Goal: Contribute content: Add original content to the website for others to see

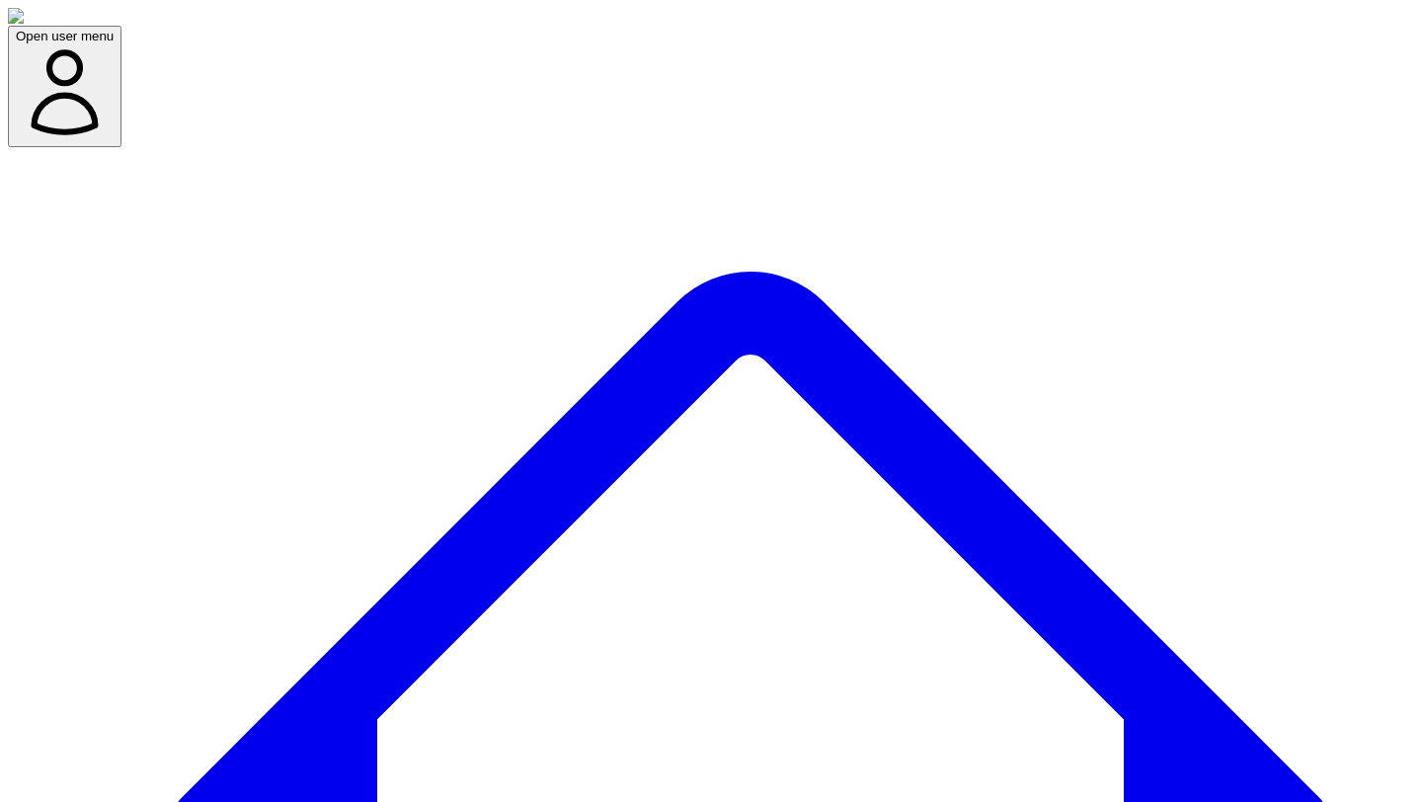
scroll to position [116, 0]
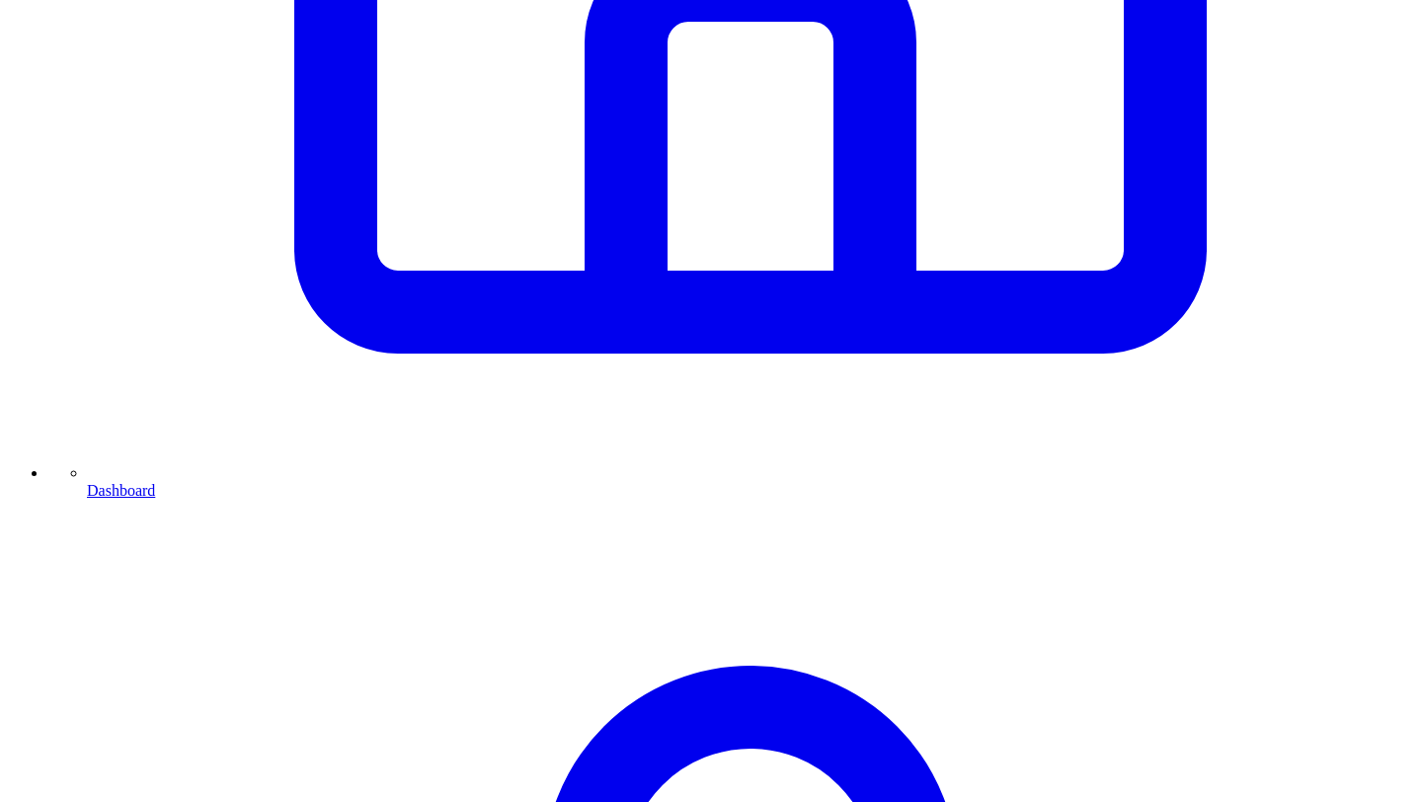
scroll to position [1132, 0]
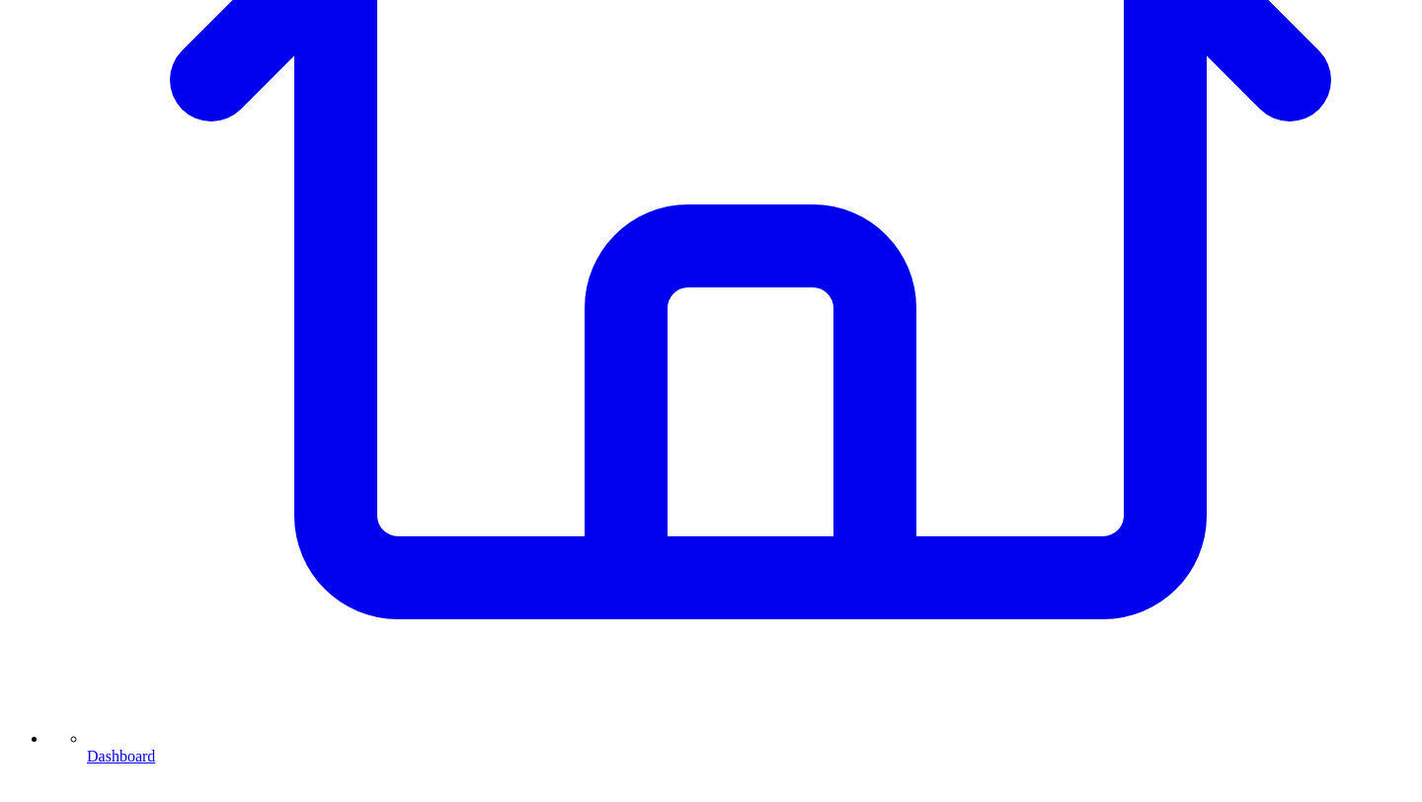
scroll to position [748, 0]
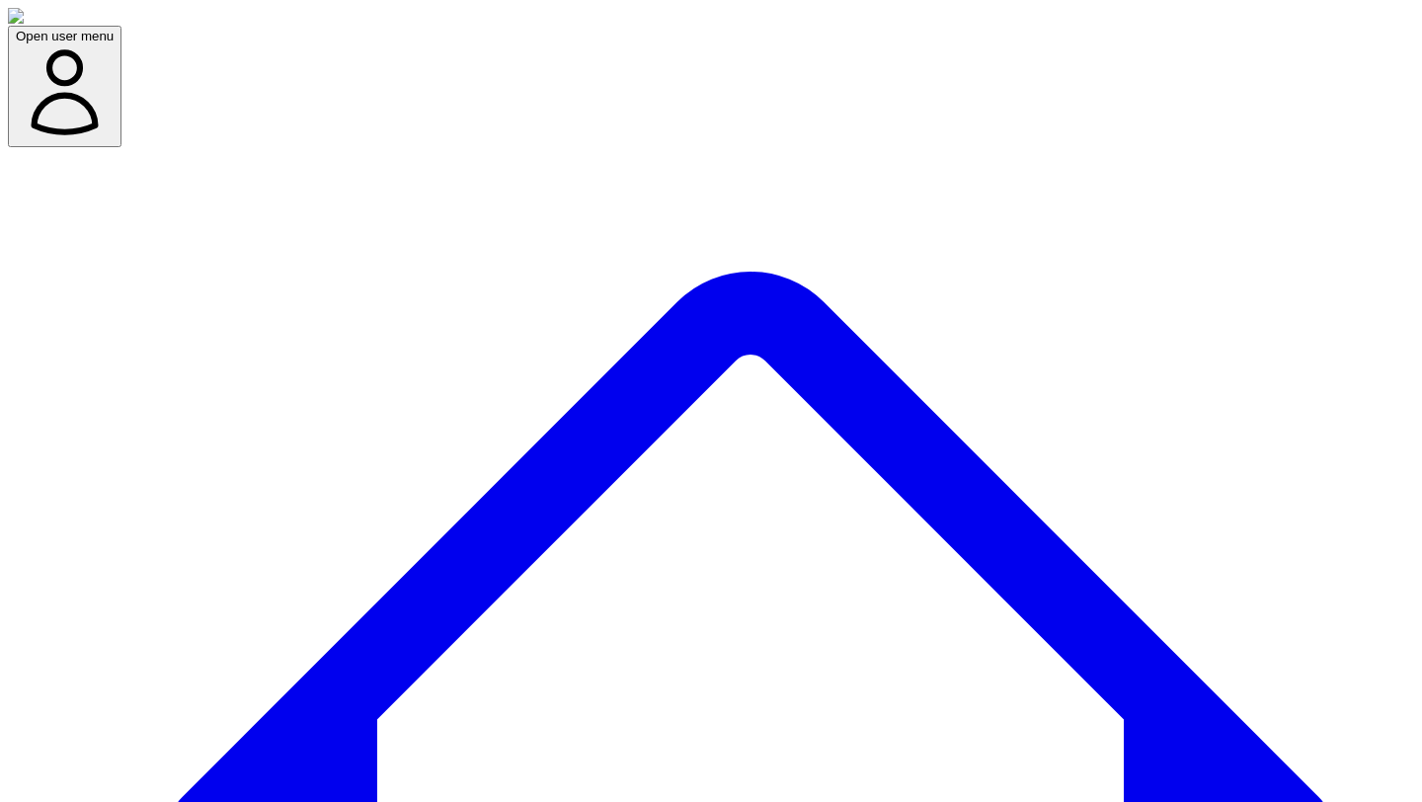
scroll to position [142, 0]
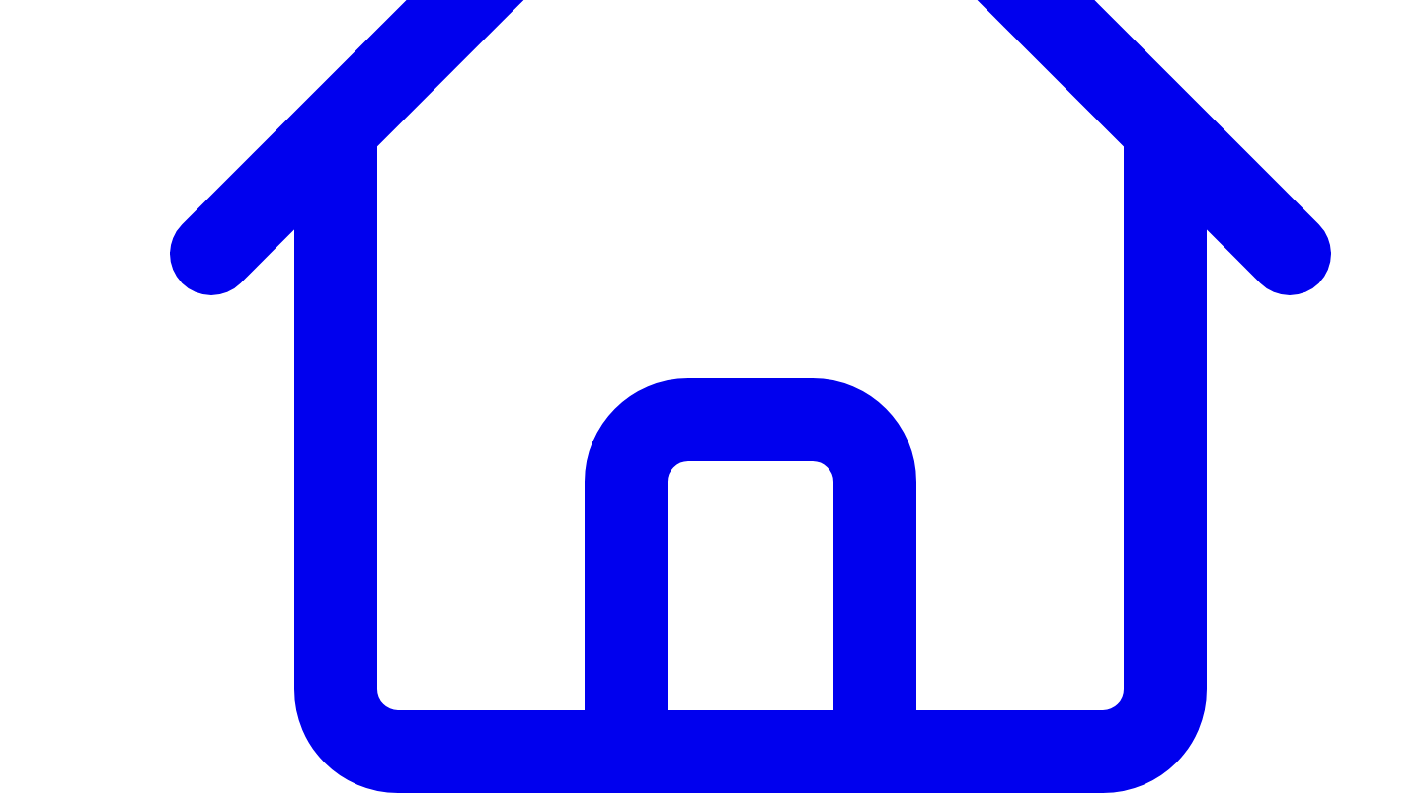
scroll to position [609, 0]
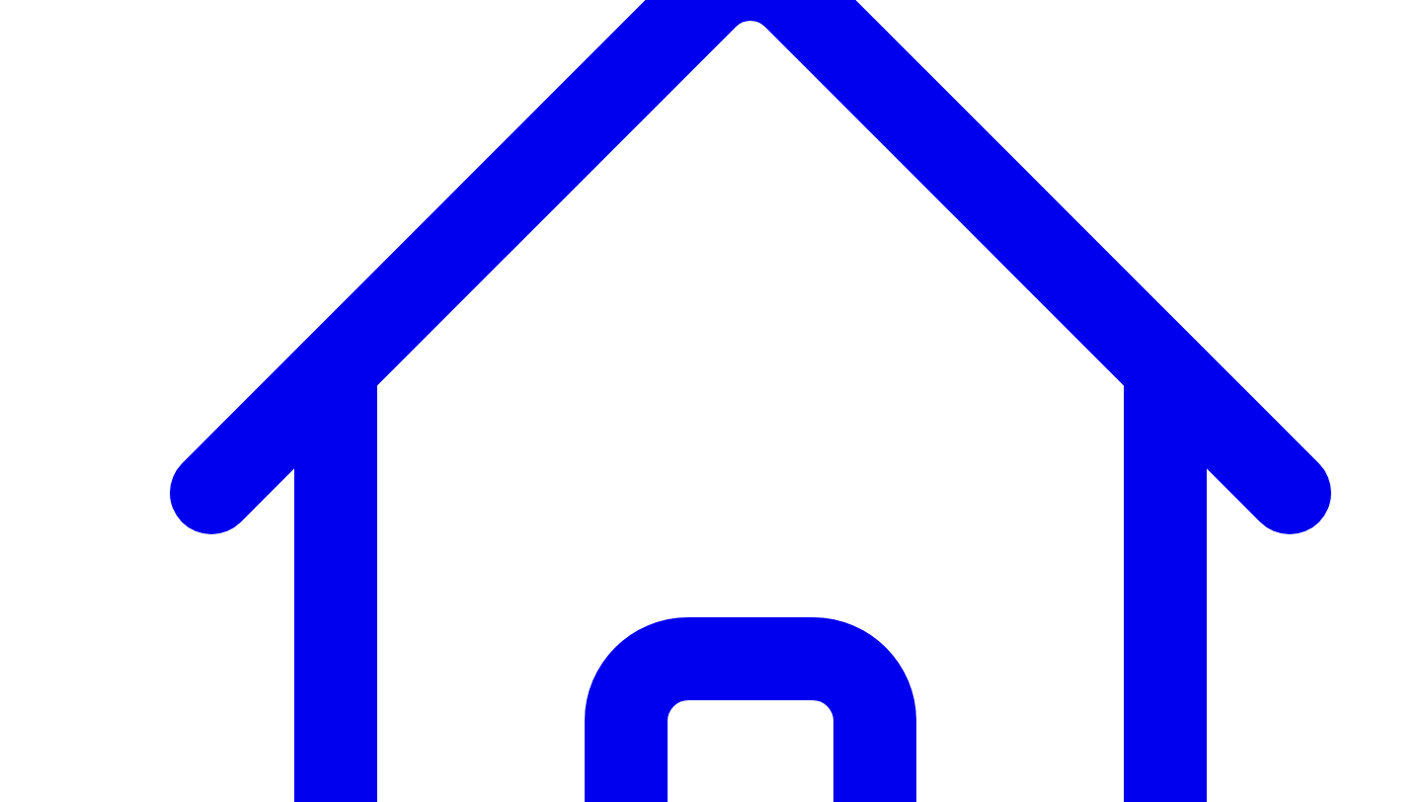
scroll to position [333, 0]
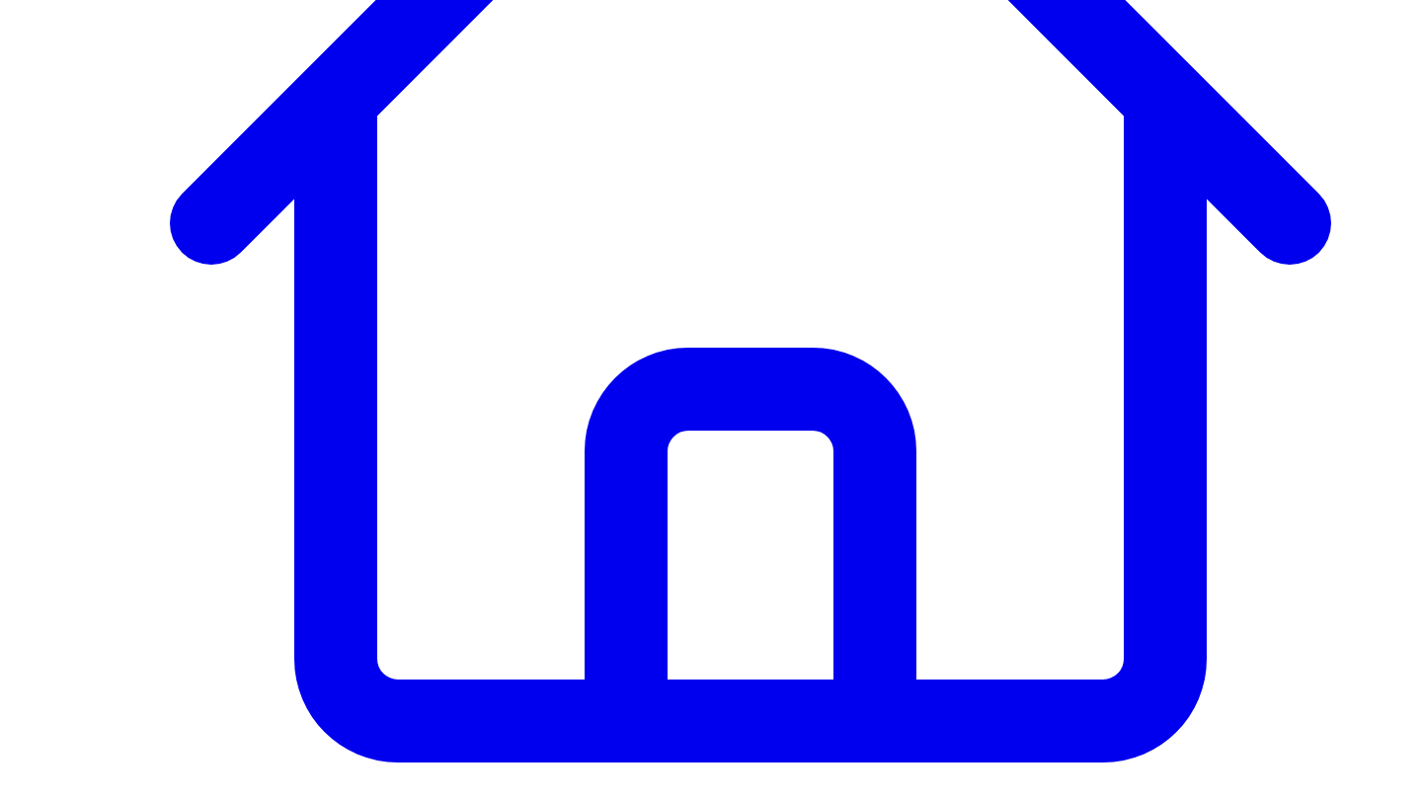
scroll to position [605, 0]
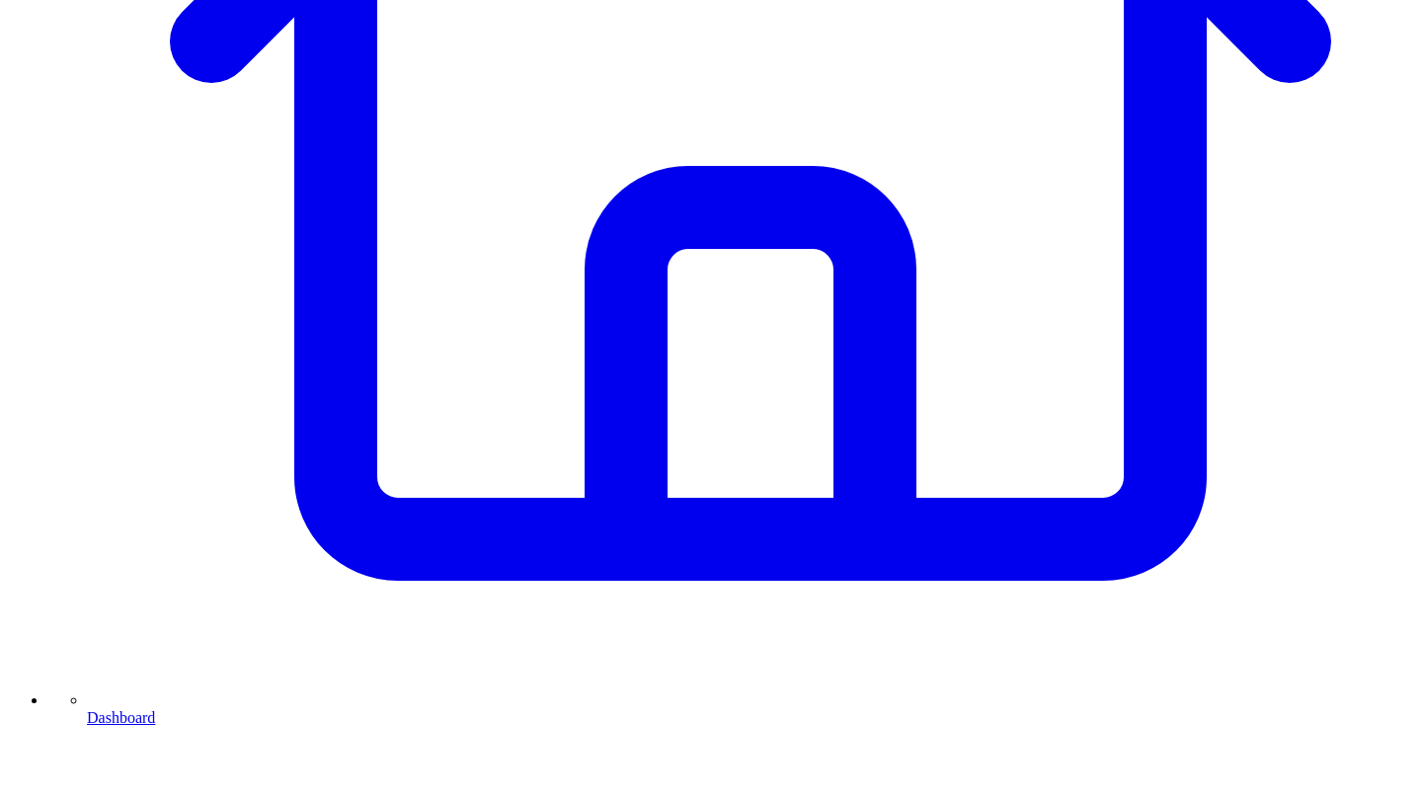
scroll to position [783, 0]
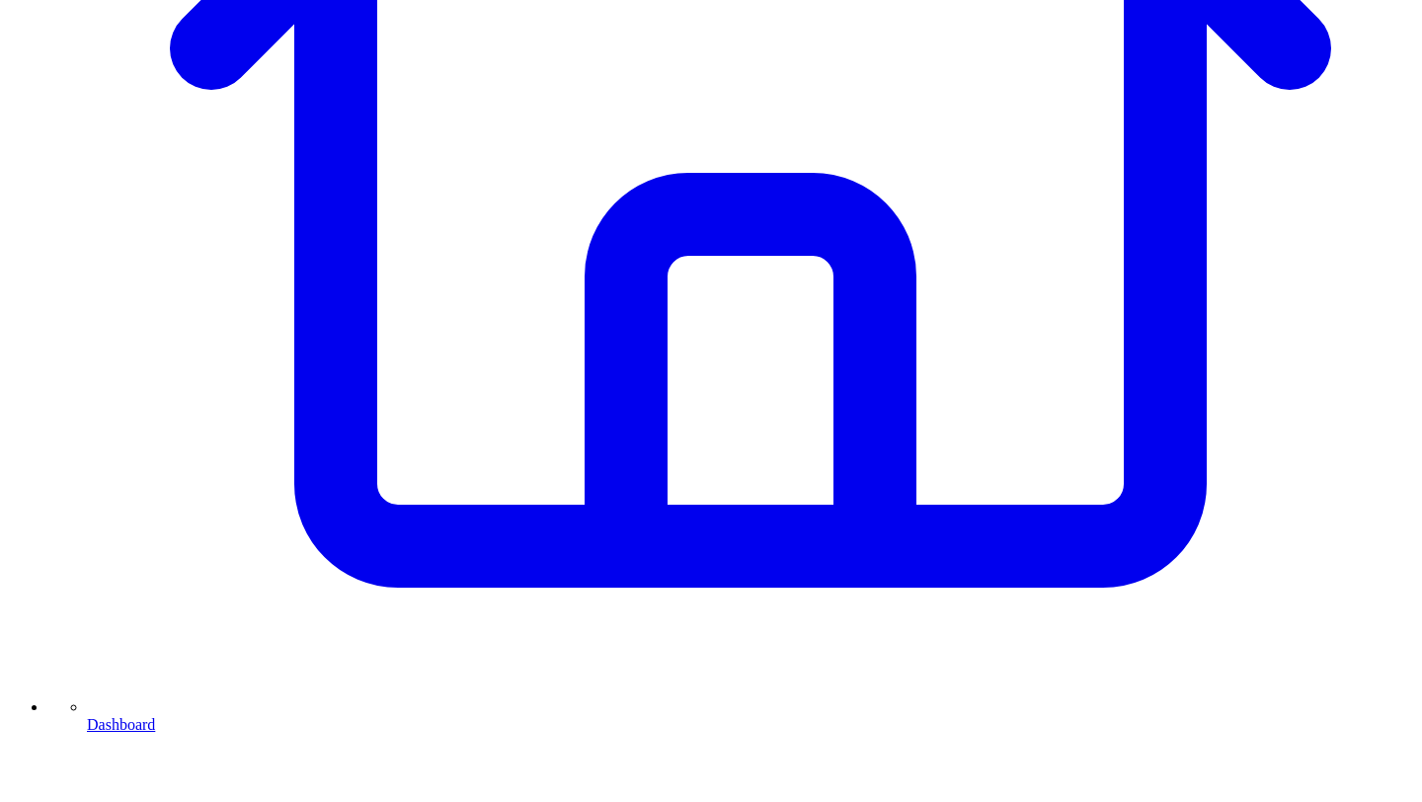
scroll to position [779, 0]
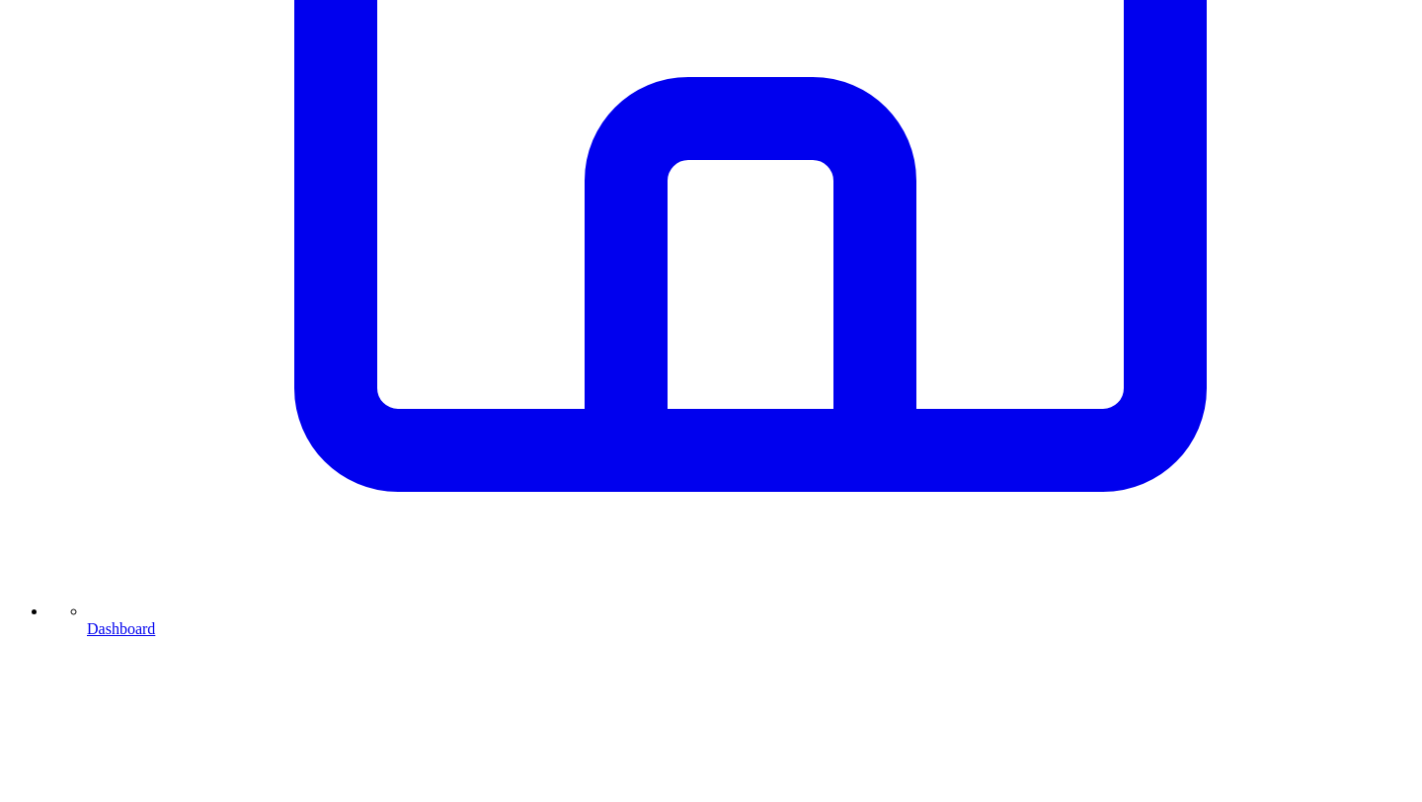
scroll to position [887, 0]
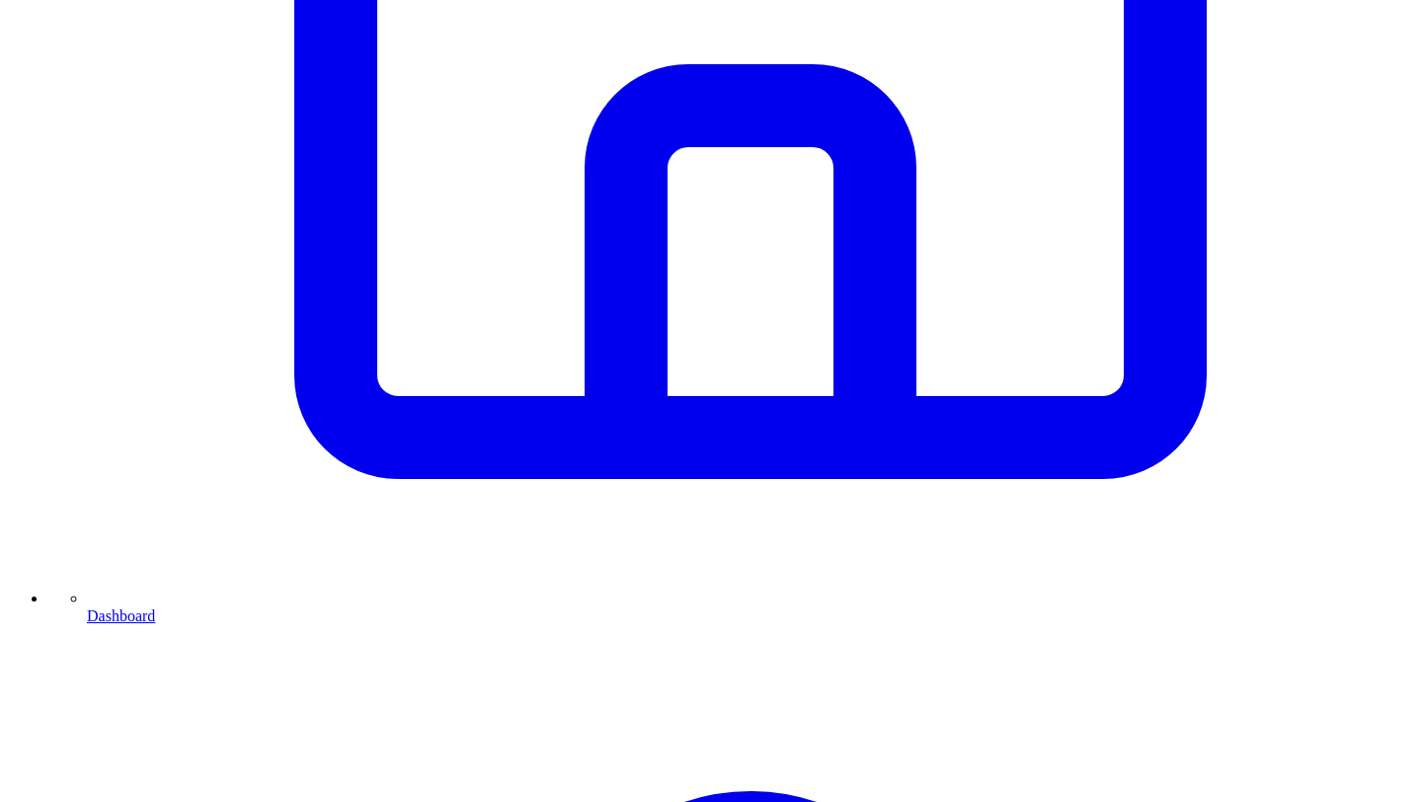
type textarea "**********"
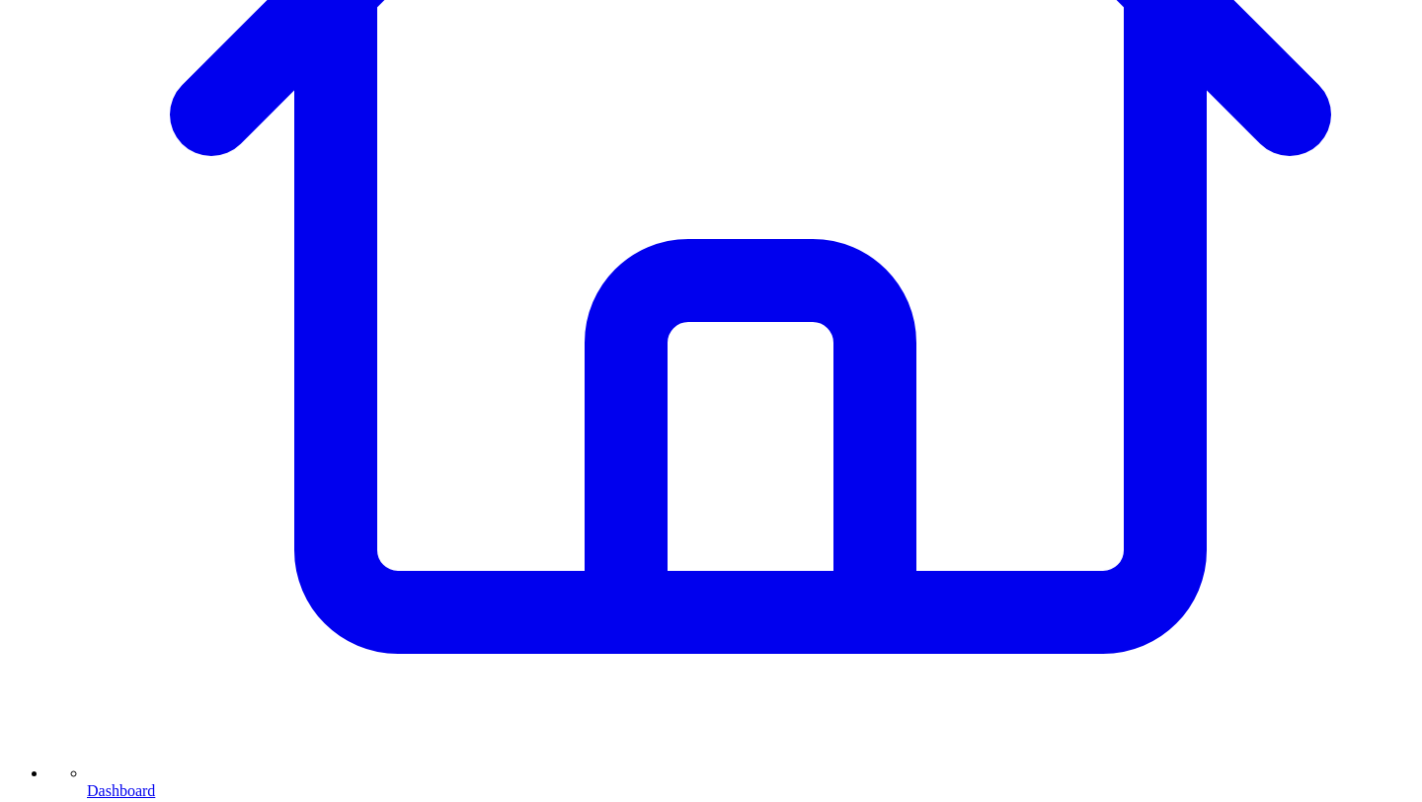
scroll to position [142, 0]
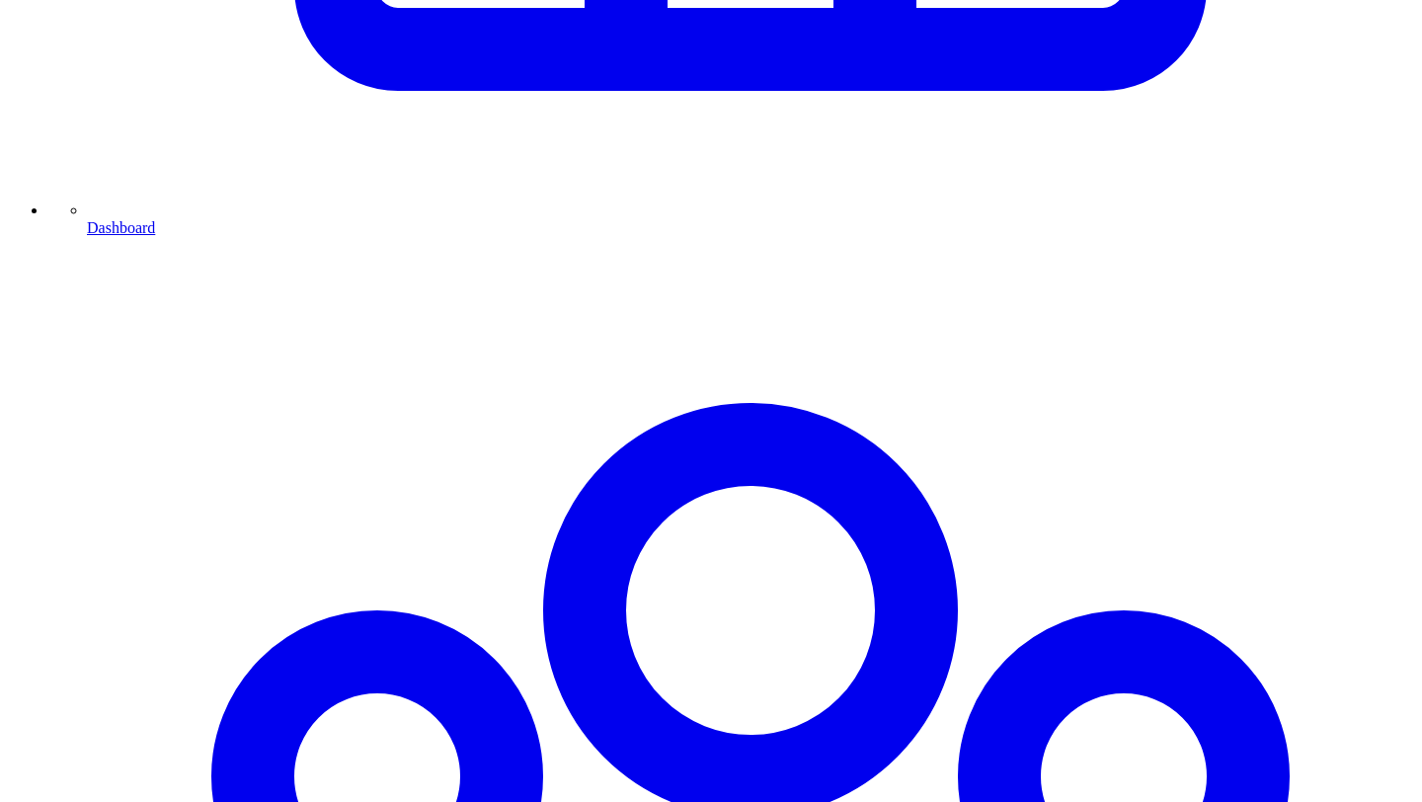
scroll to position [1286, 0]
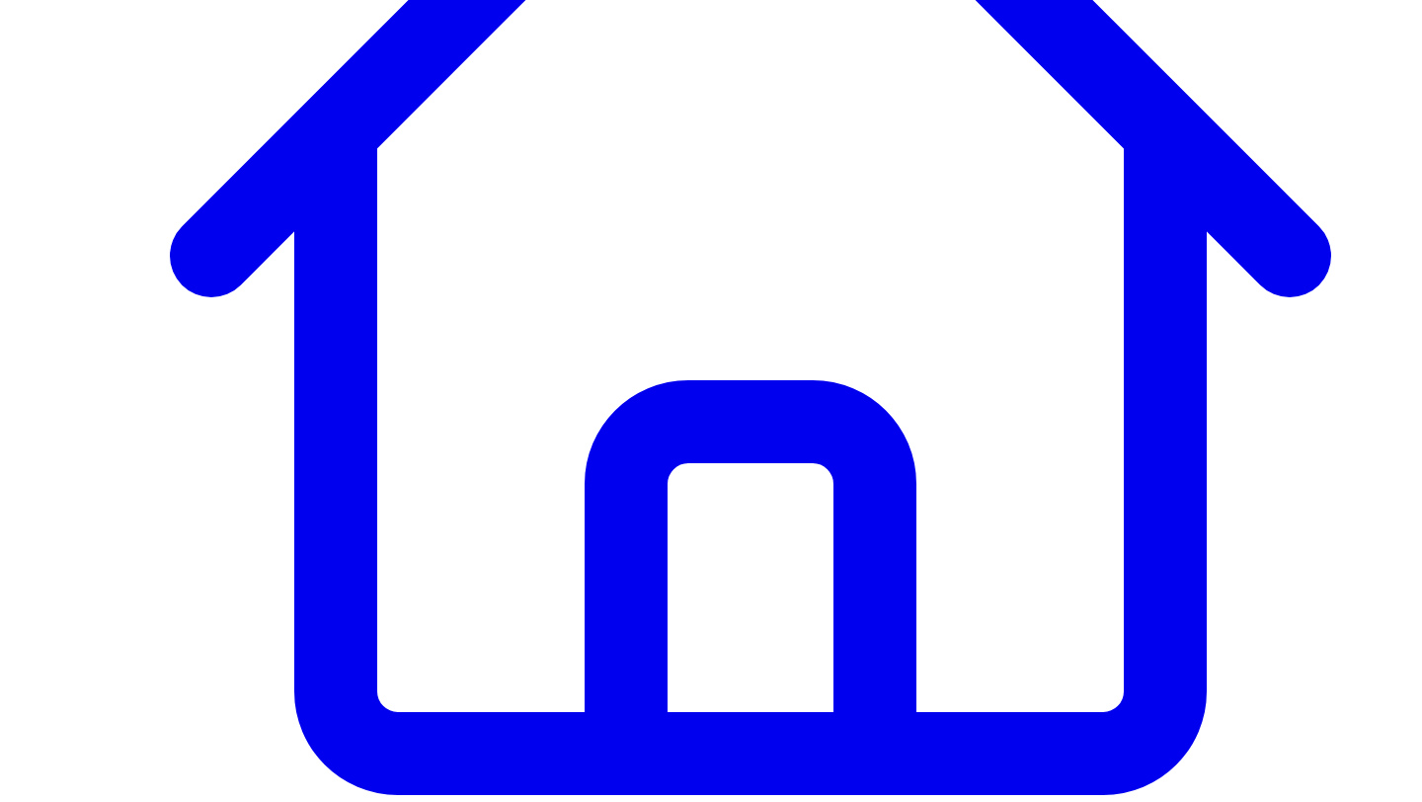
scroll to position [565, 0]
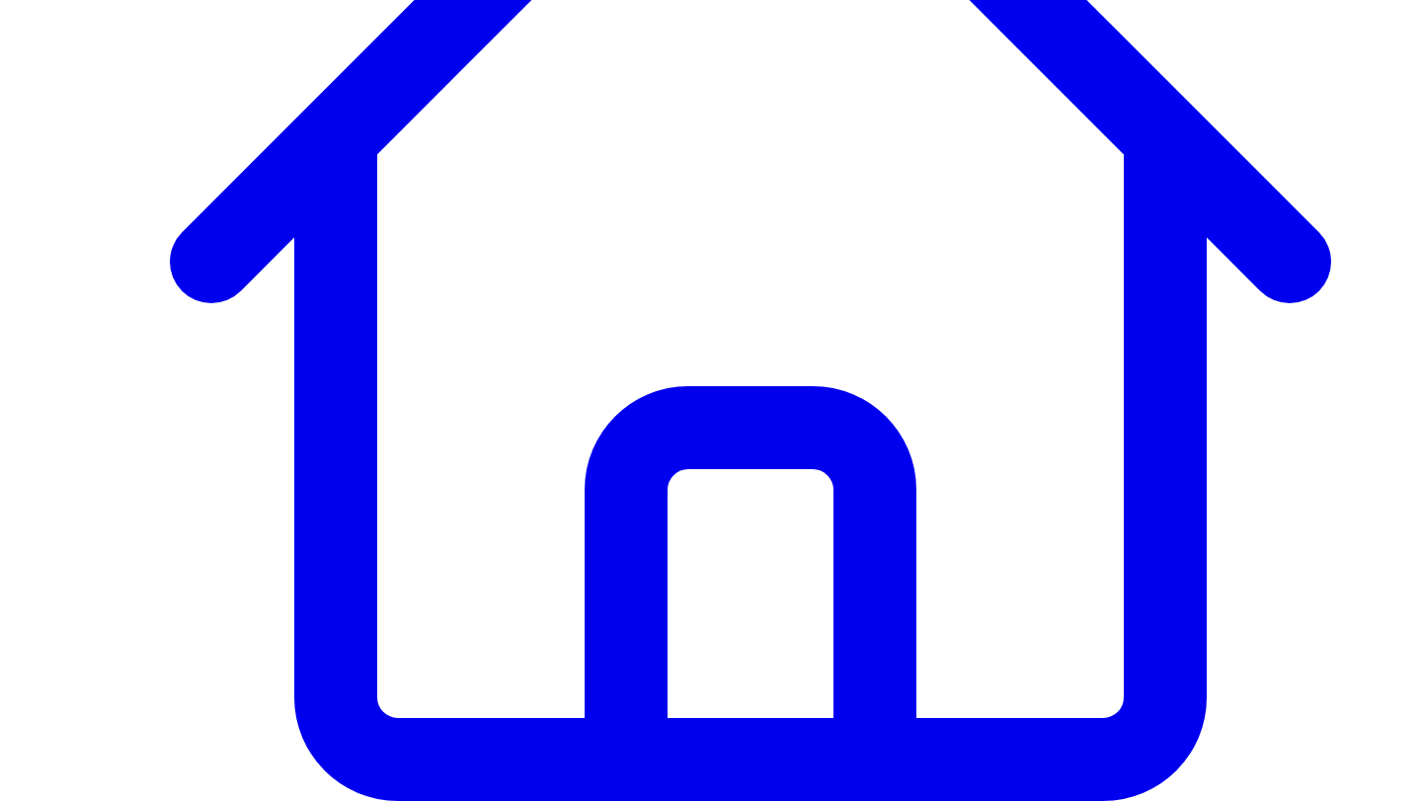
type textarea "**********"
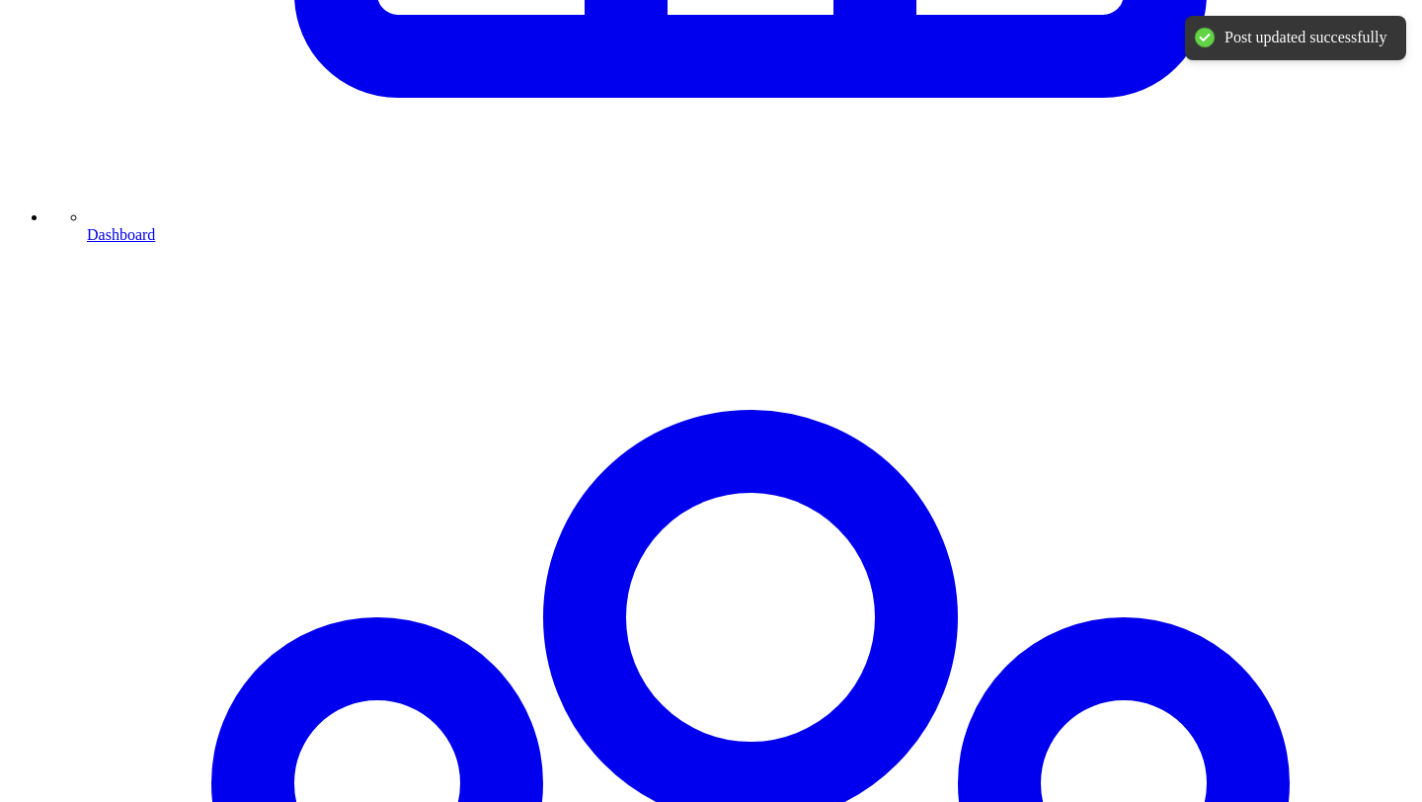
scroll to position [1286, 0]
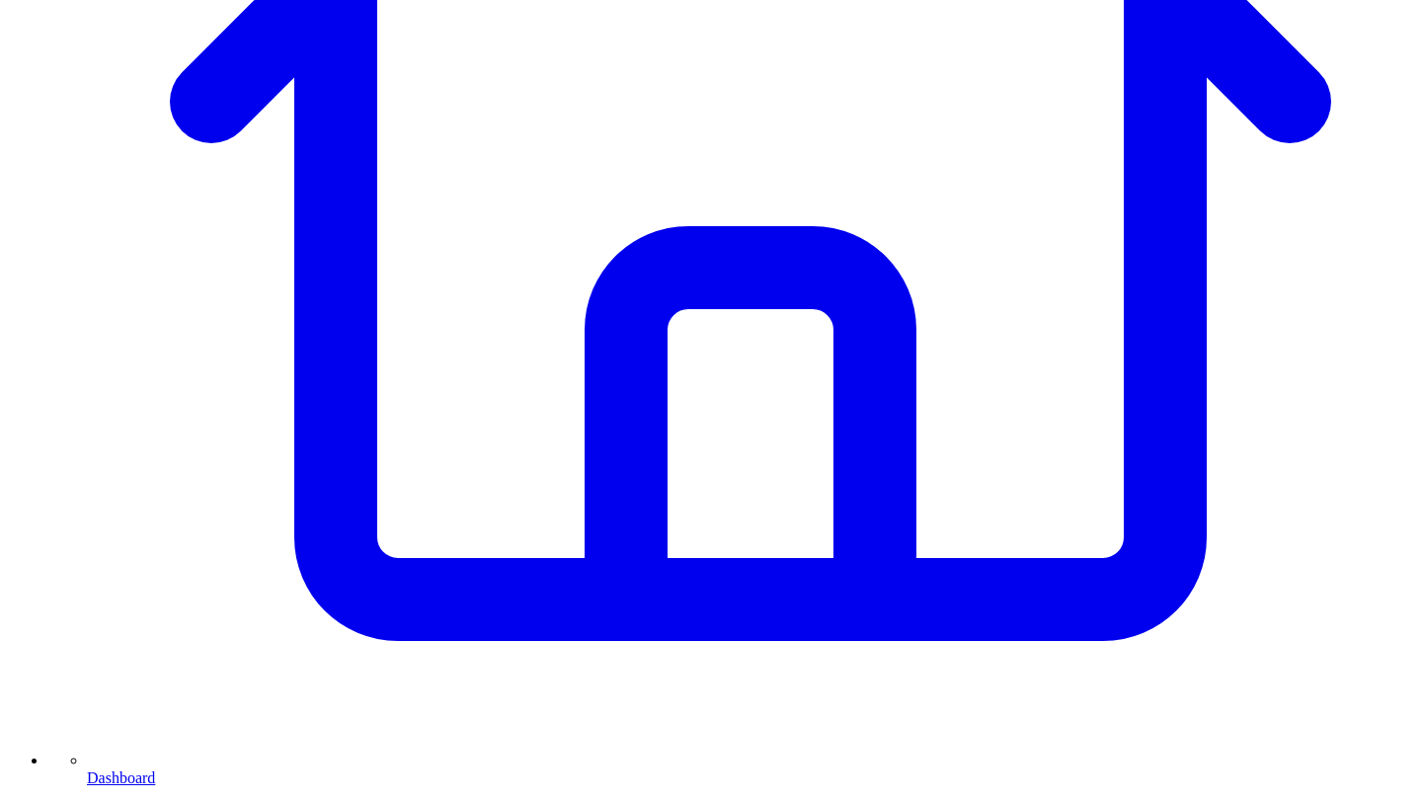
scroll to position [728, 0]
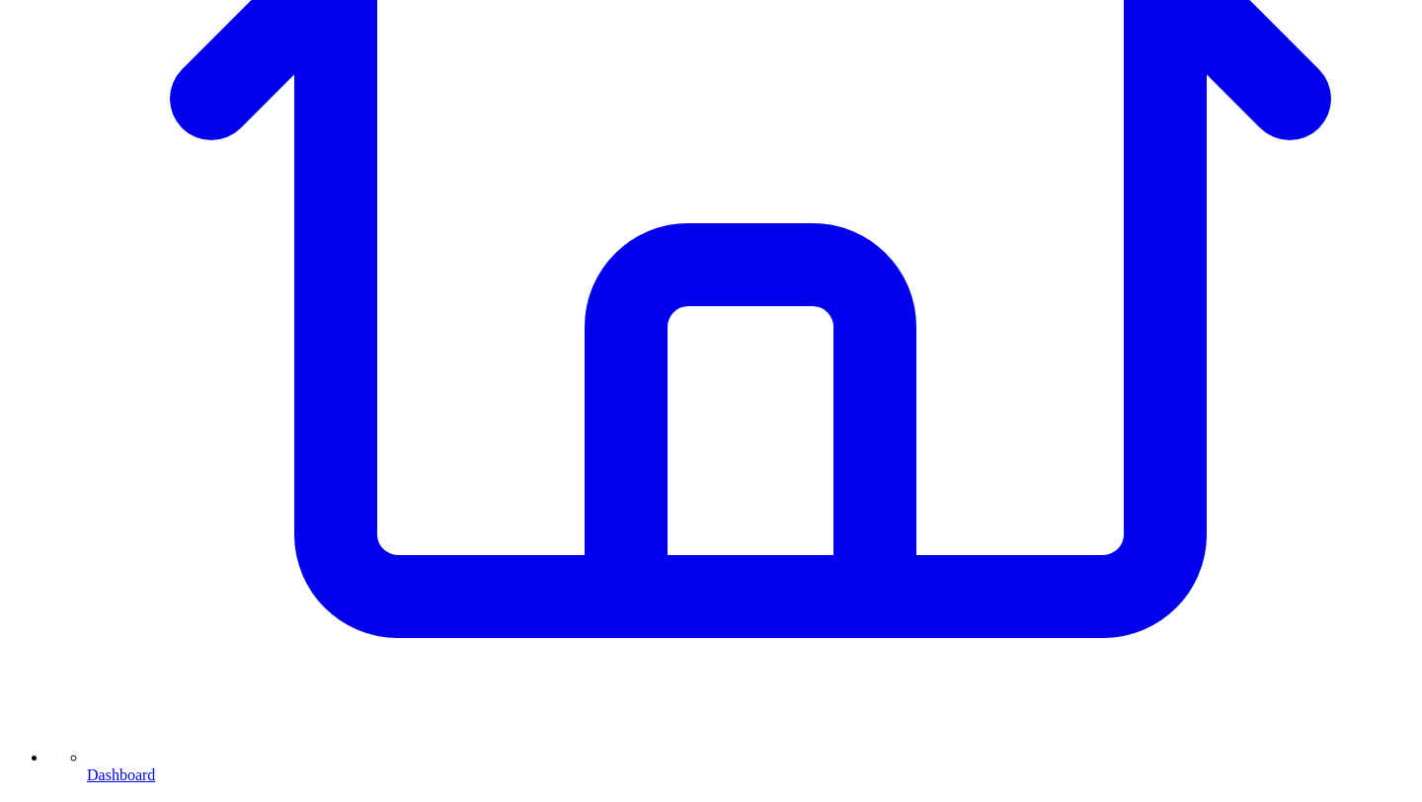
type textarea "**********"
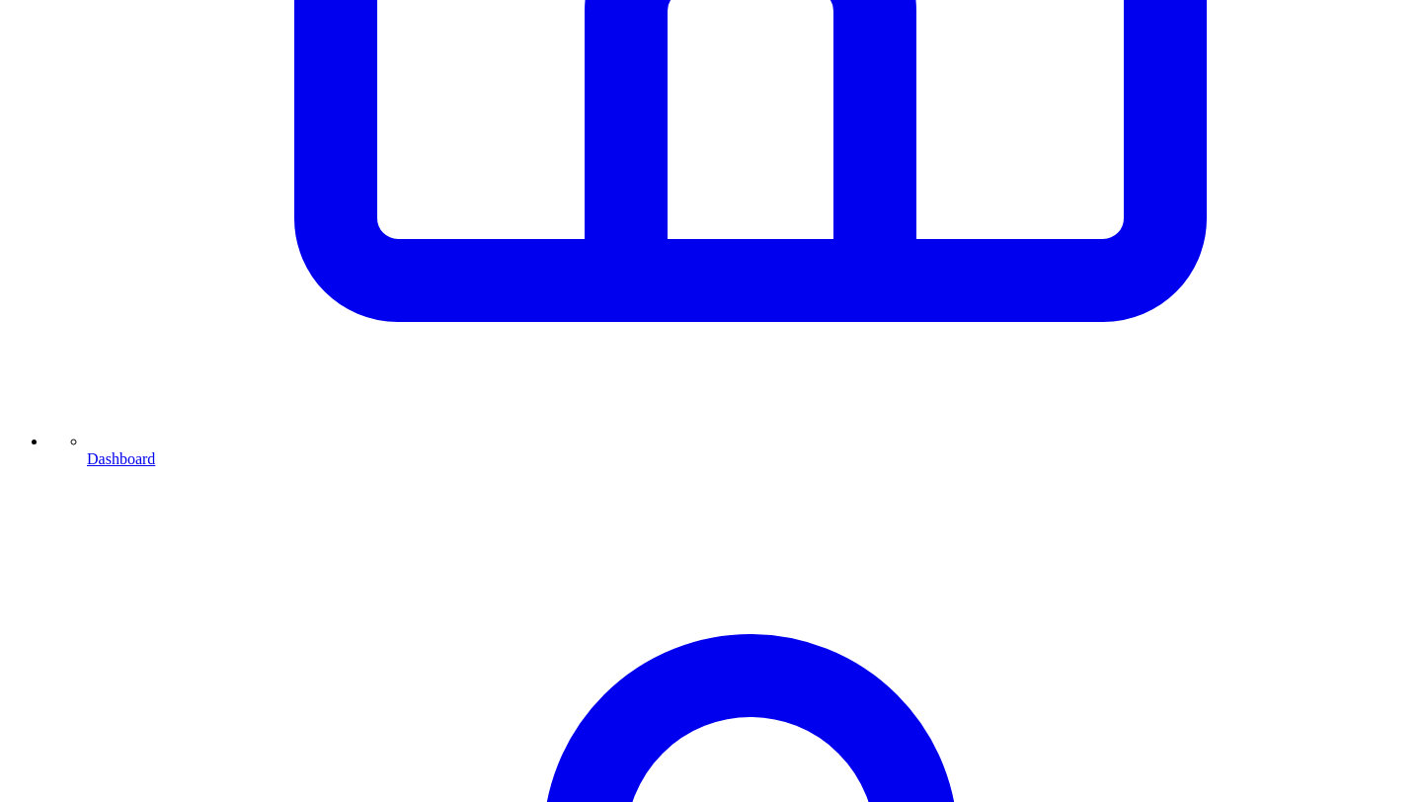
scroll to position [1046, 0]
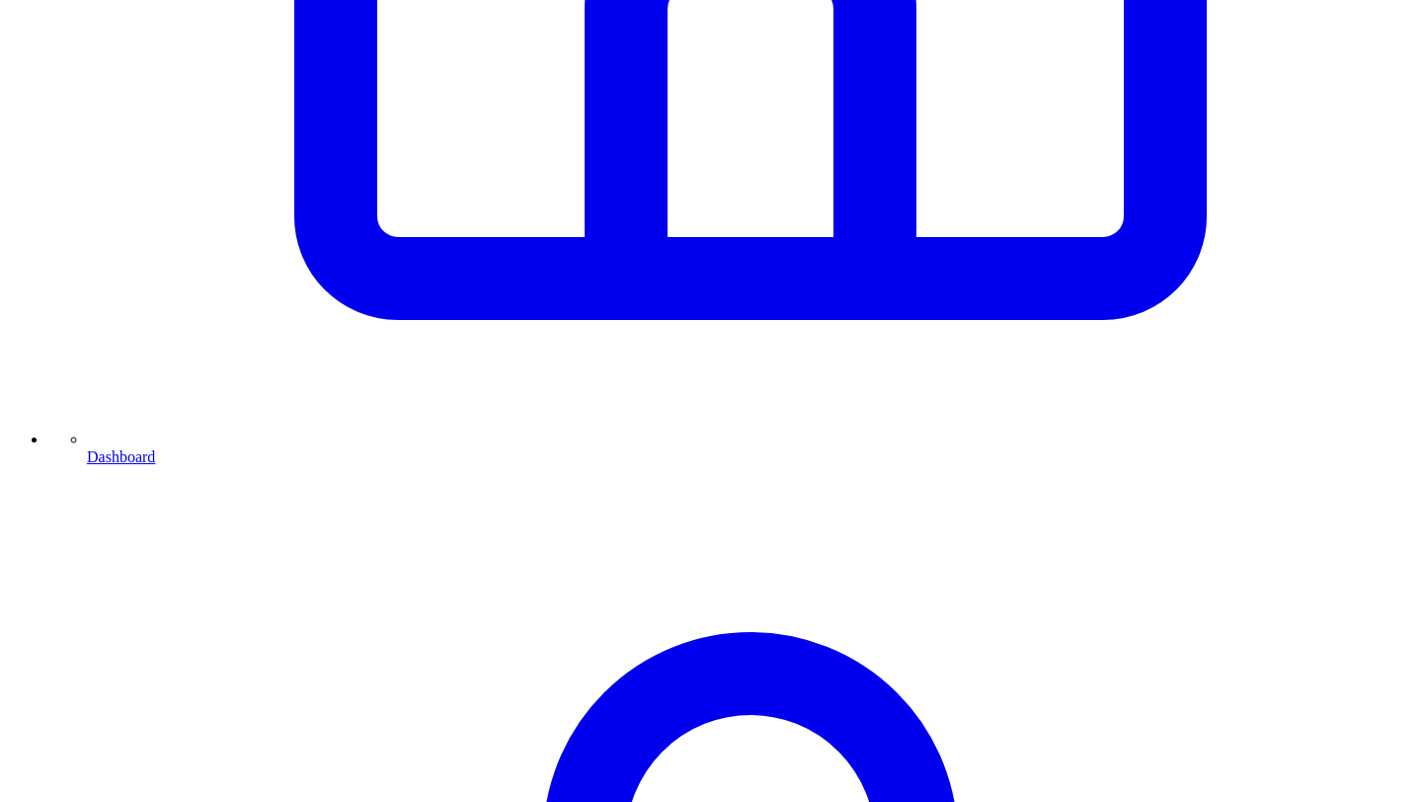
type textarea "**********"
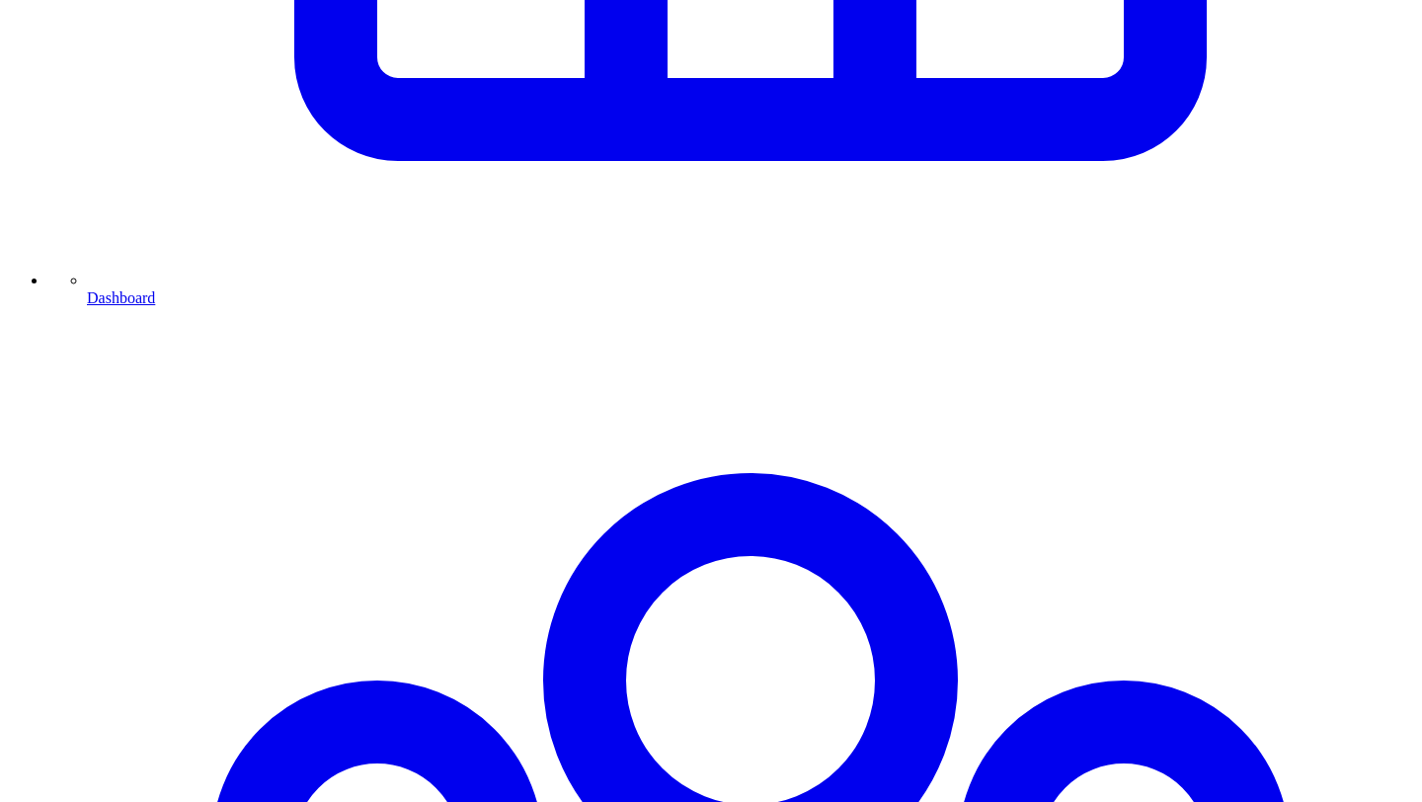
scroll to position [1199, 0]
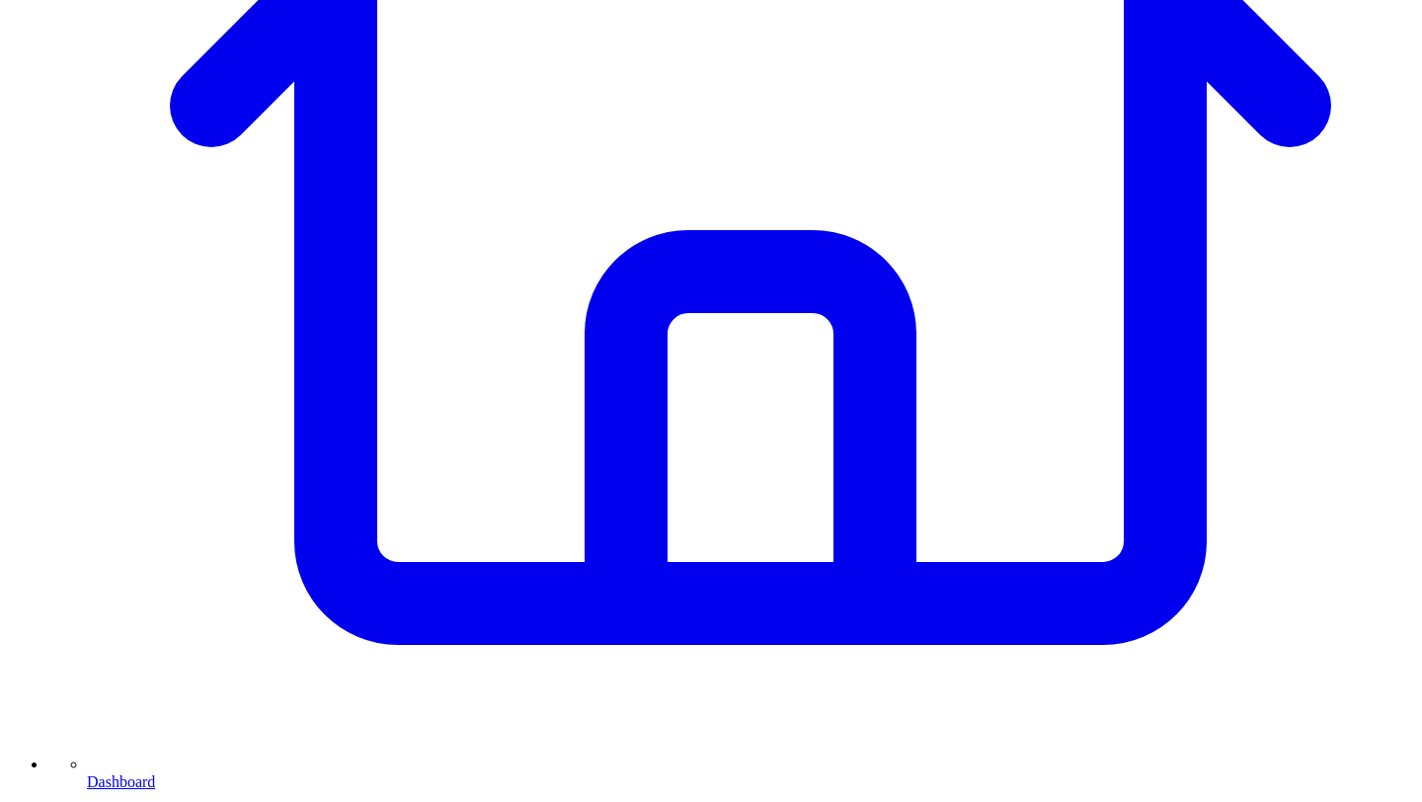
scroll to position [728, 0]
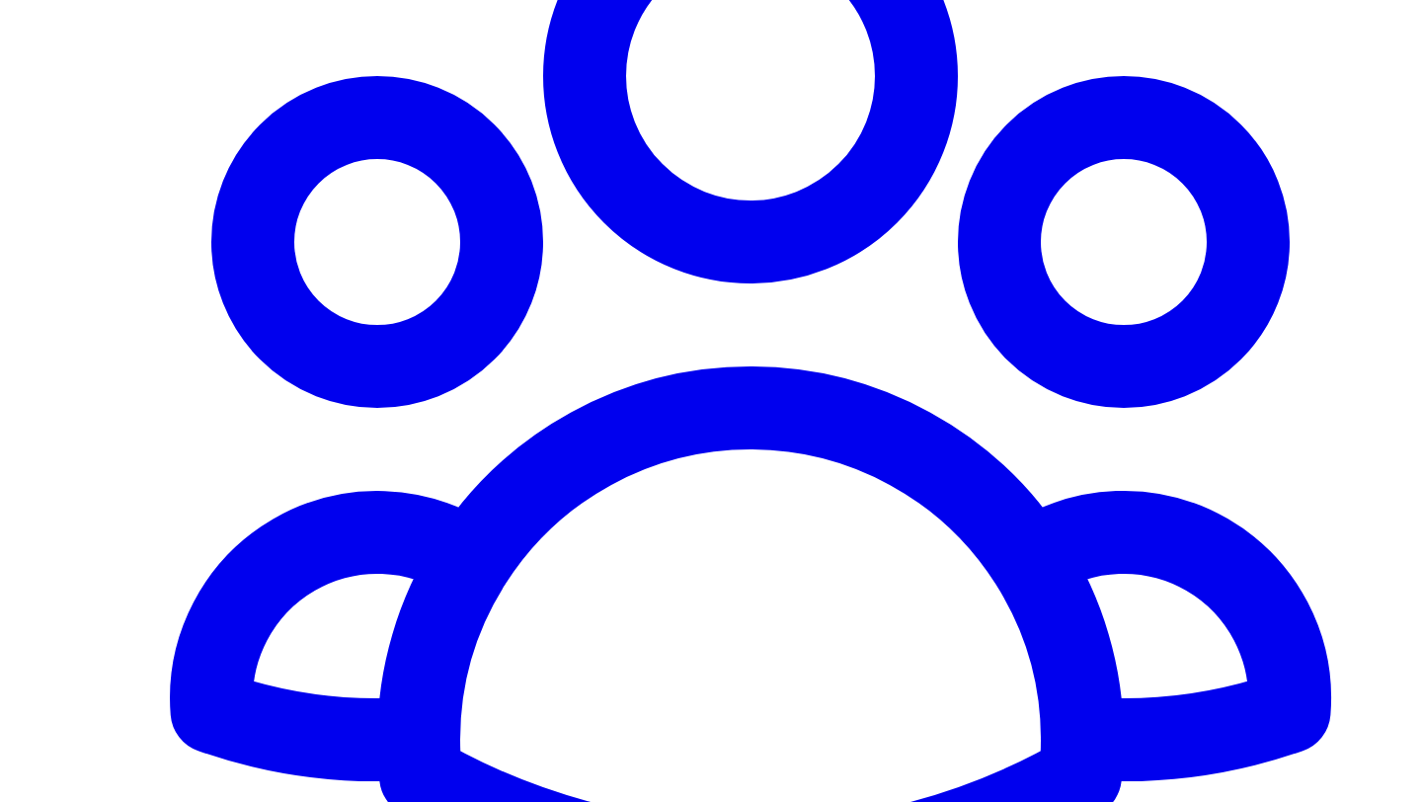
scroll to position [1810, 0]
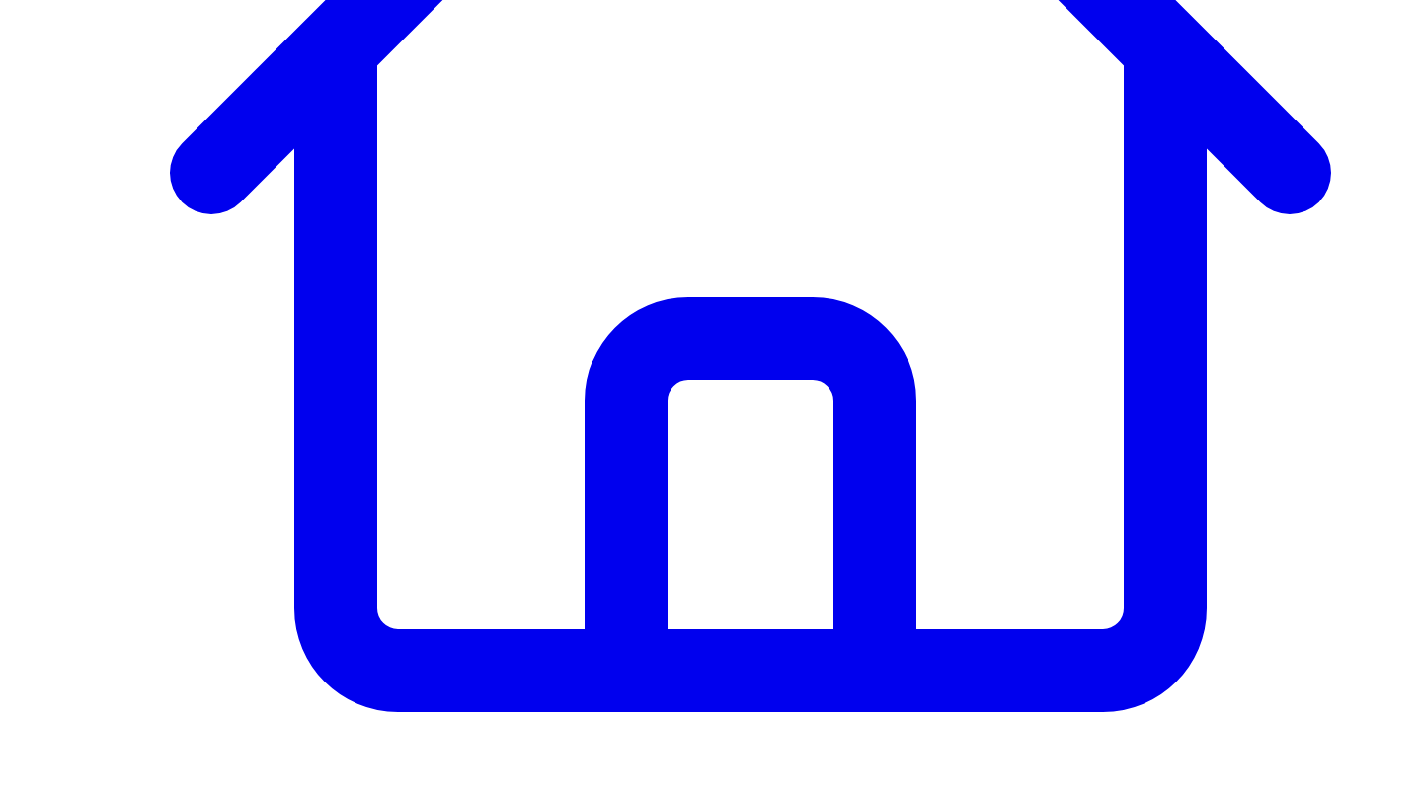
scroll to position [647, 0]
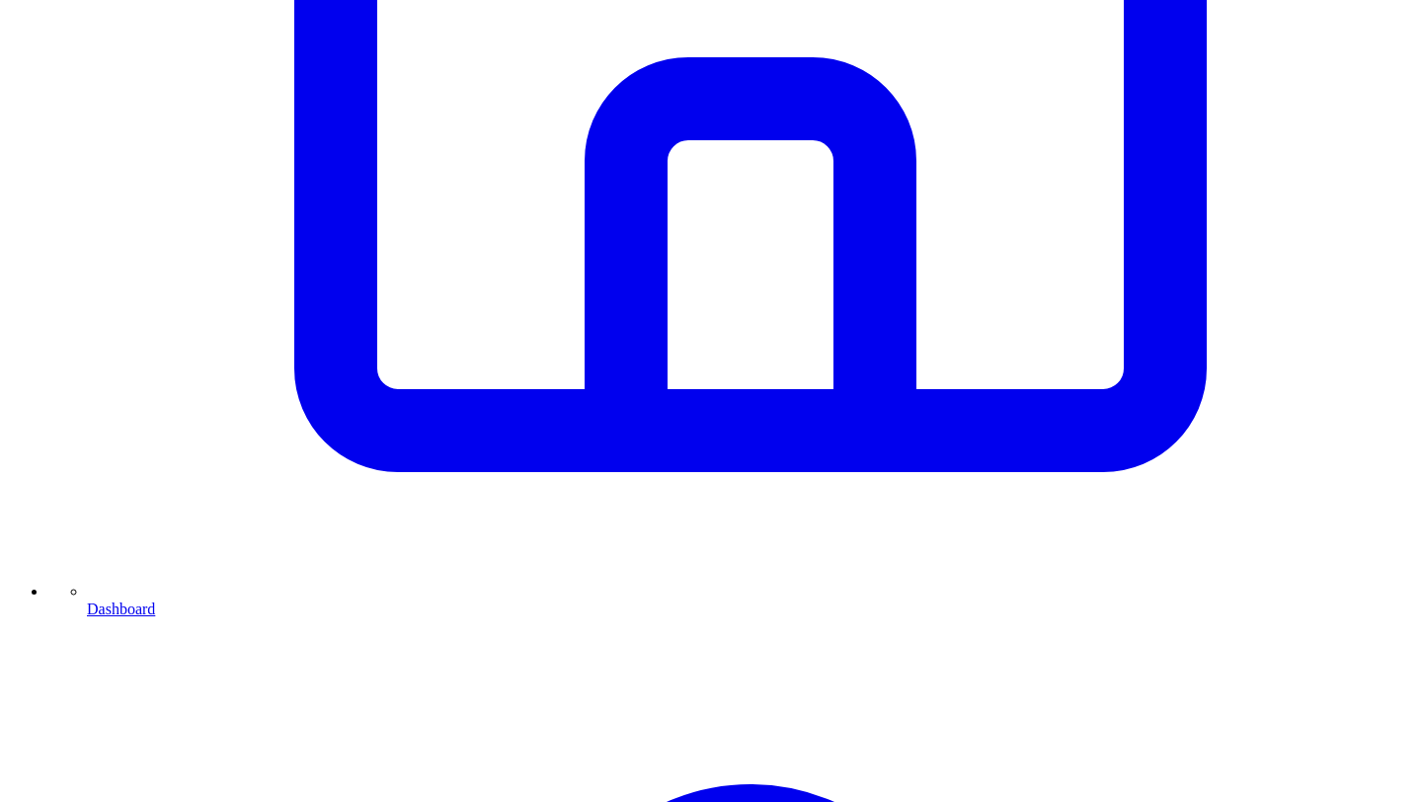
scroll to position [894, 0]
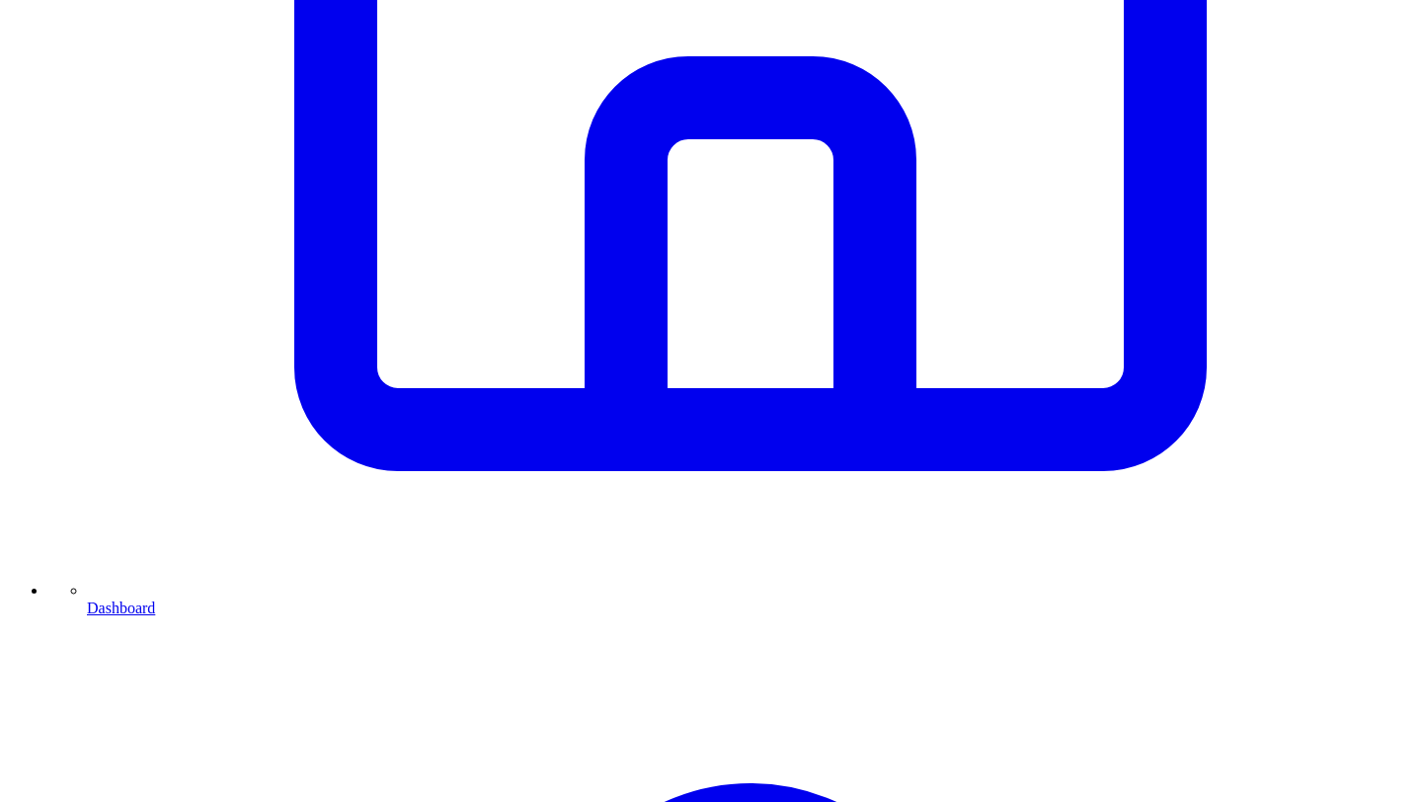
drag, startPoint x: 787, startPoint y: 261, endPoint x: 943, endPoint y: 250, distance: 156.4
type textarea "**********"
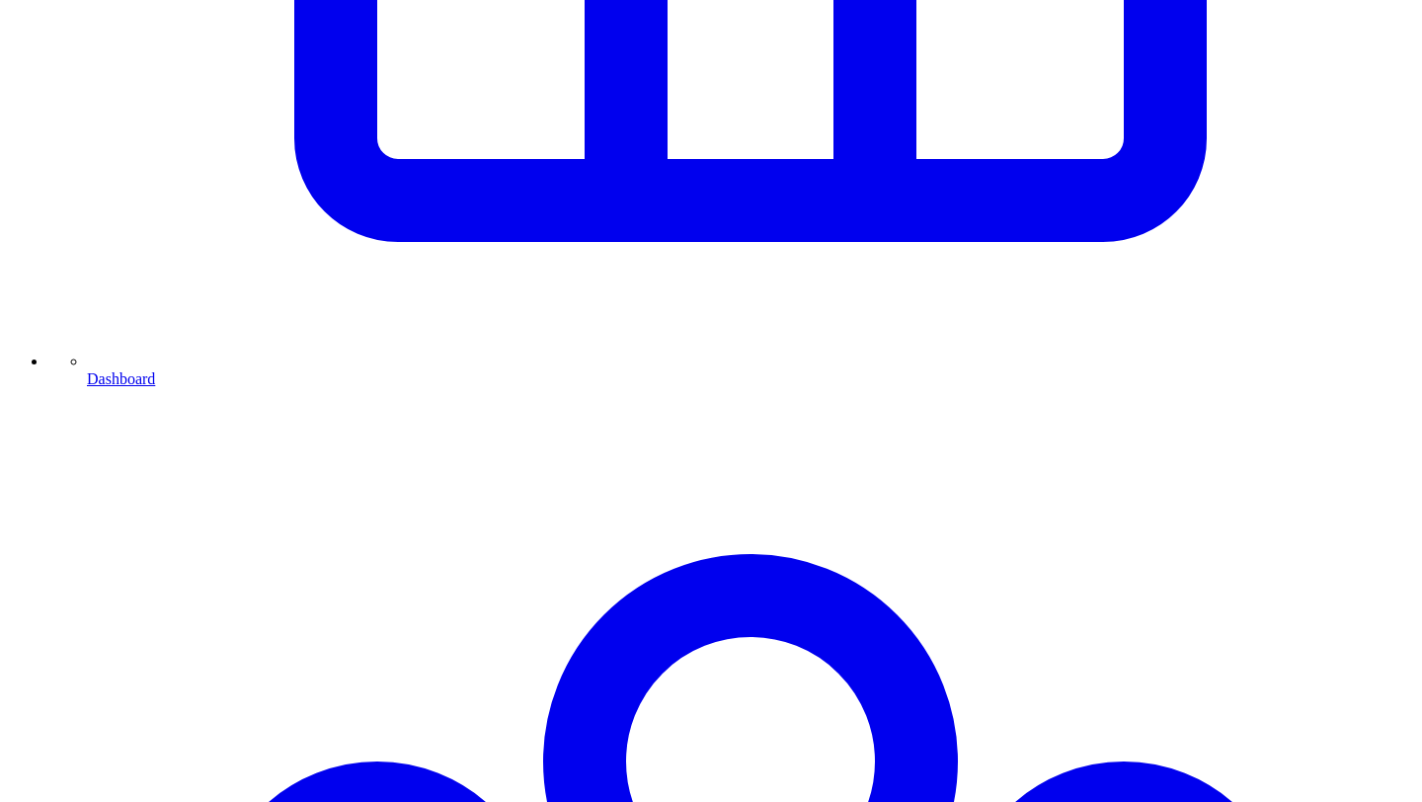
scroll to position [1159, 0]
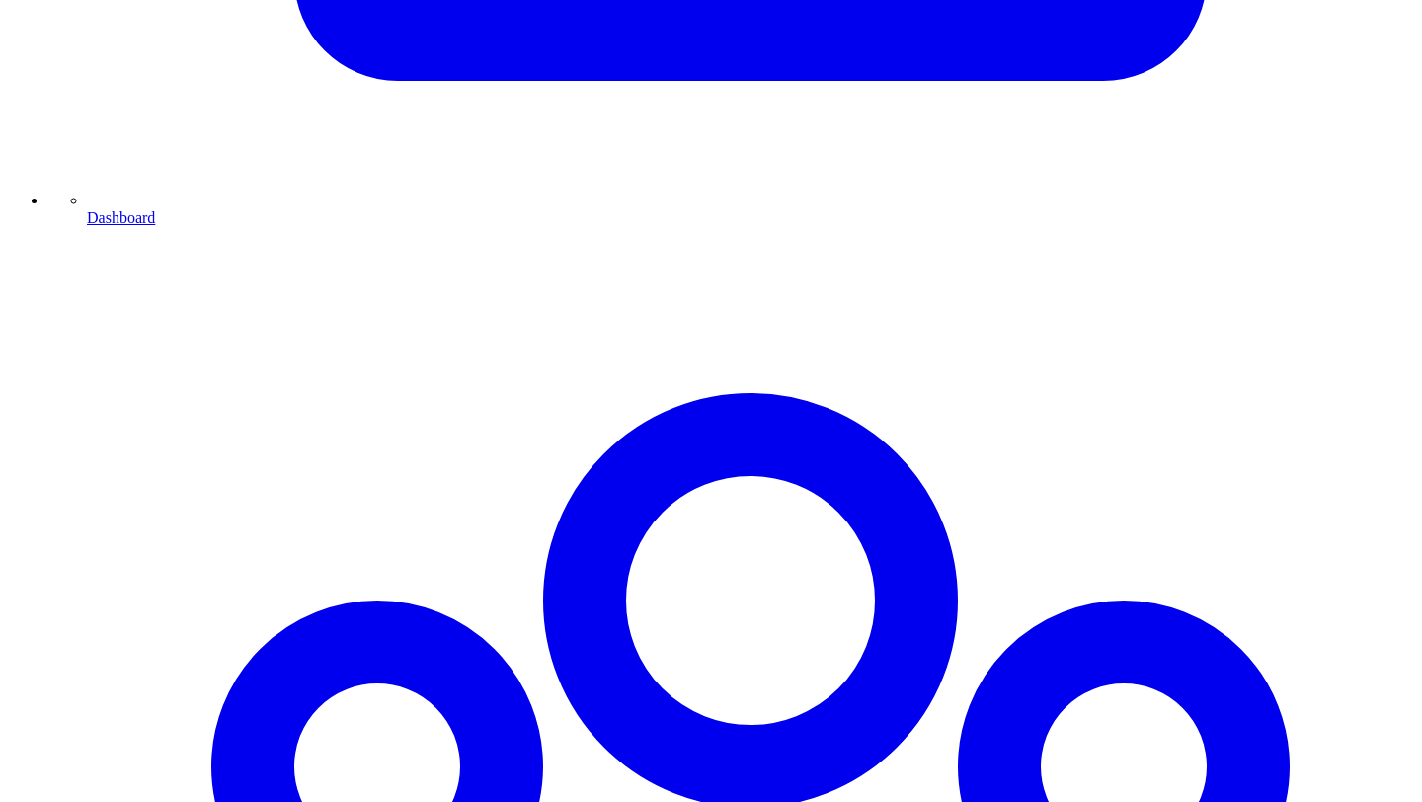
scroll to position [1299, 0]
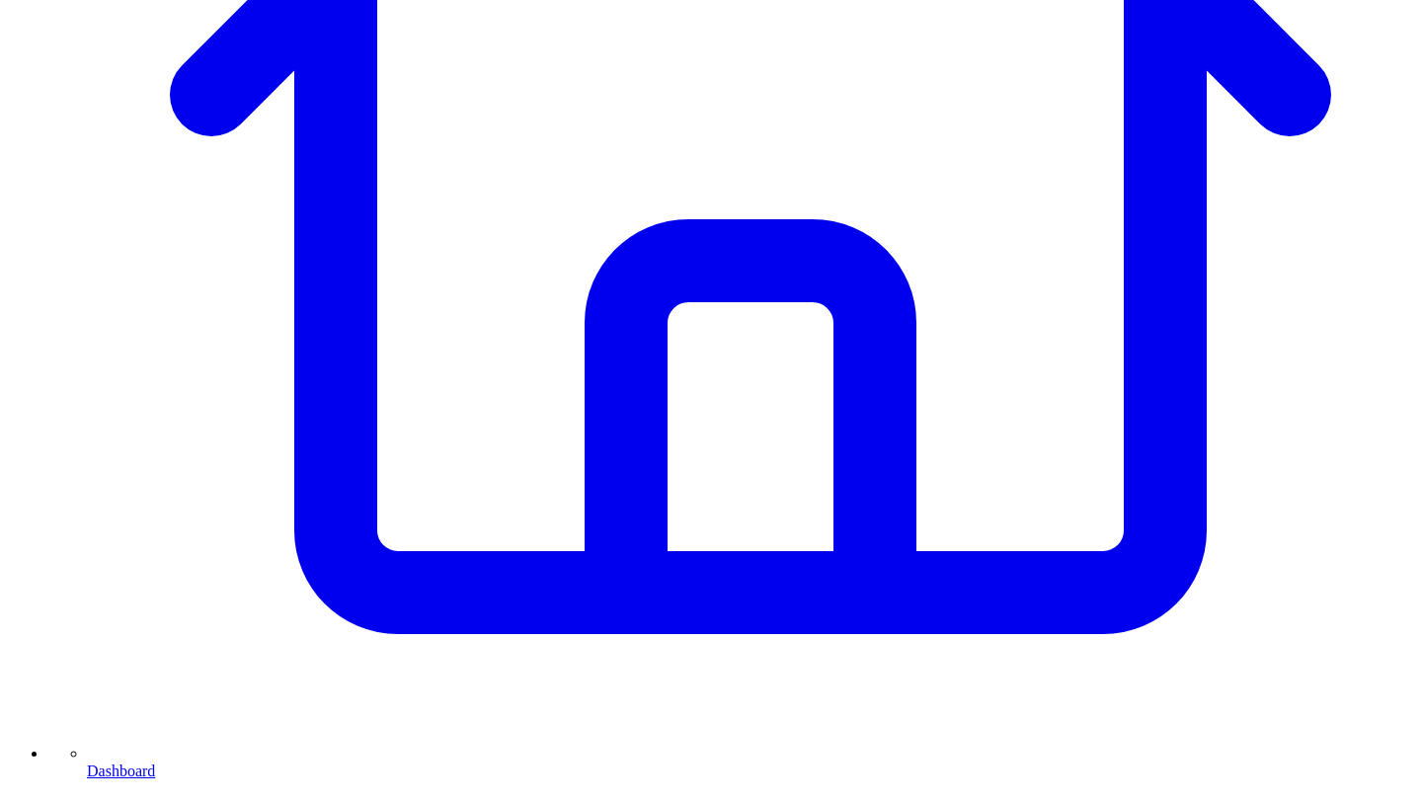
scroll to position [767, 0]
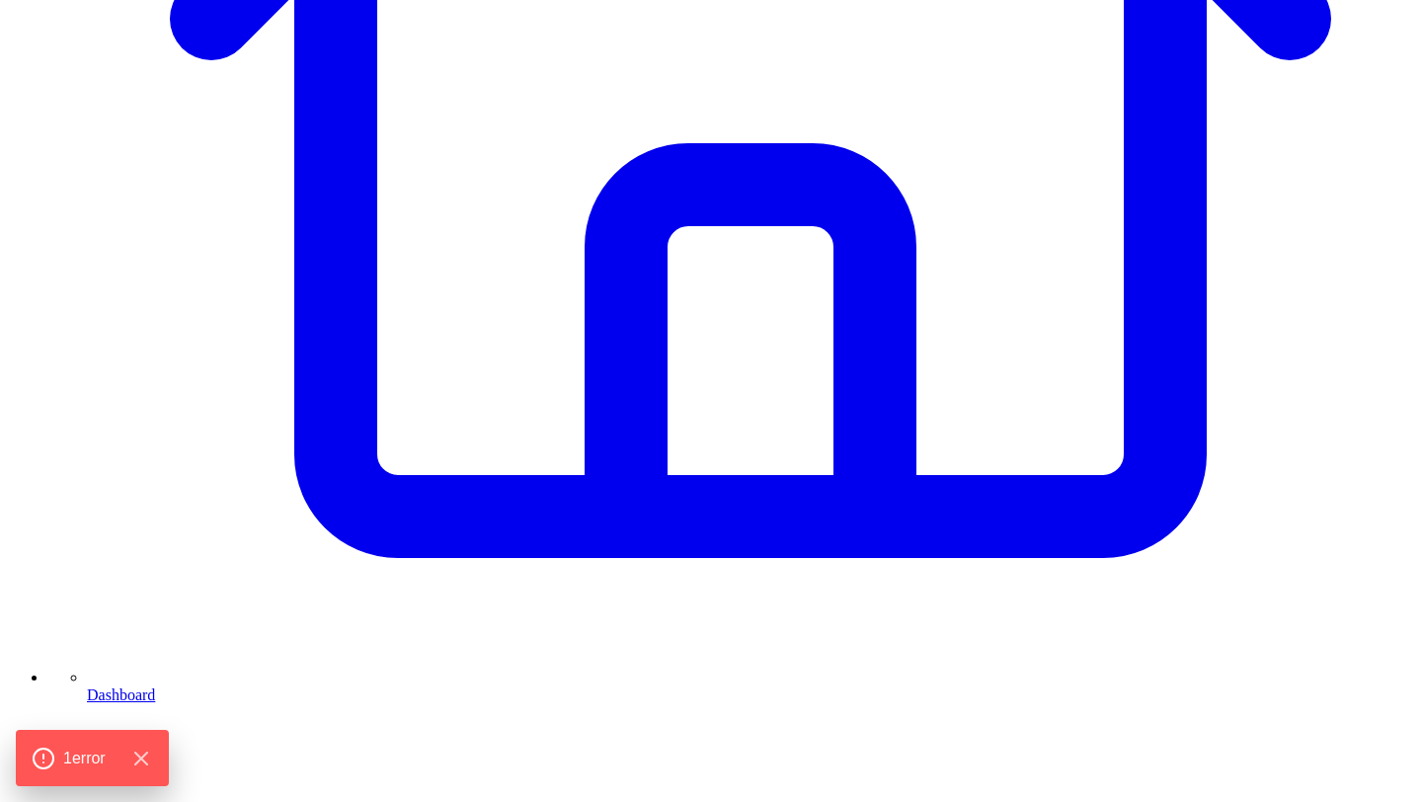
scroll to position [811, 0]
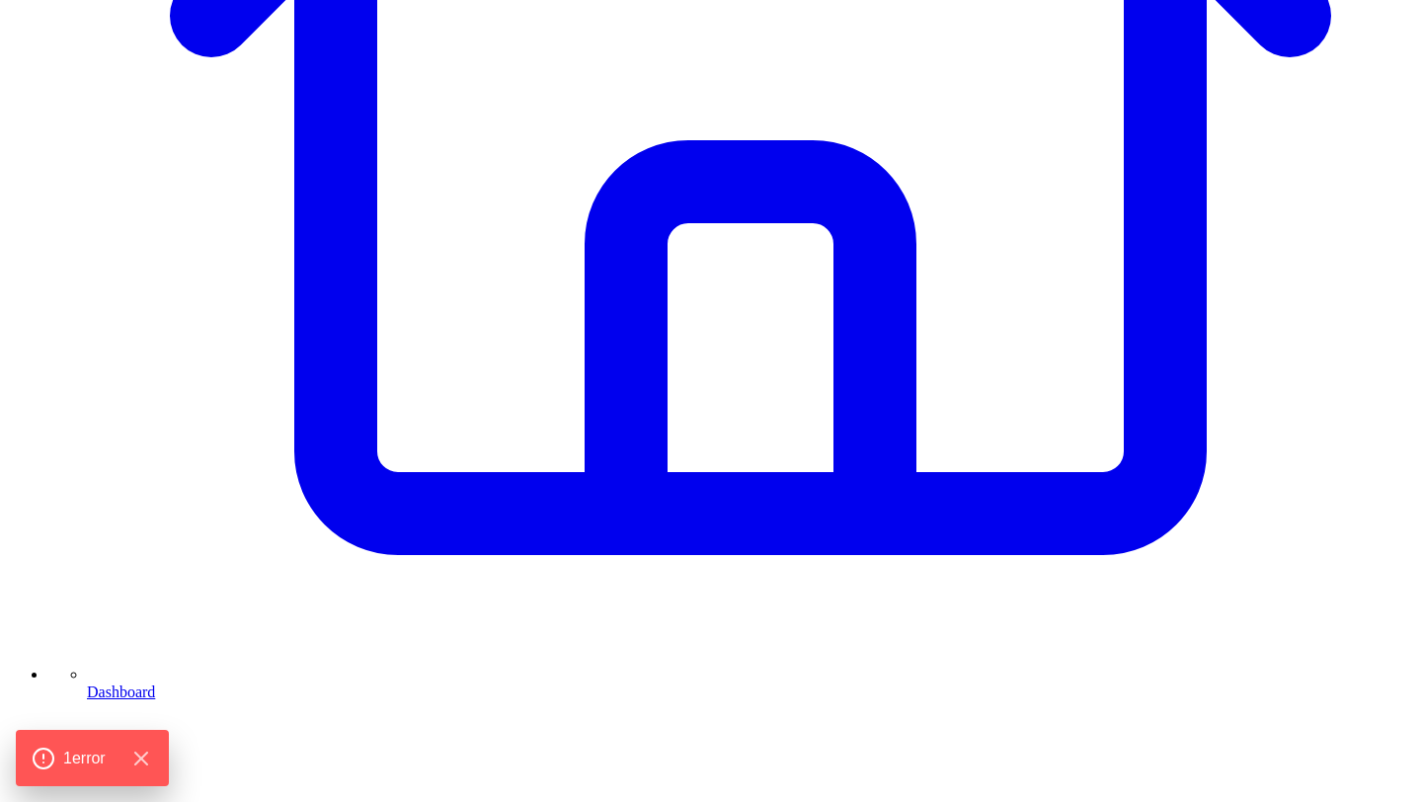
type textarea "**********"
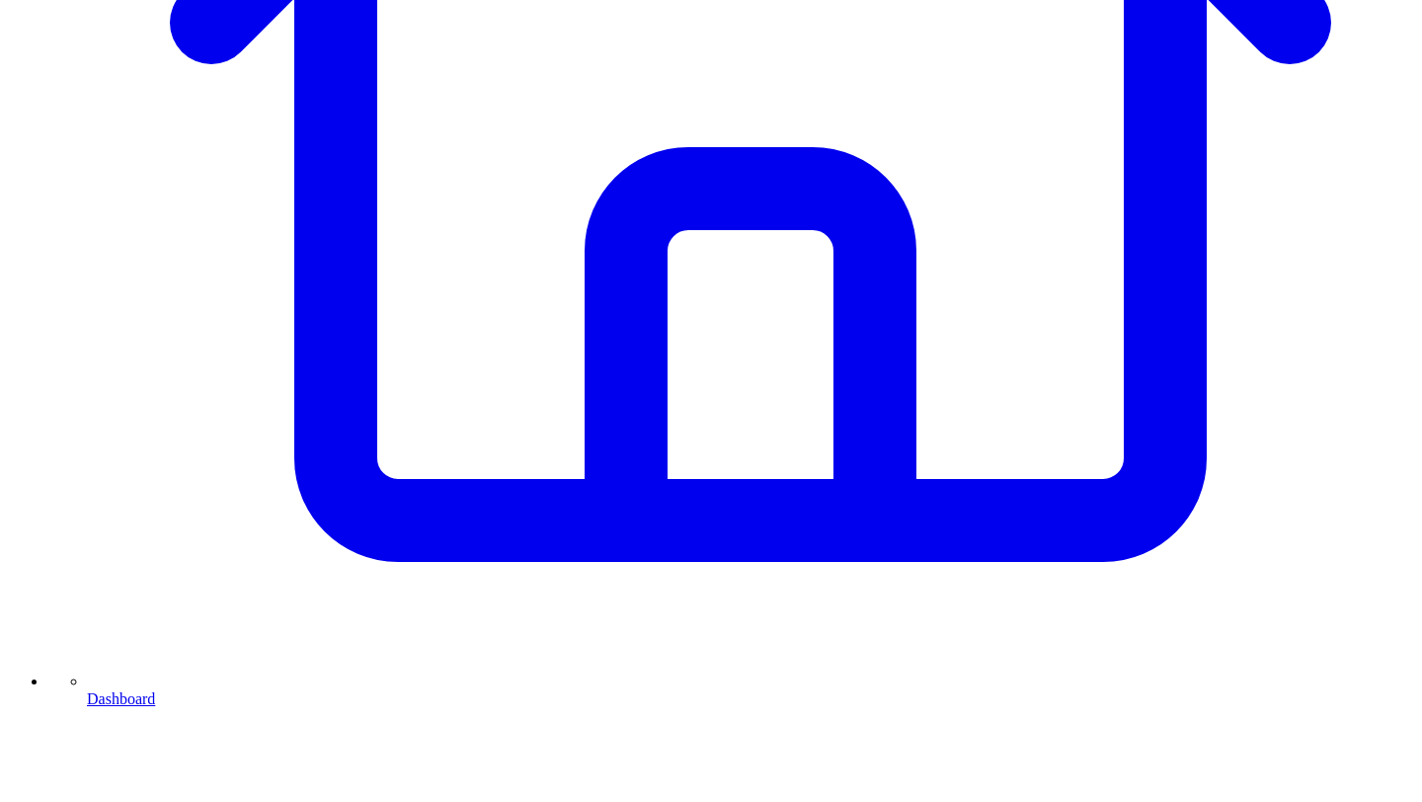
scroll to position [142, 0]
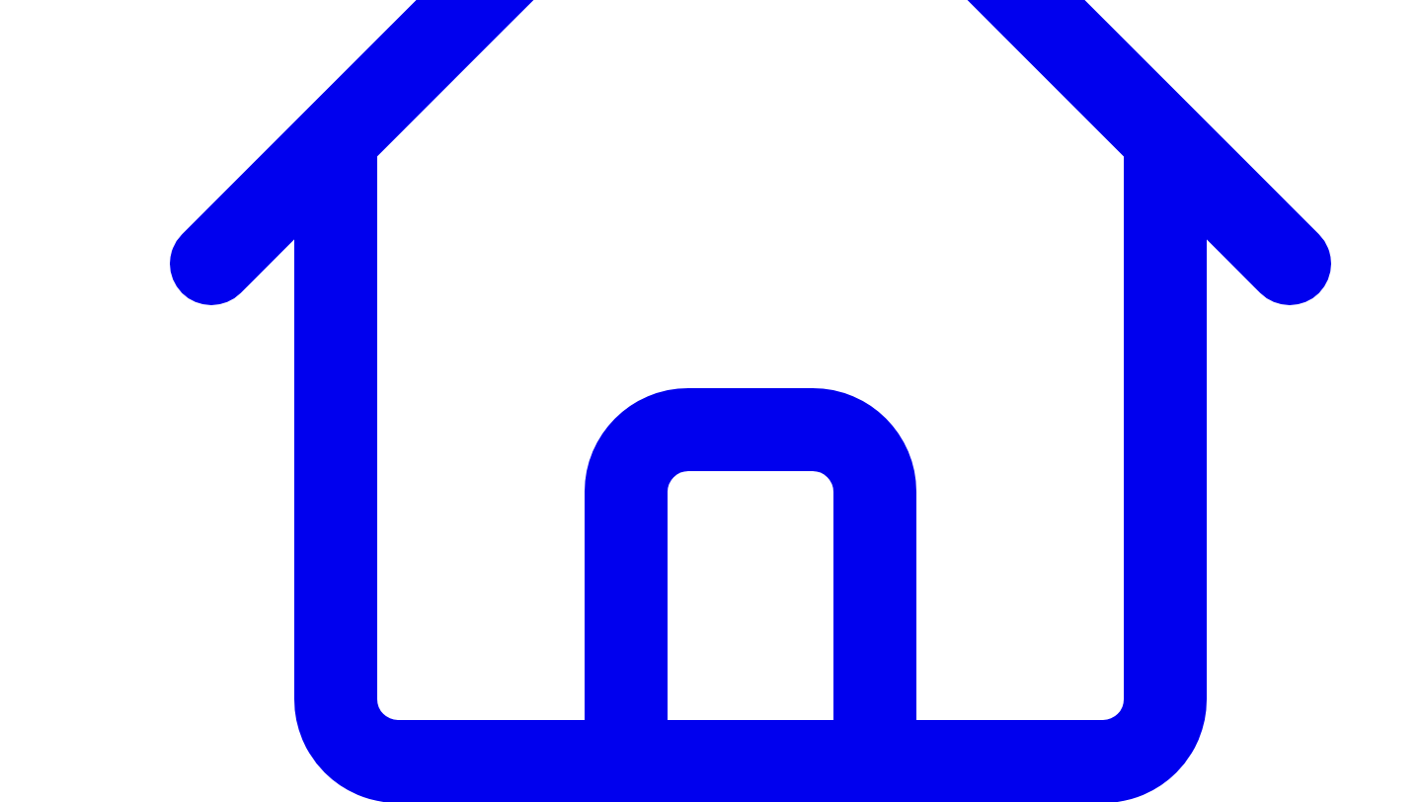
scroll to position [510, 0]
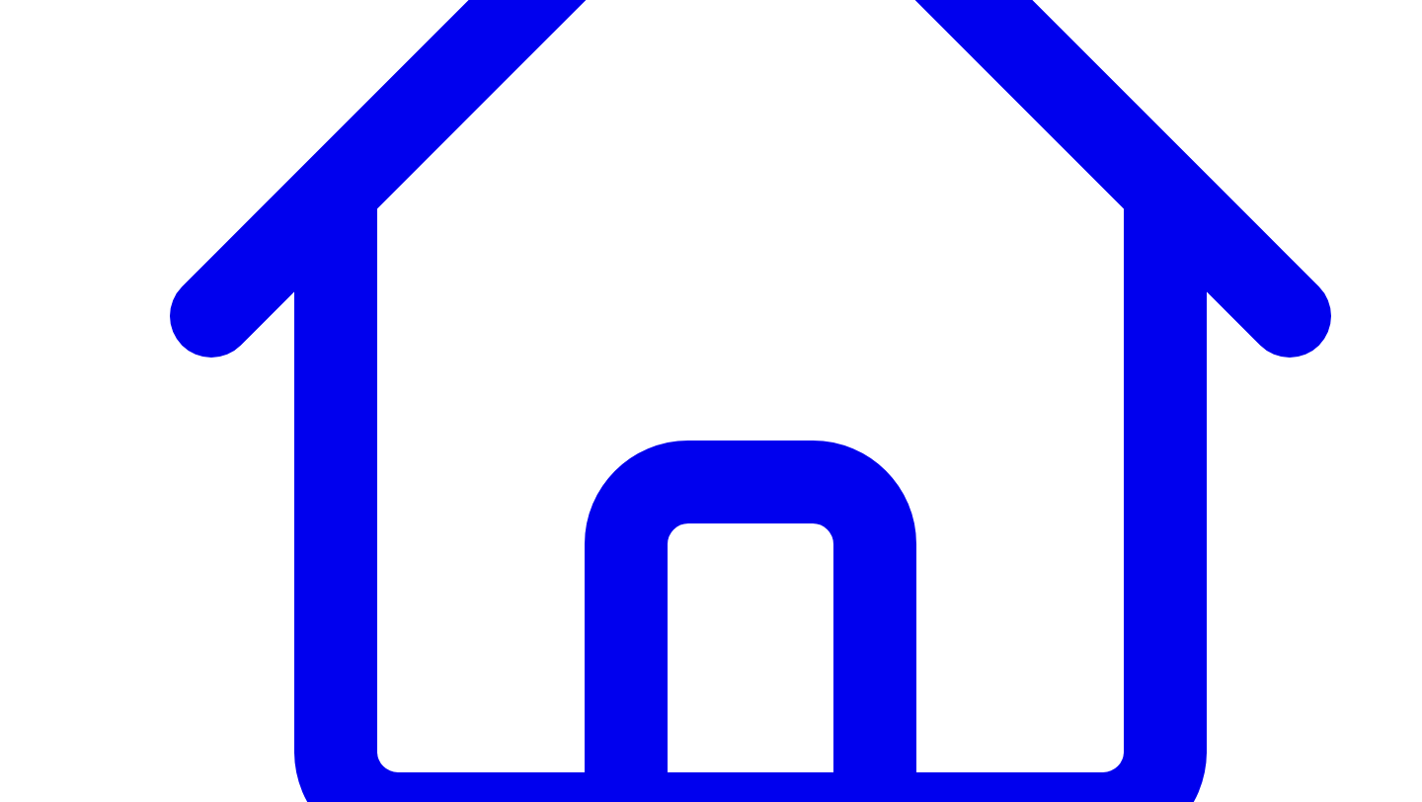
drag, startPoint x: 383, startPoint y: 194, endPoint x: 649, endPoint y: 567, distance: 457.2
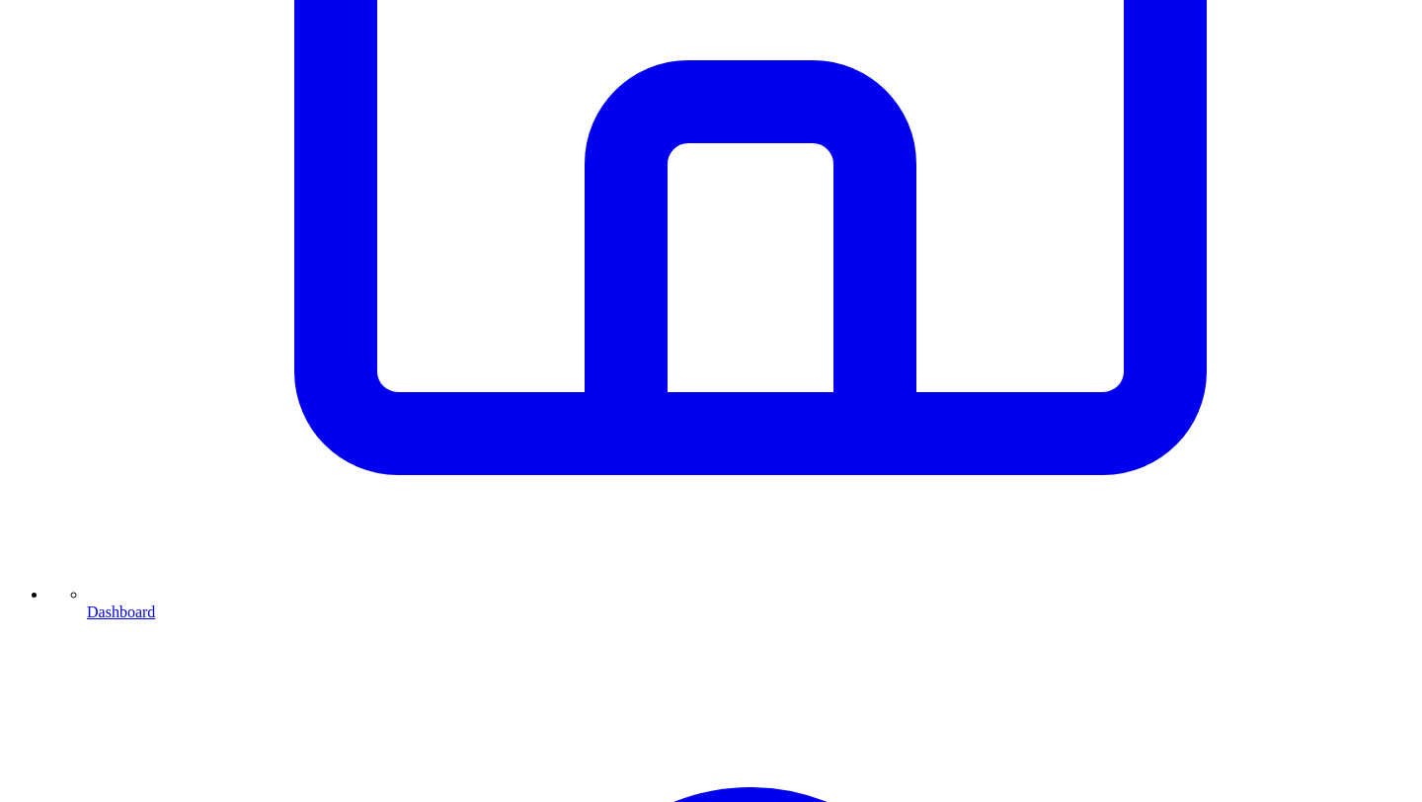
scroll to position [1016, 0]
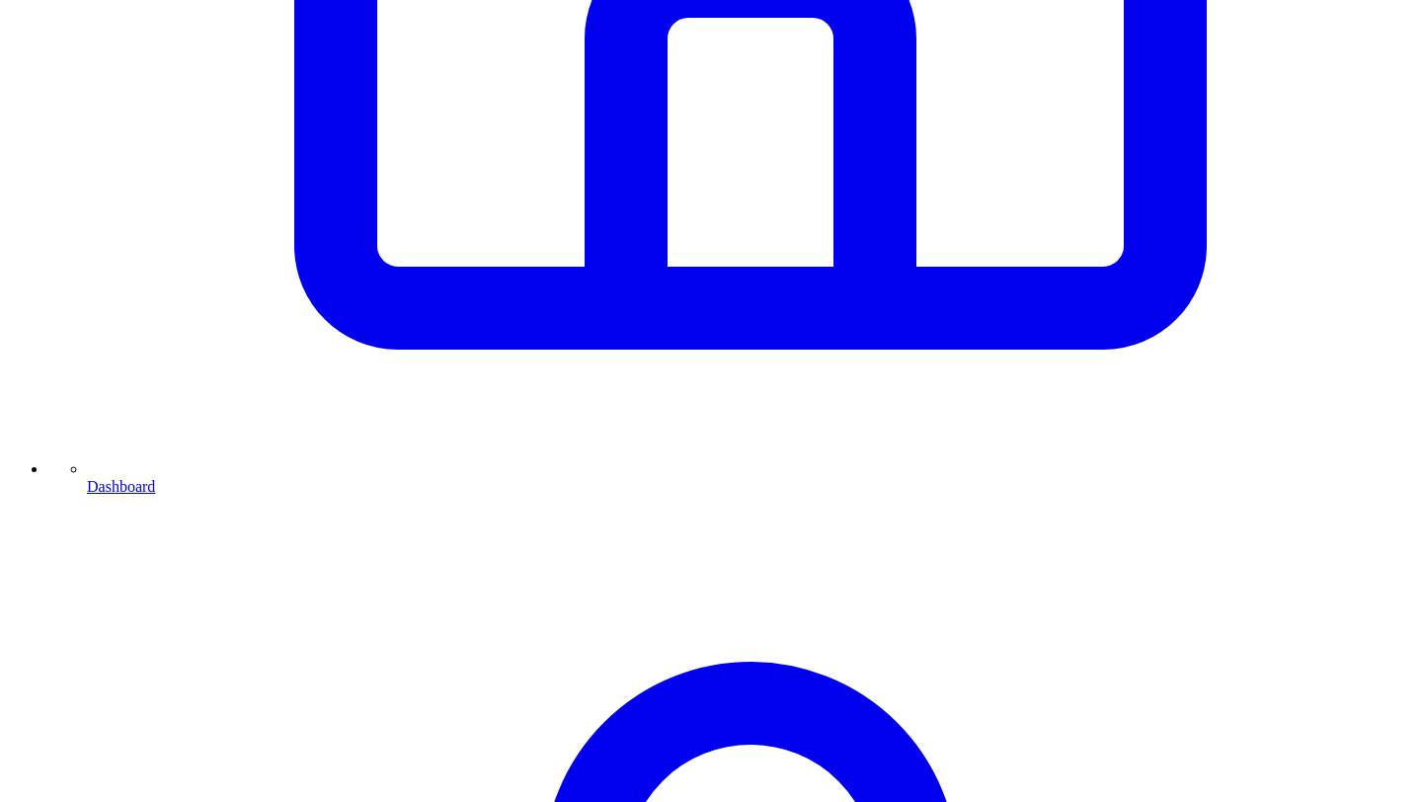
type textarea "**********"
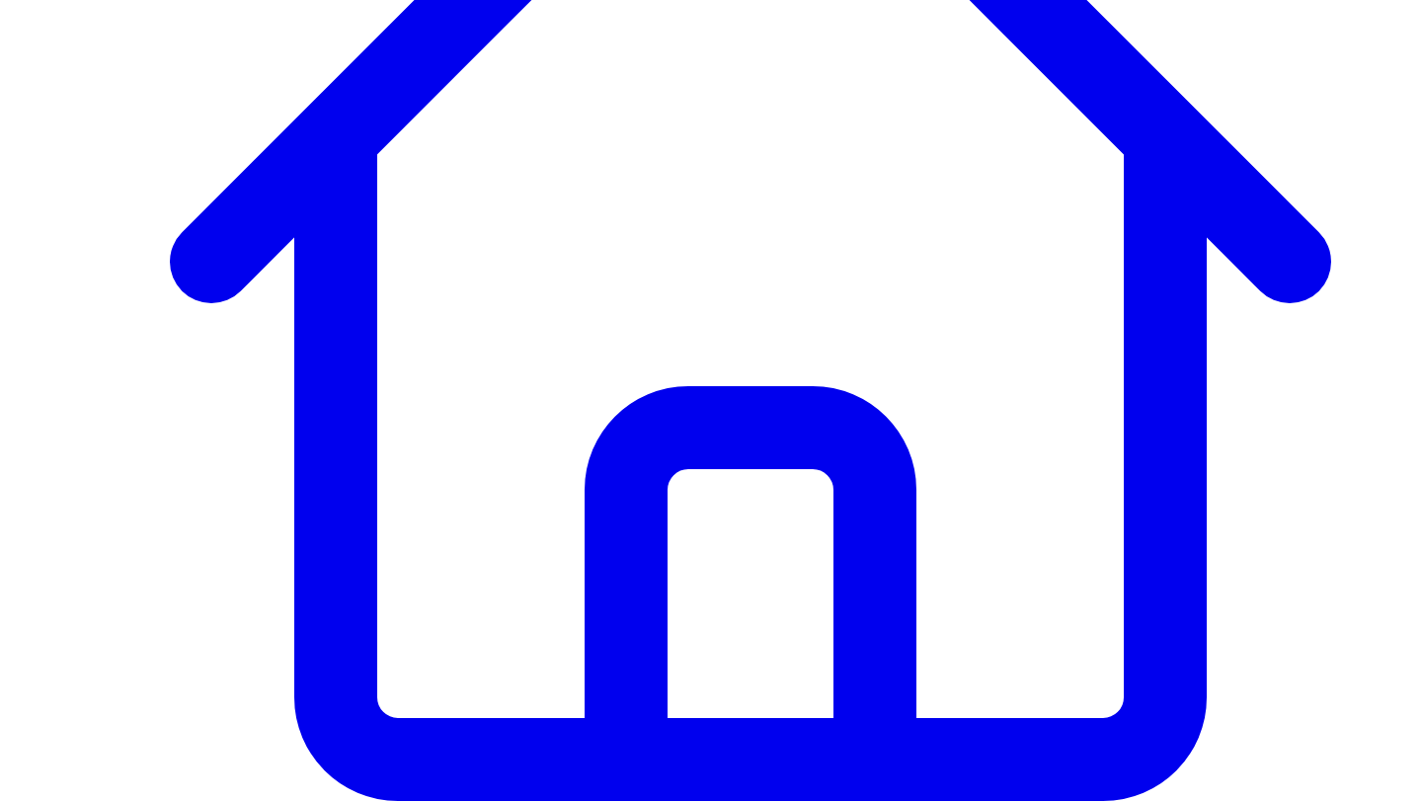
scroll to position [563, 0]
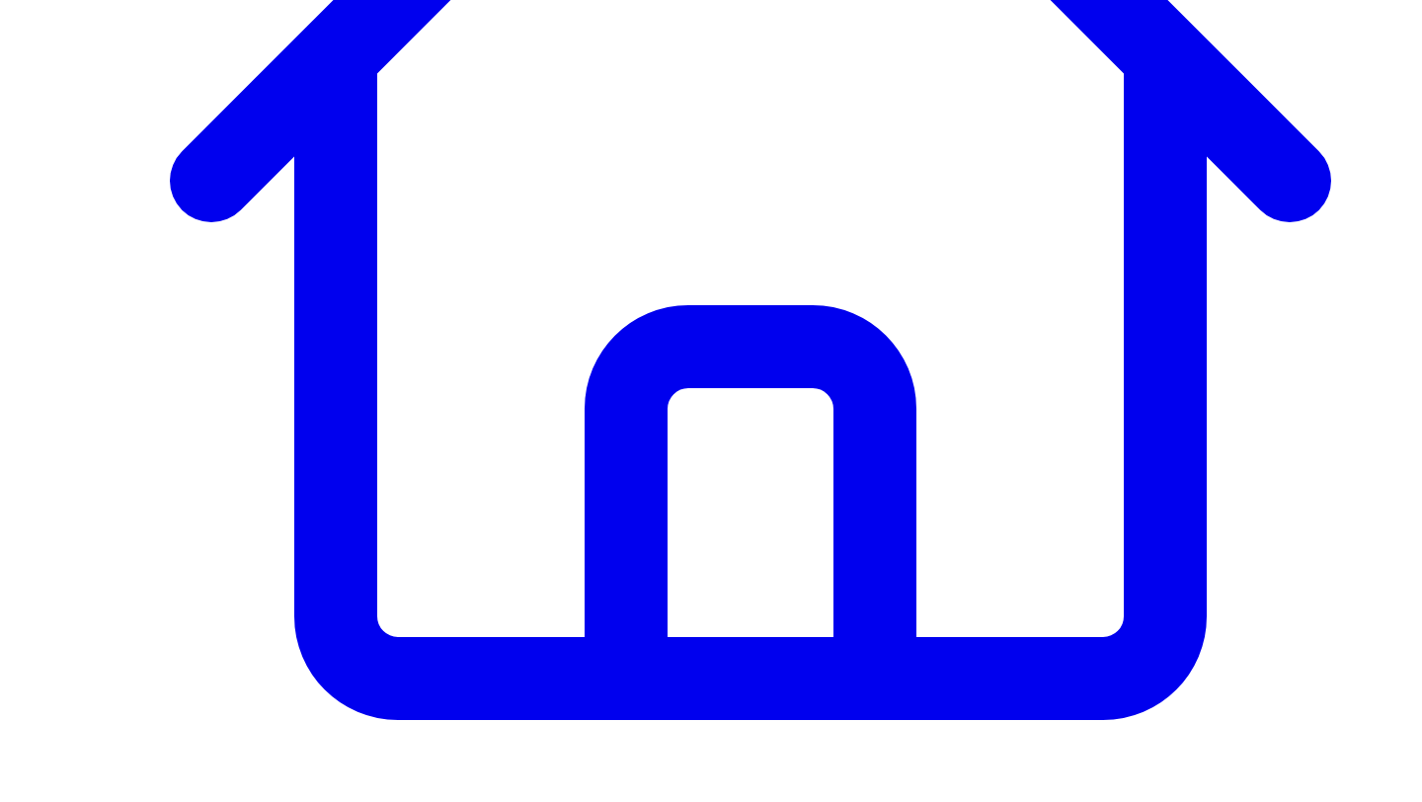
scroll to position [641, 0]
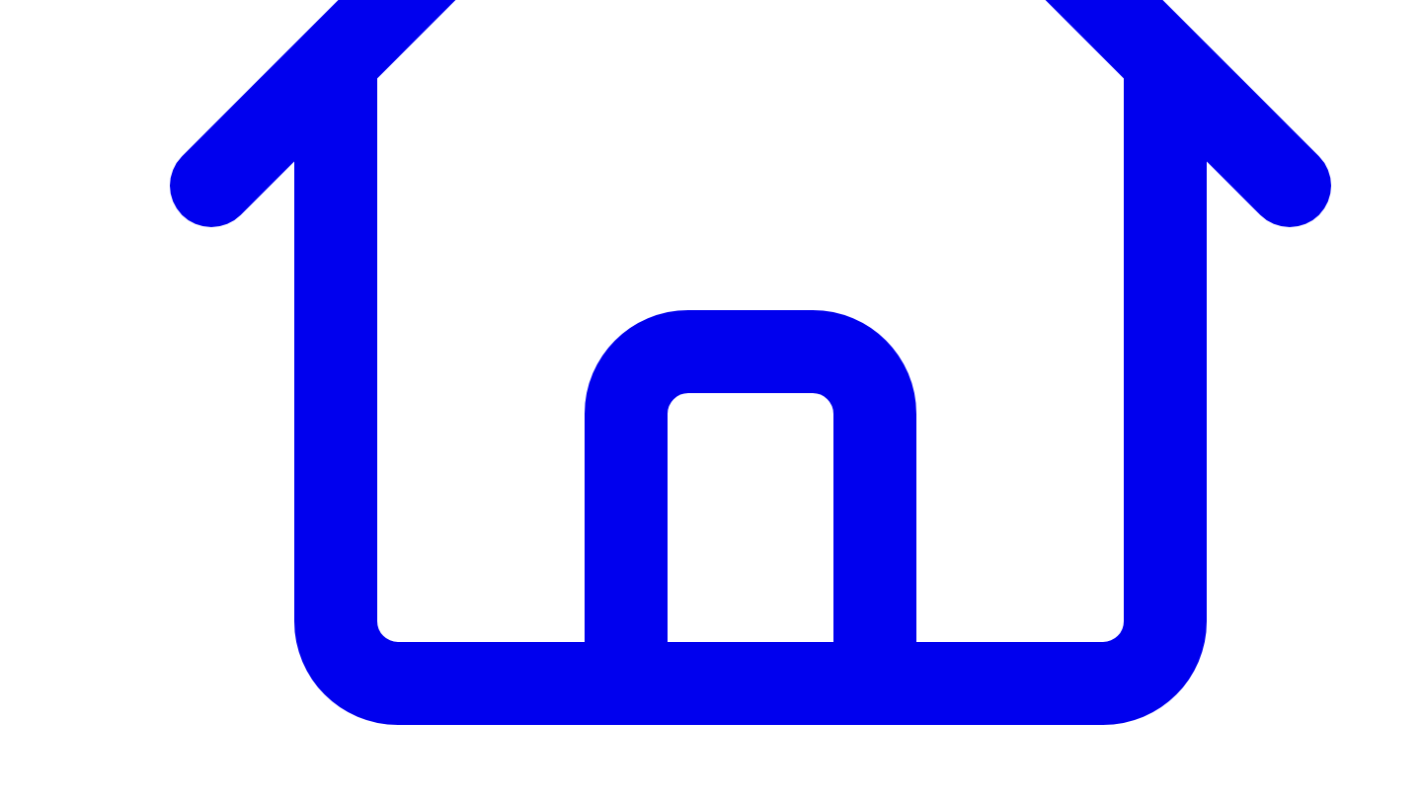
drag, startPoint x: 383, startPoint y: 133, endPoint x: 587, endPoint y: 521, distance: 438.5
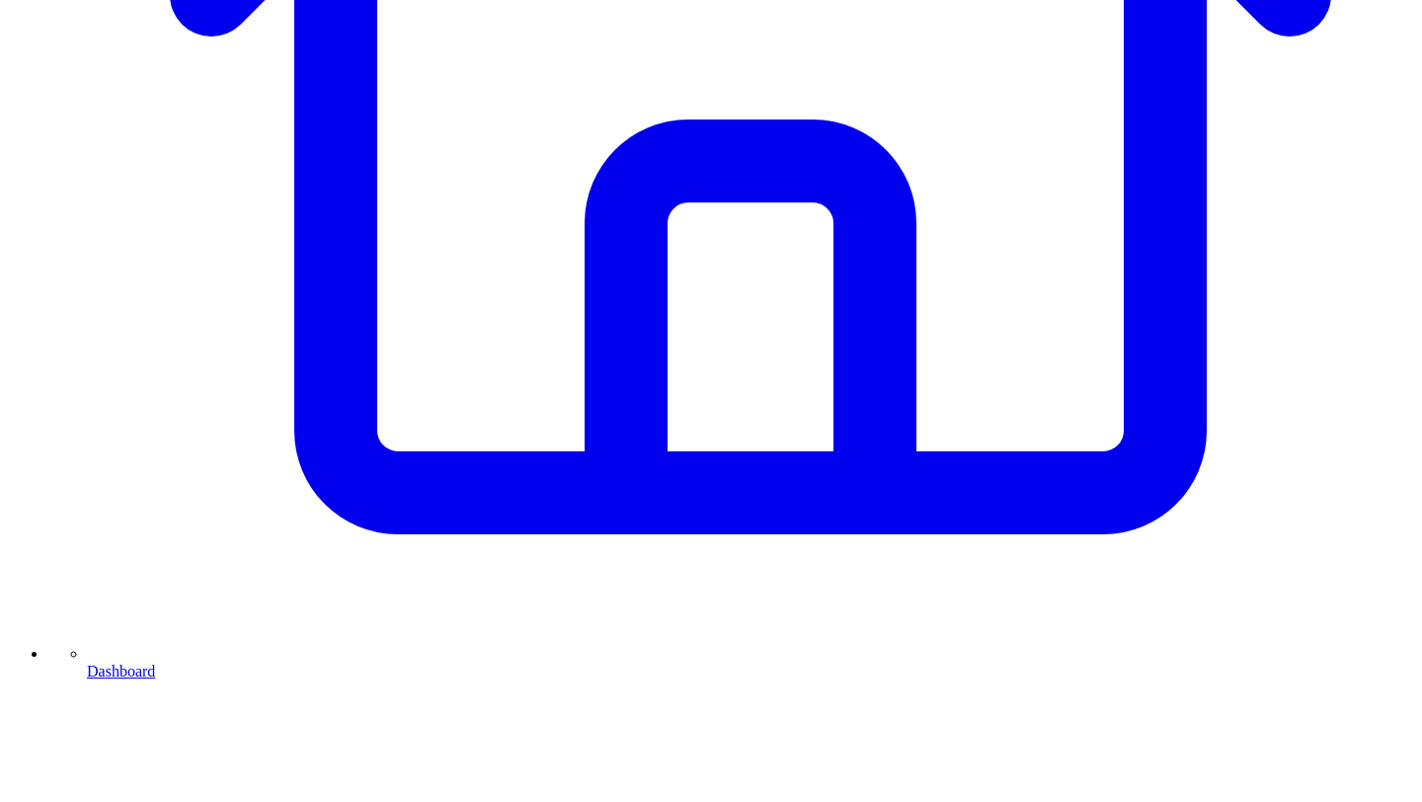
scroll to position [839, 0]
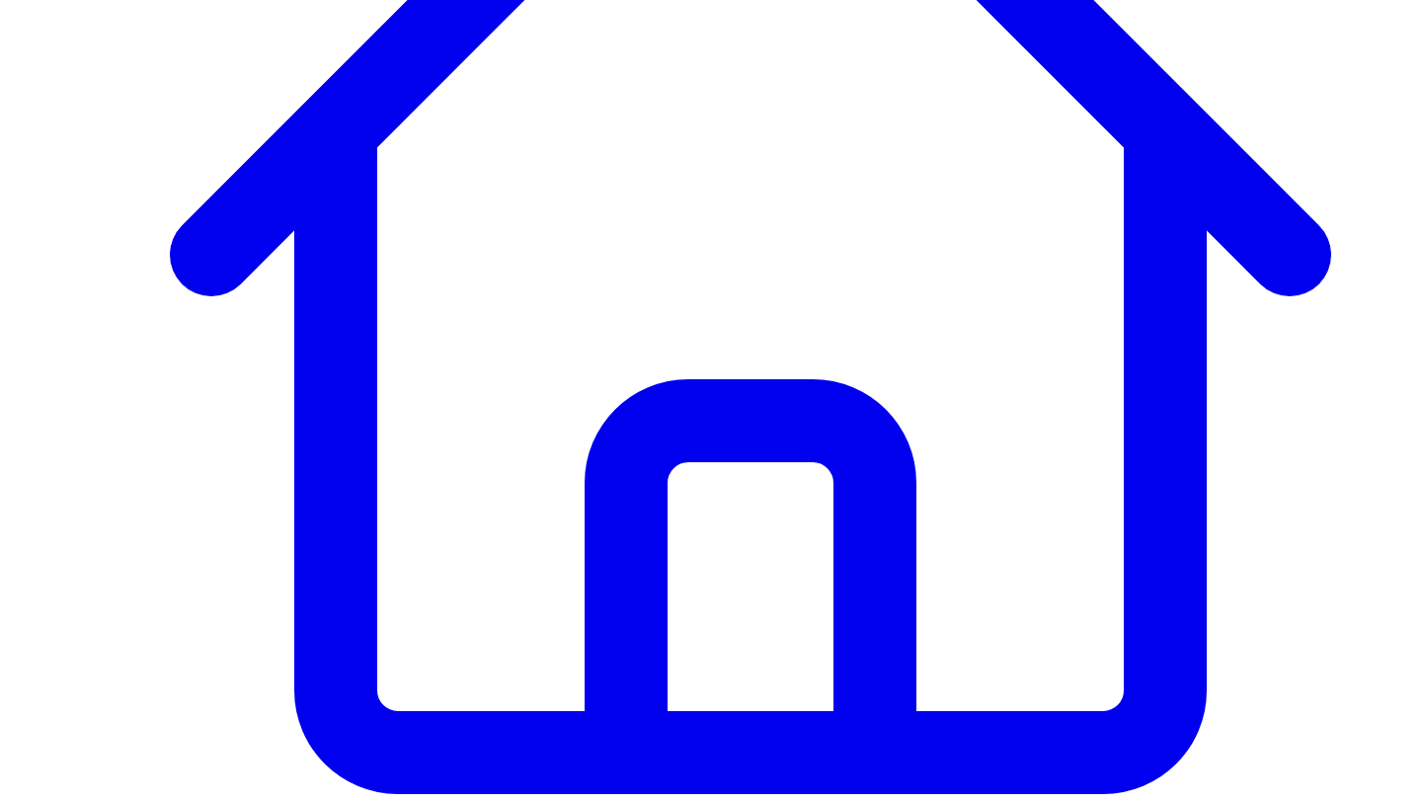
scroll to position [567, 0]
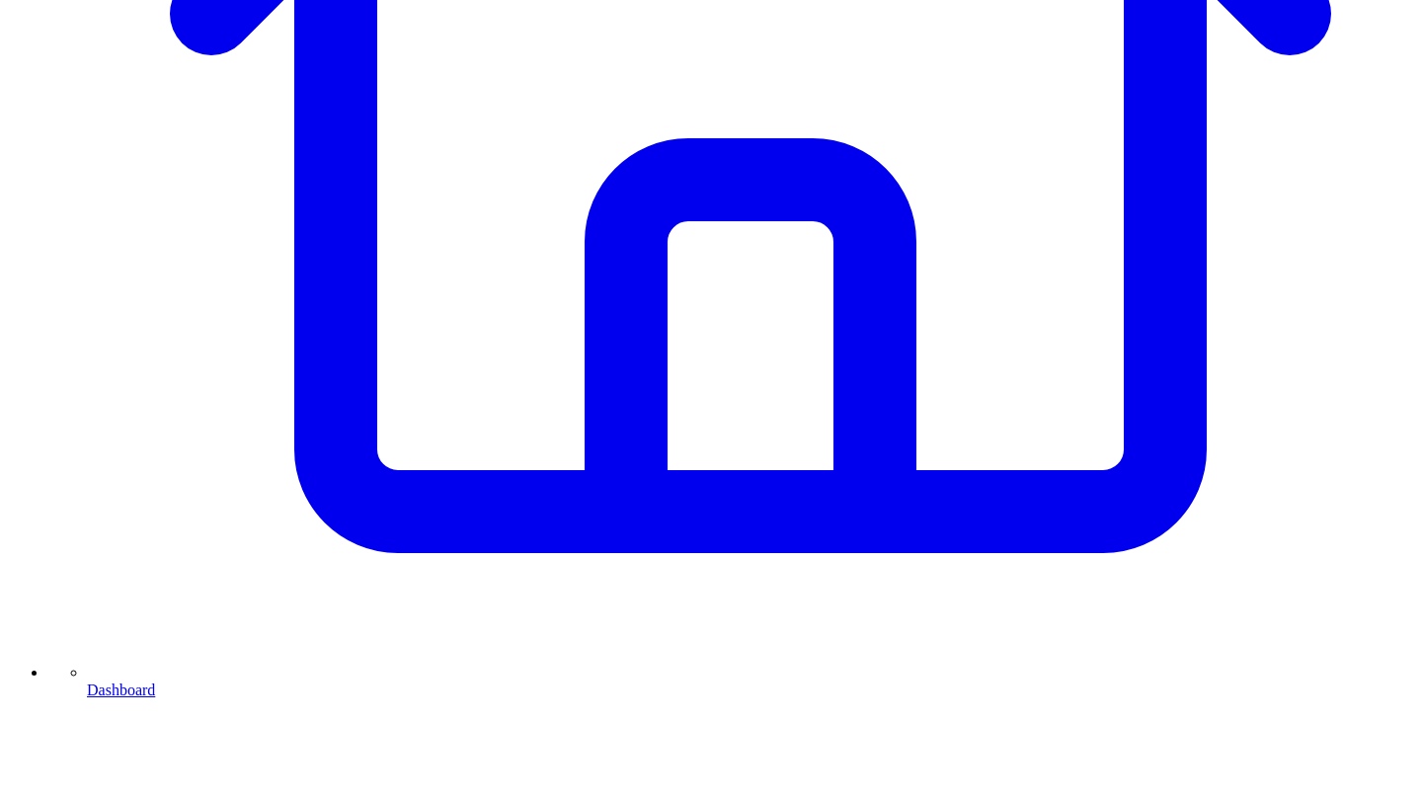
scroll to position [805, 0]
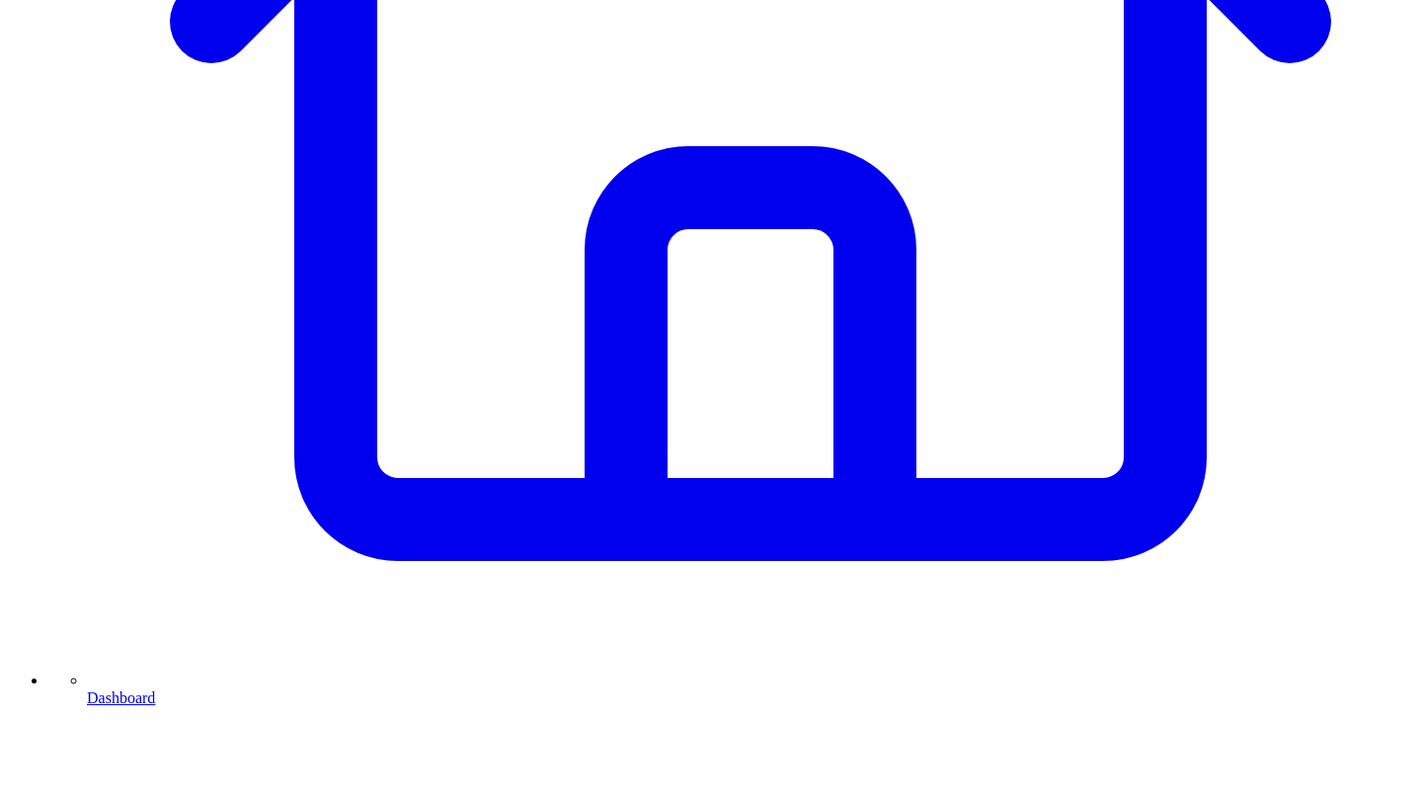
type textarea "**********"
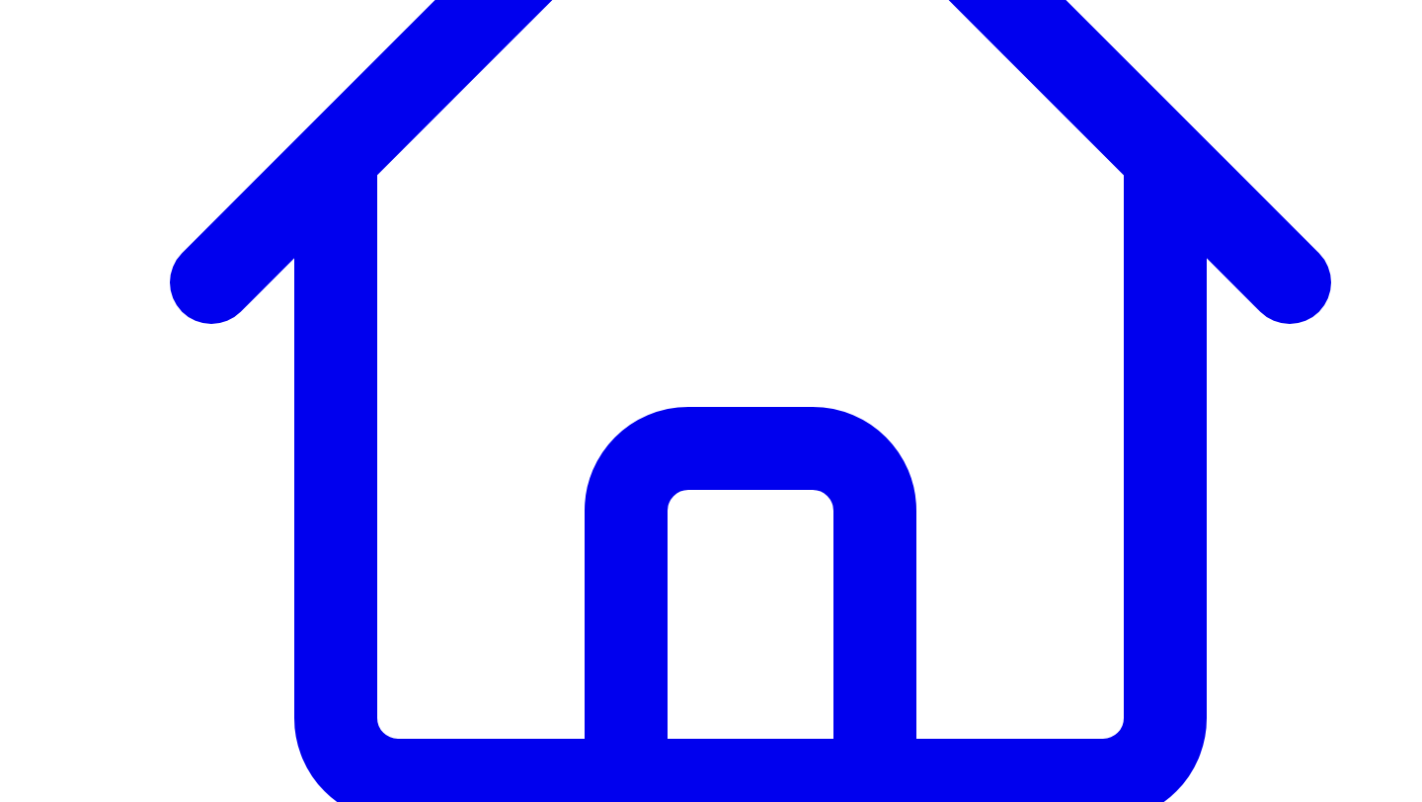
scroll to position [728, 0]
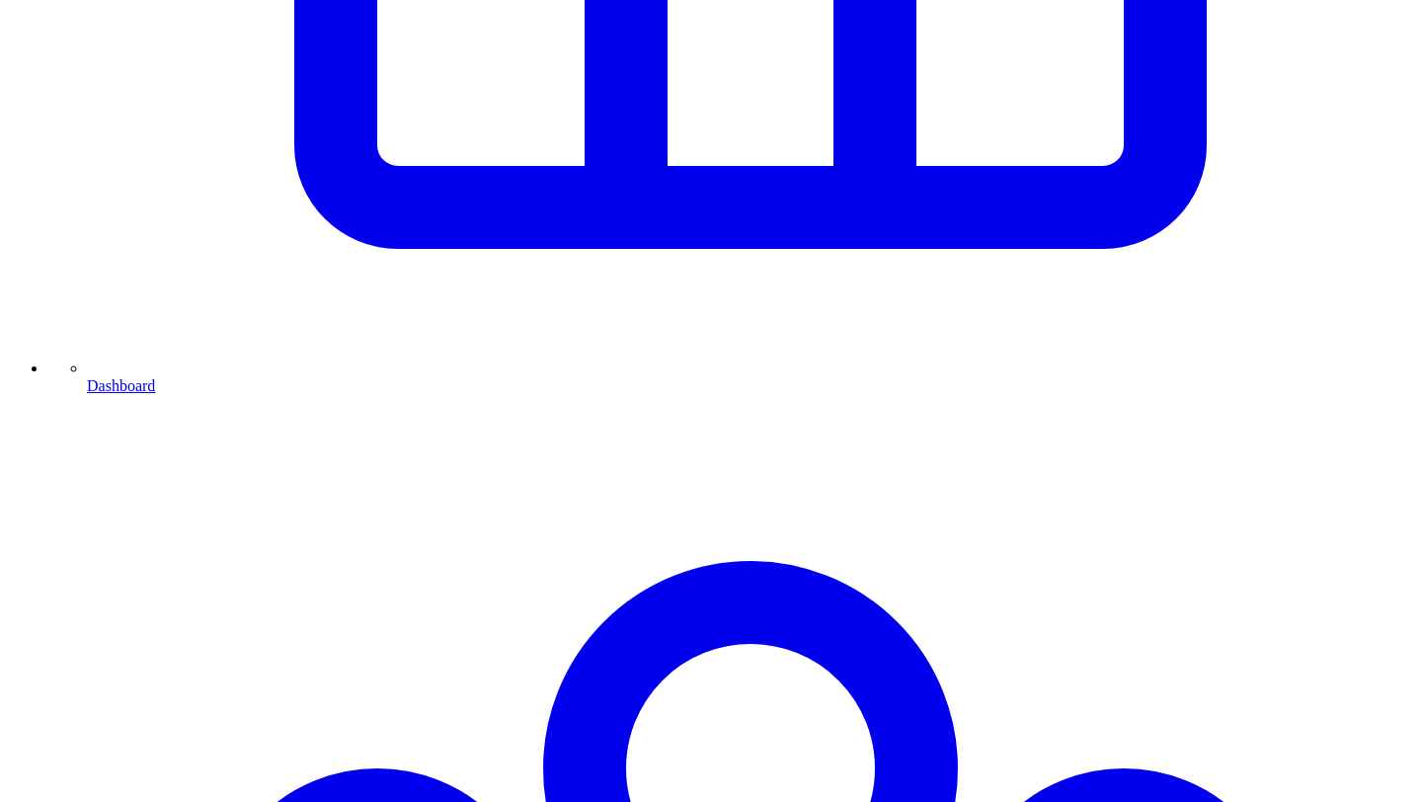
scroll to position [142, 0]
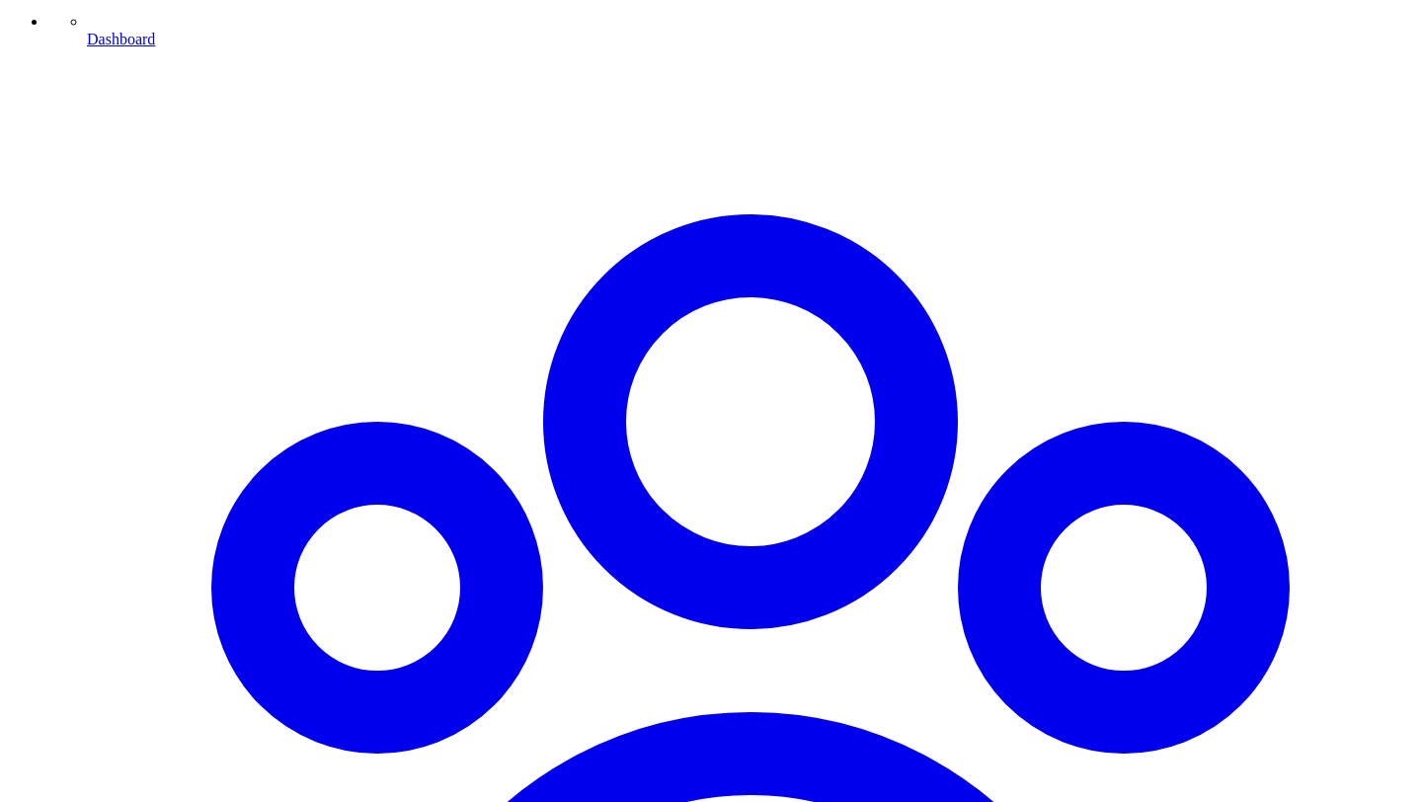
scroll to position [1445, 0]
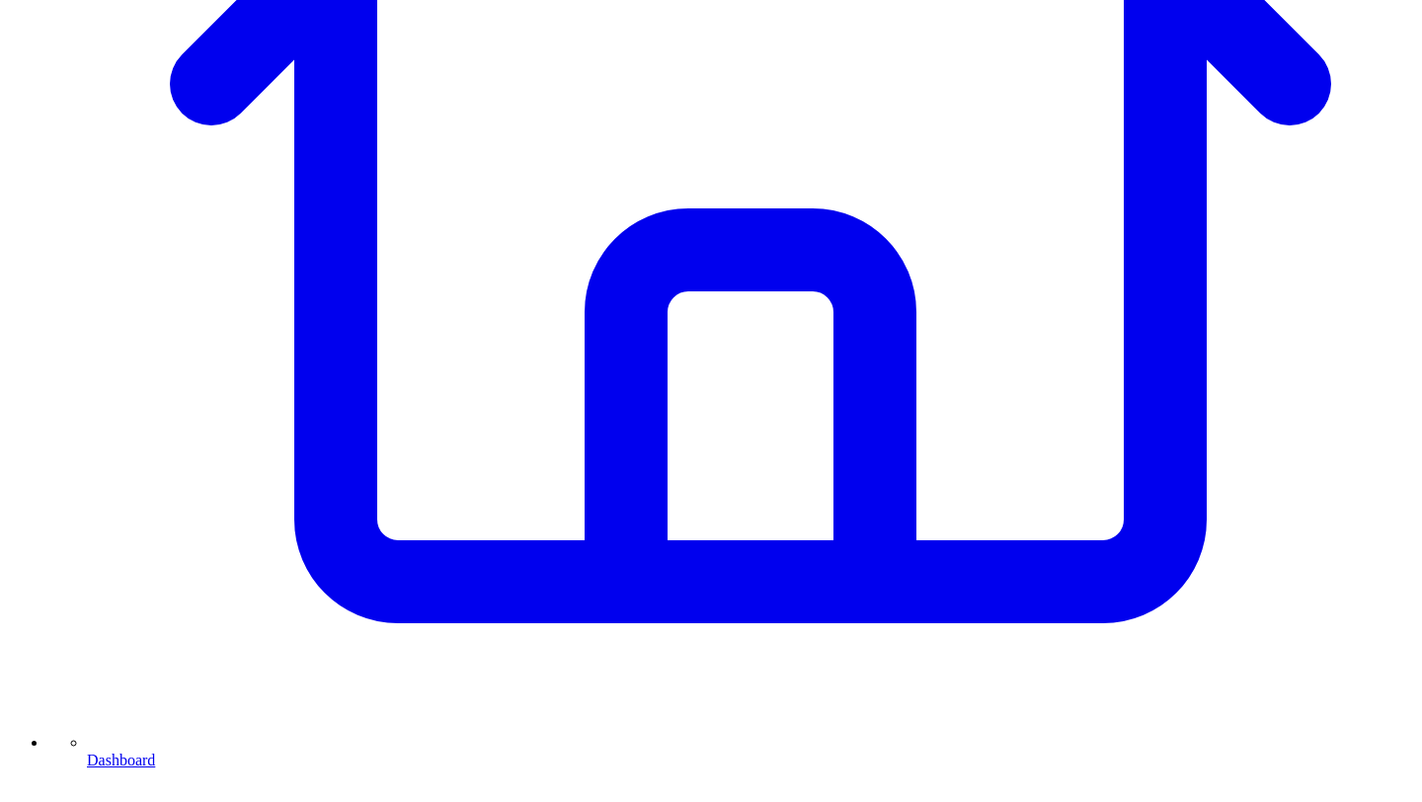
scroll to position [720, 0]
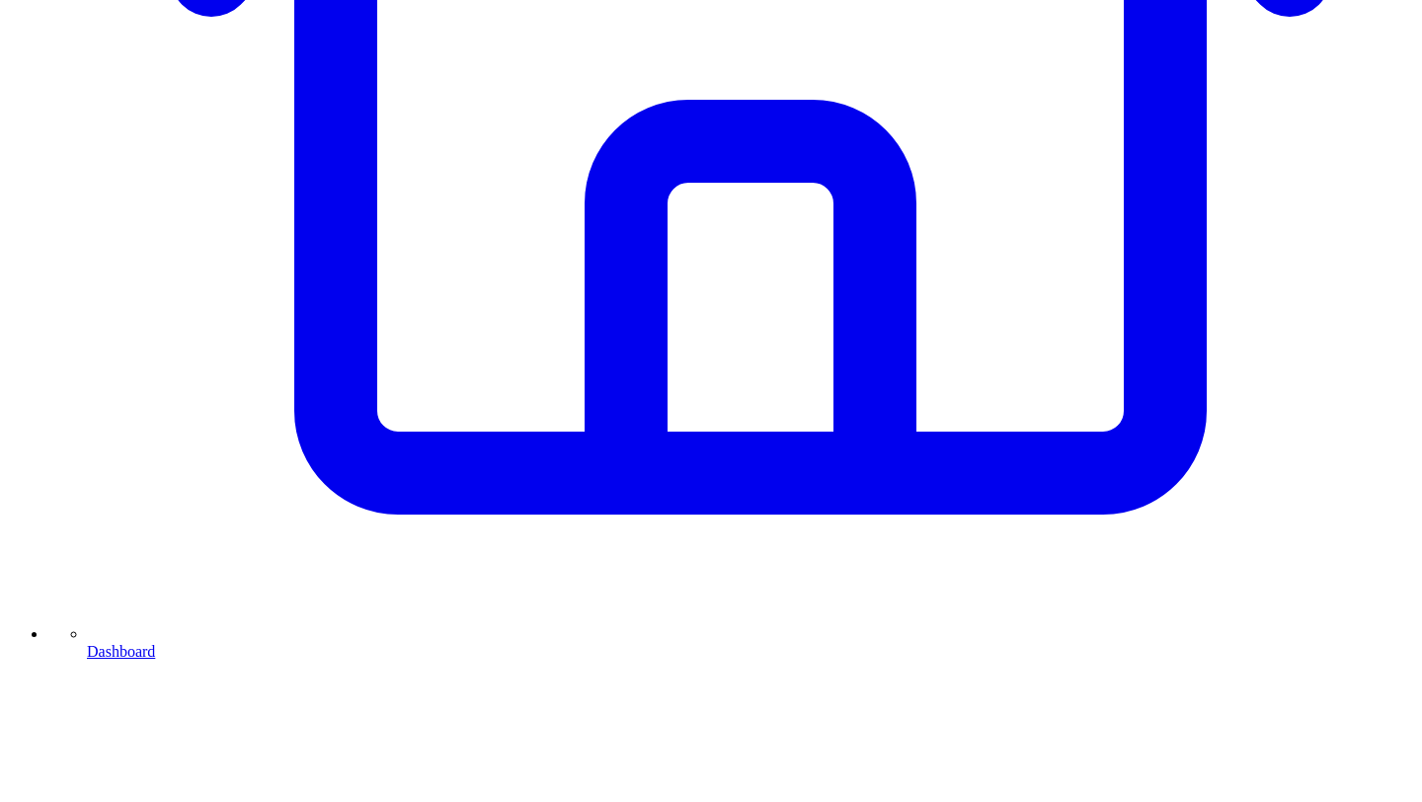
scroll to position [861, 0]
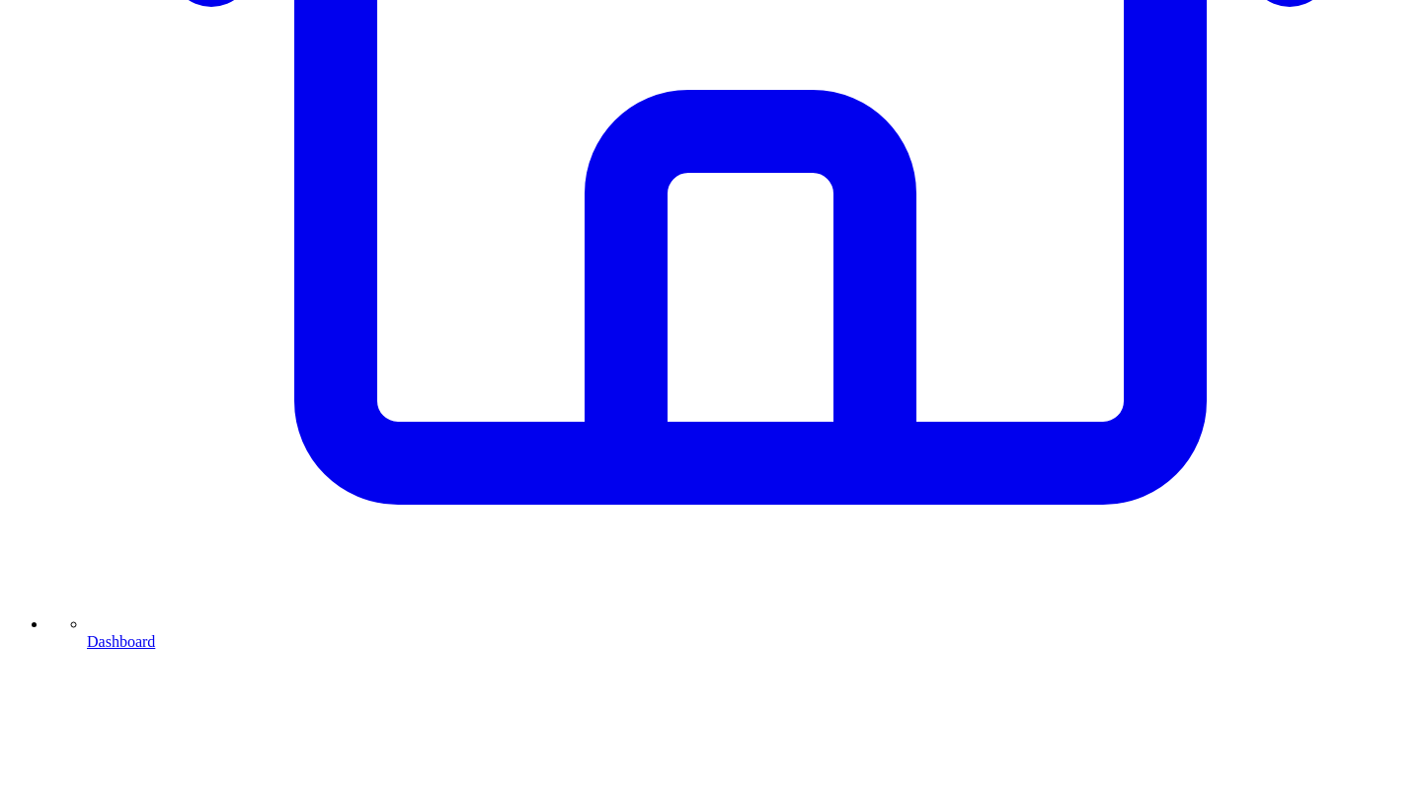
type textarea "**********"
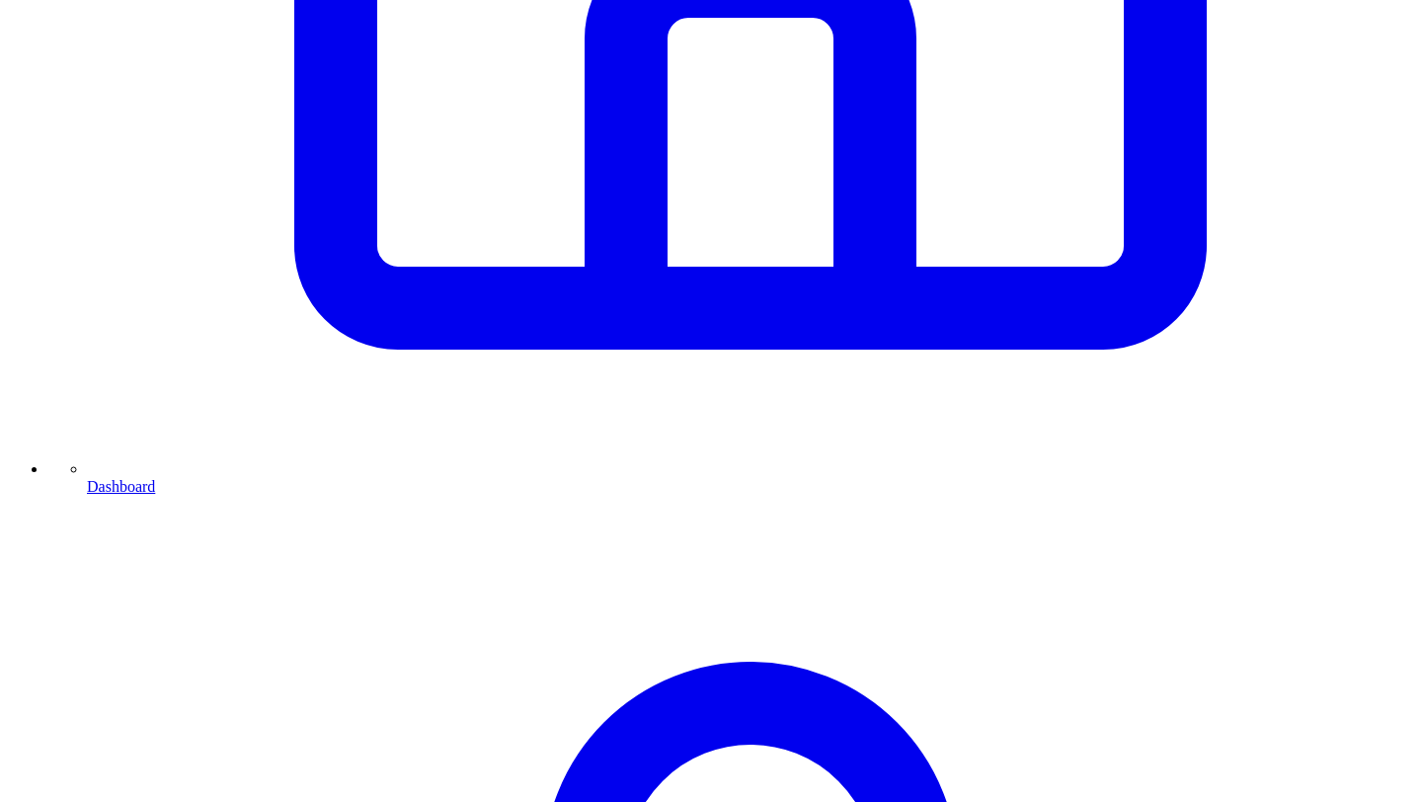
scroll to position [1028, 0]
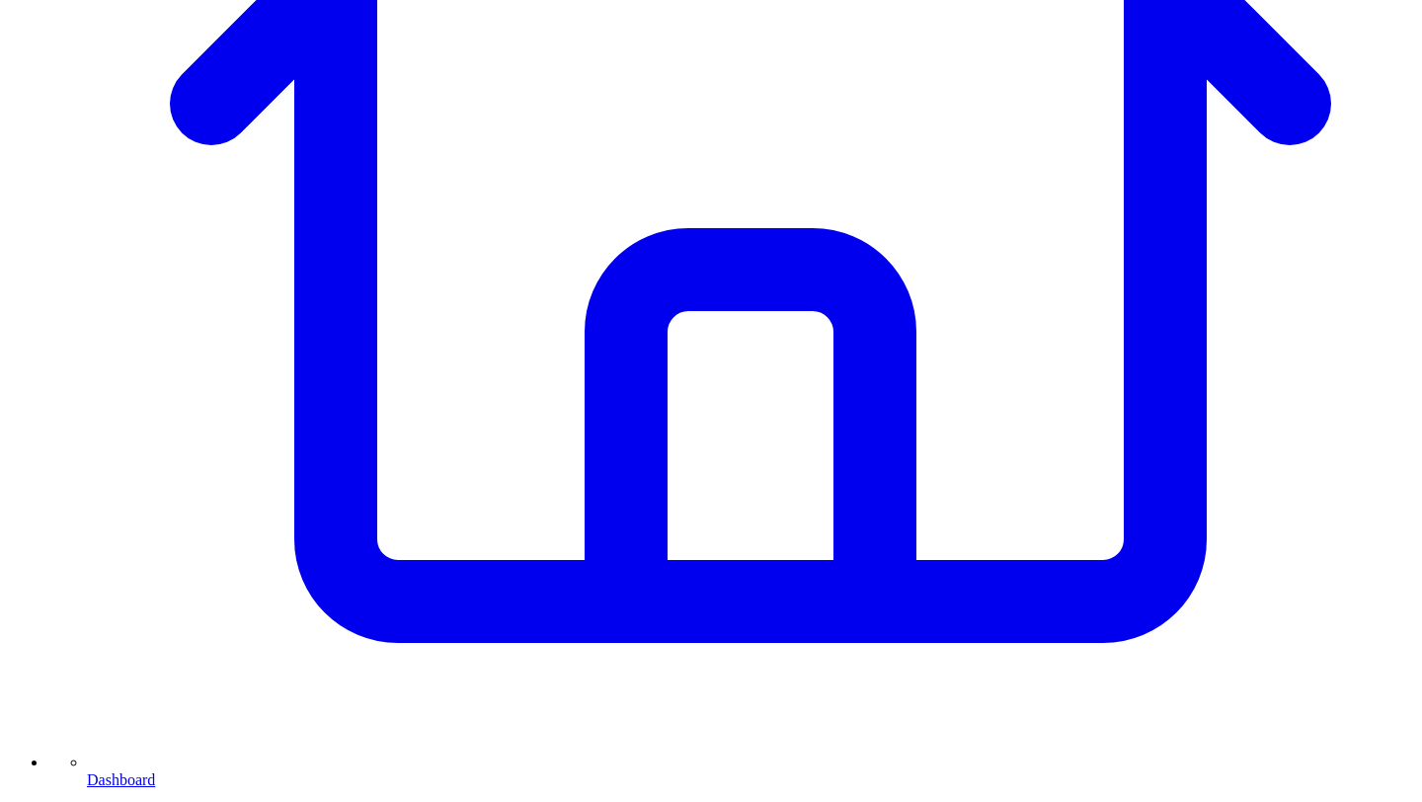
scroll to position [728, 0]
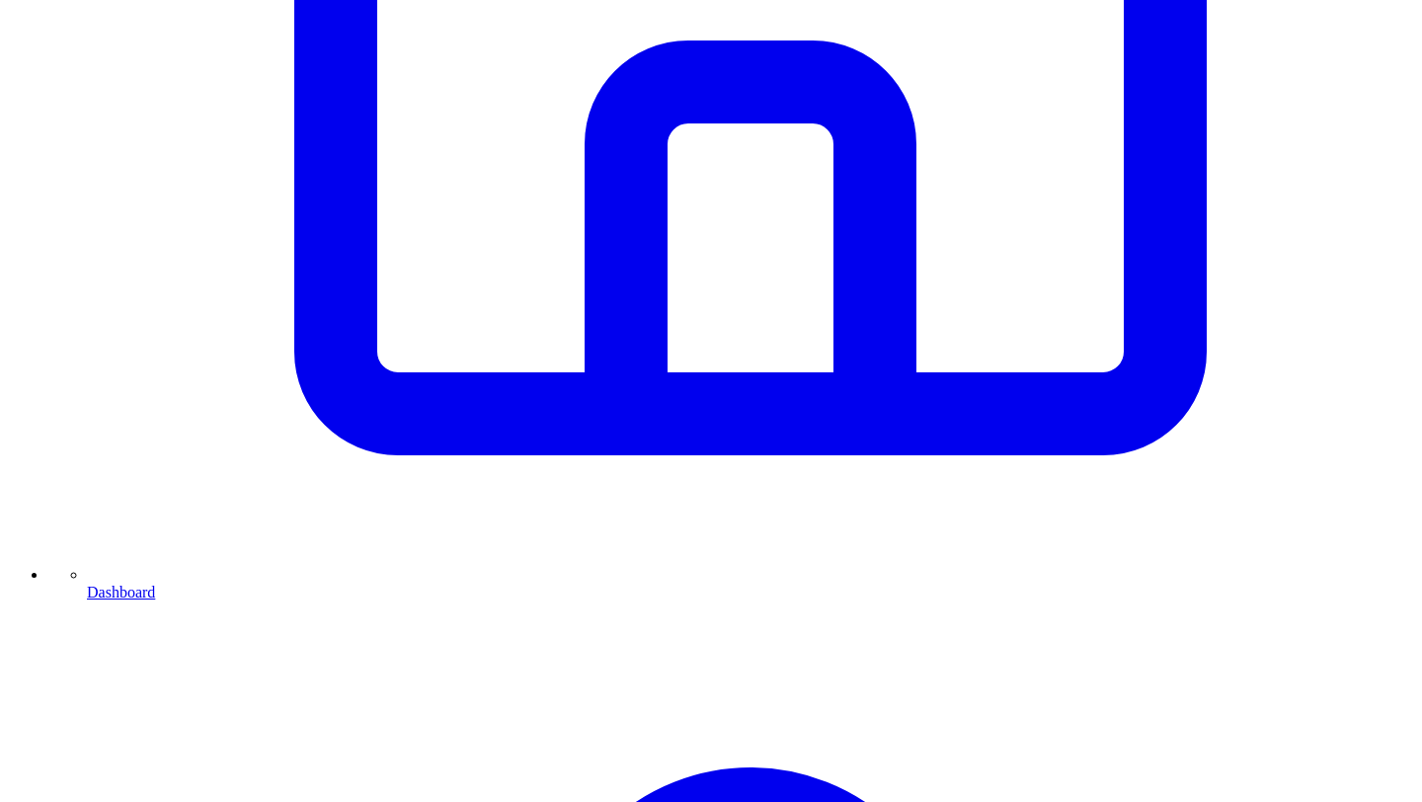
scroll to position [1019, 0]
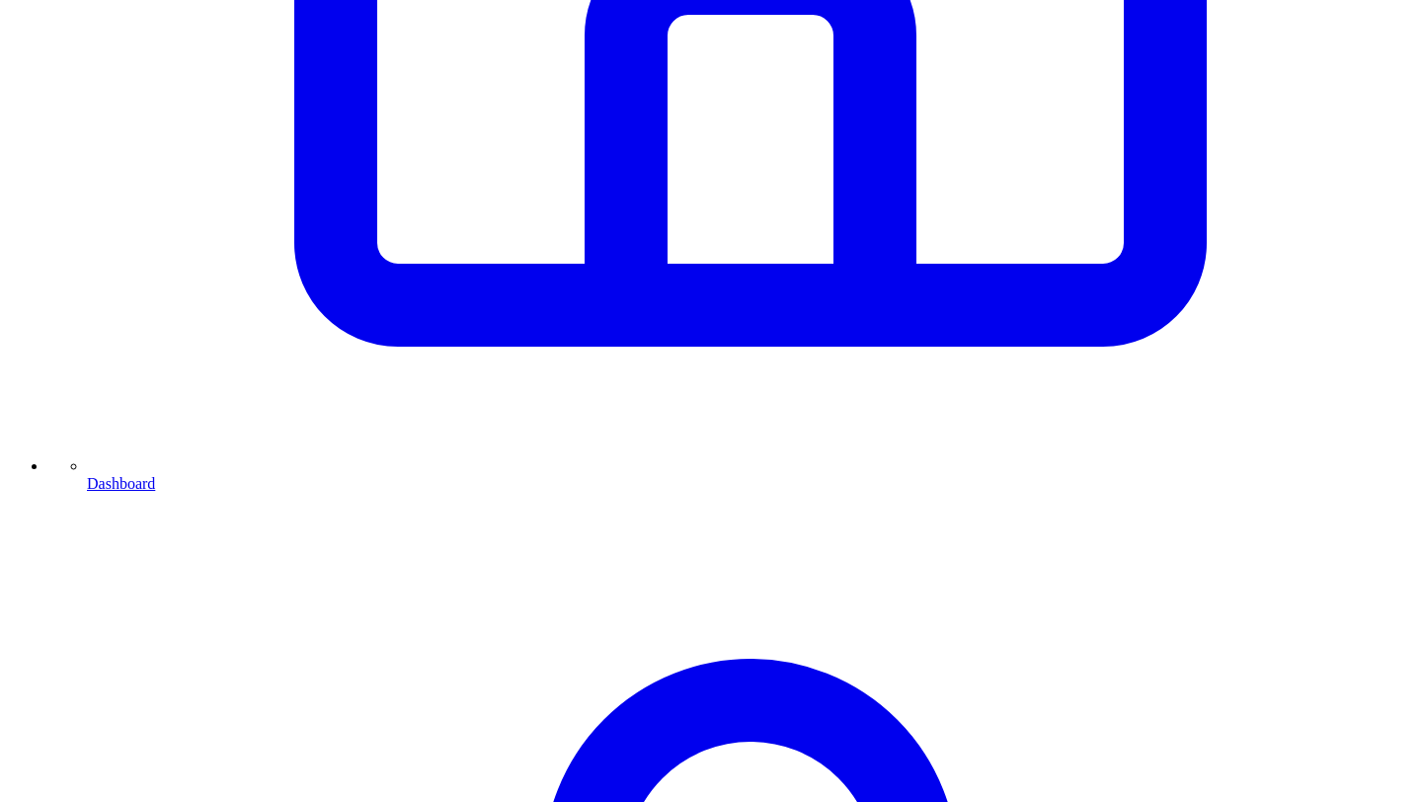
type textarea "**********"
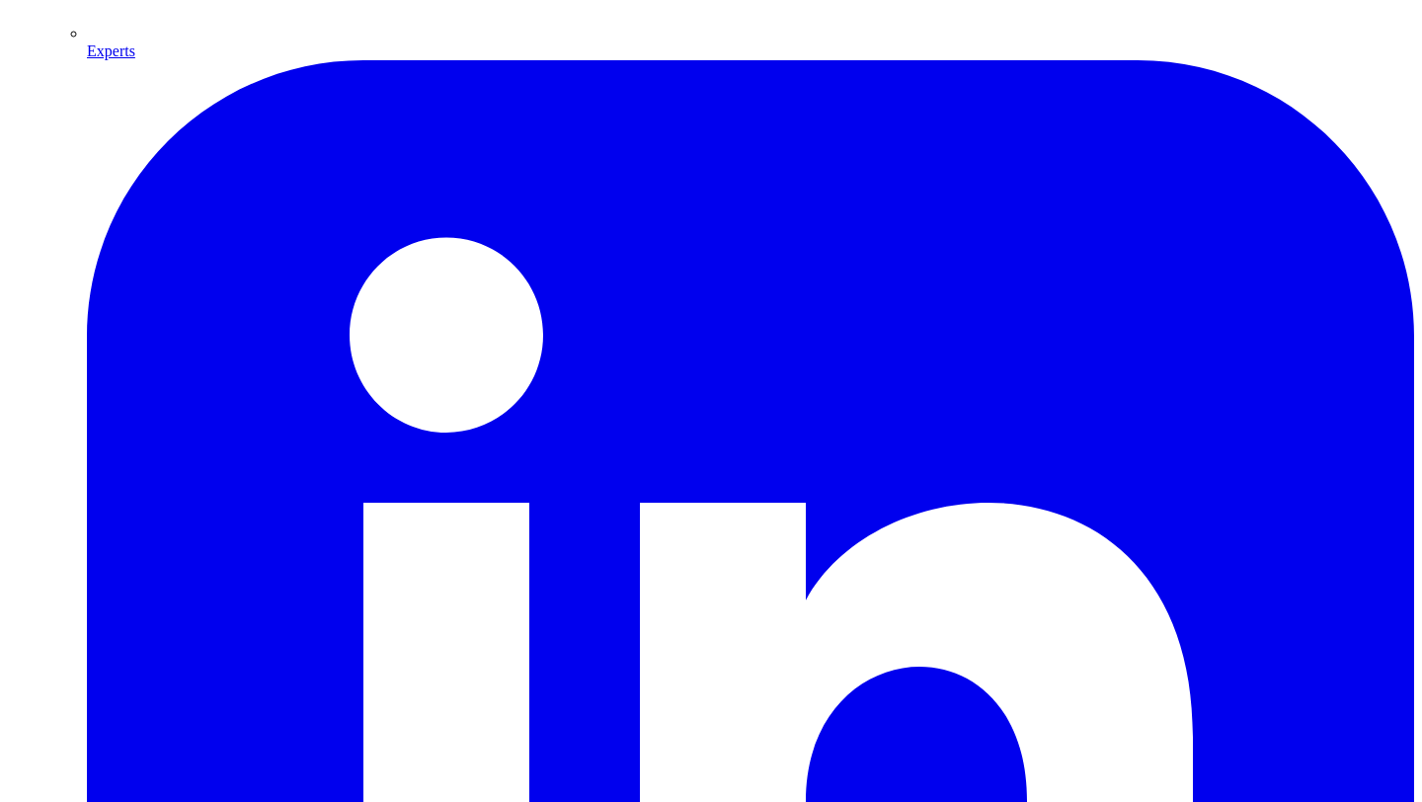
scroll to position [2784, 0]
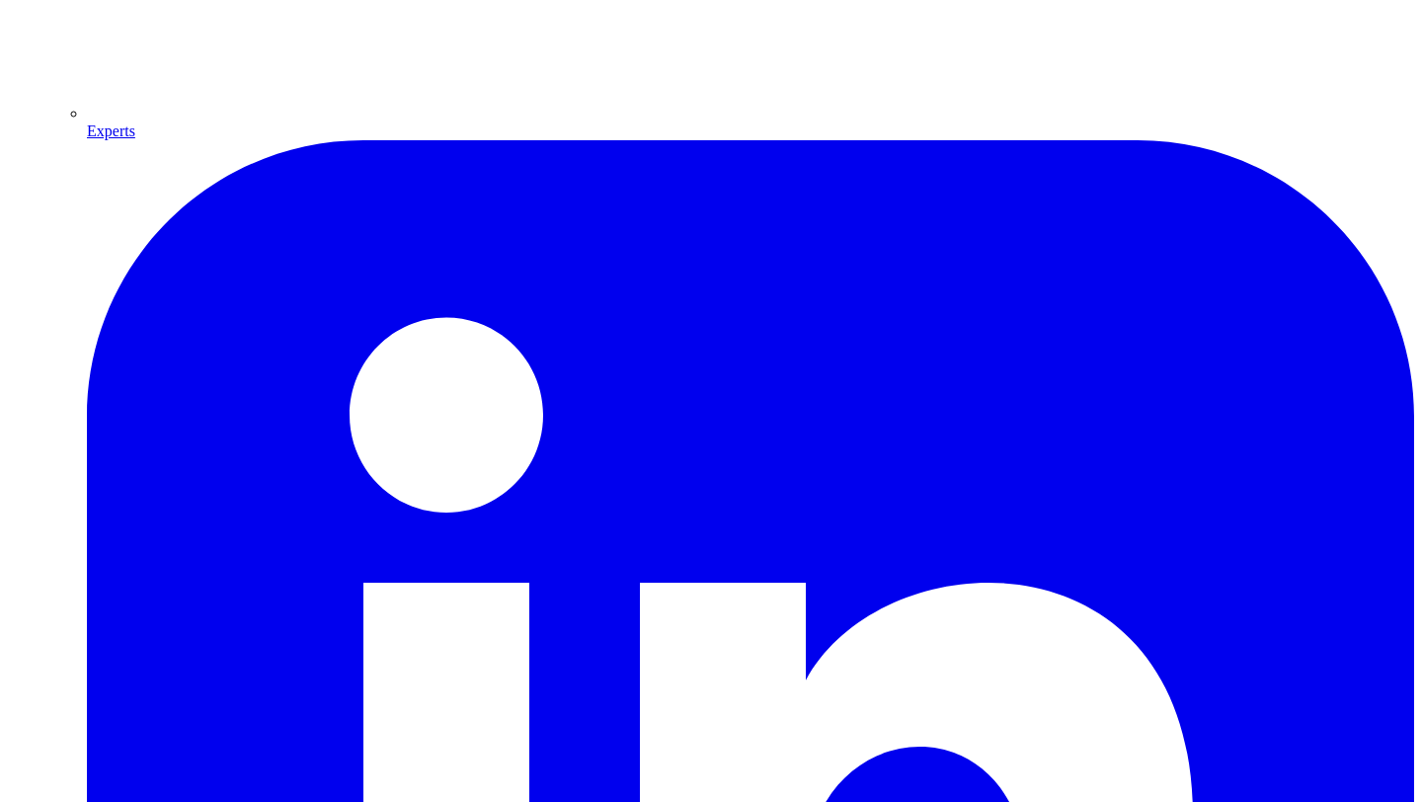
scroll to position [2703, 0]
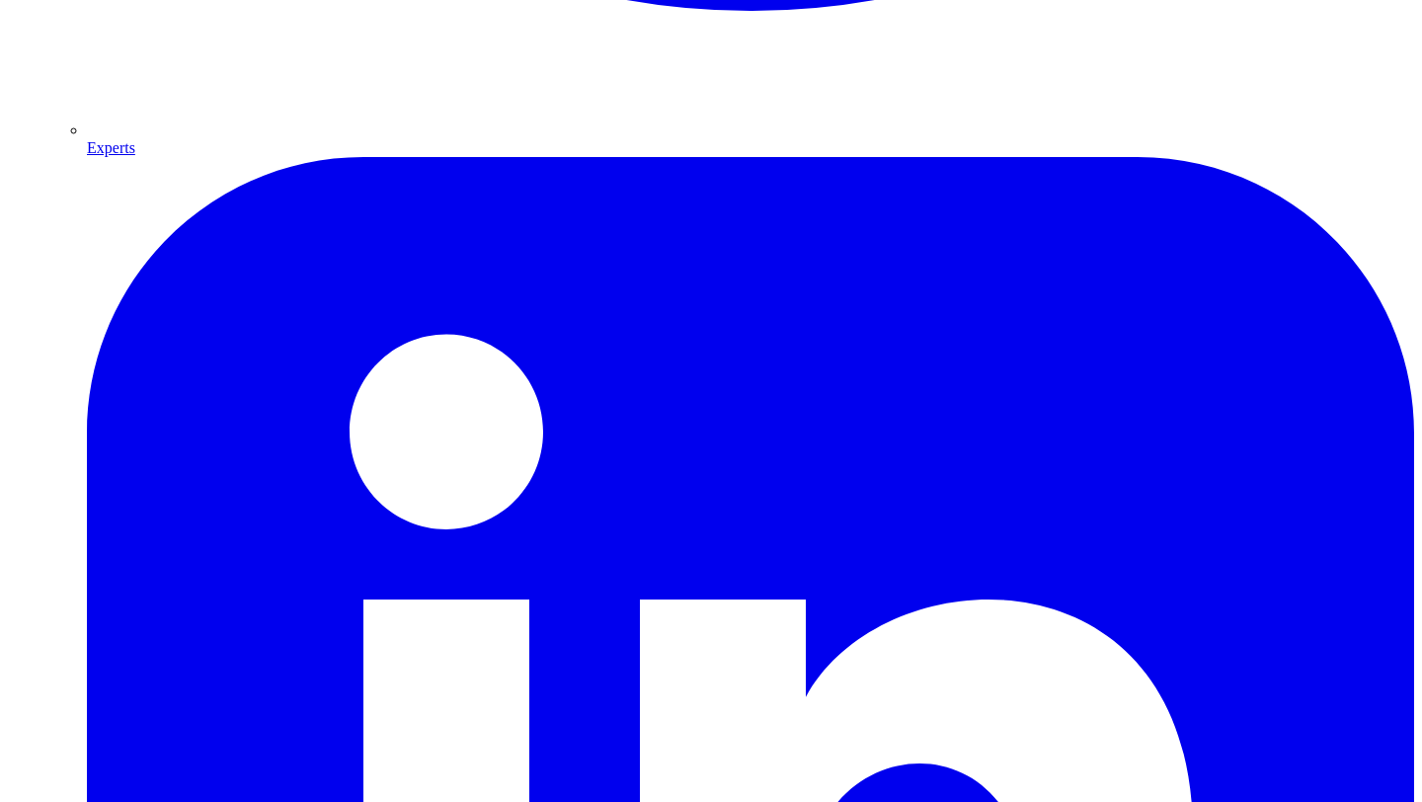
drag, startPoint x: 685, startPoint y: 258, endPoint x: 763, endPoint y: 257, distance: 78.0
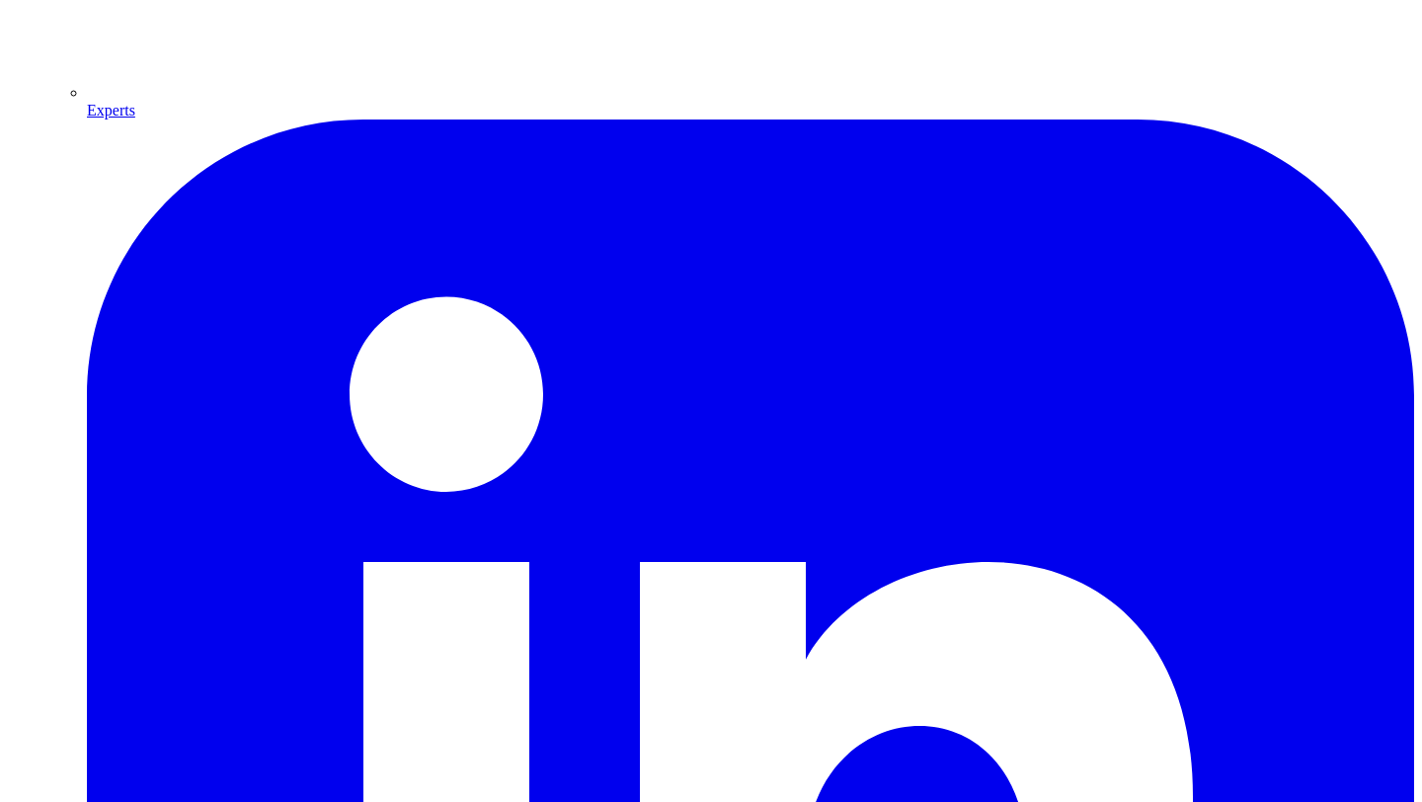
scroll to position [2742, 0]
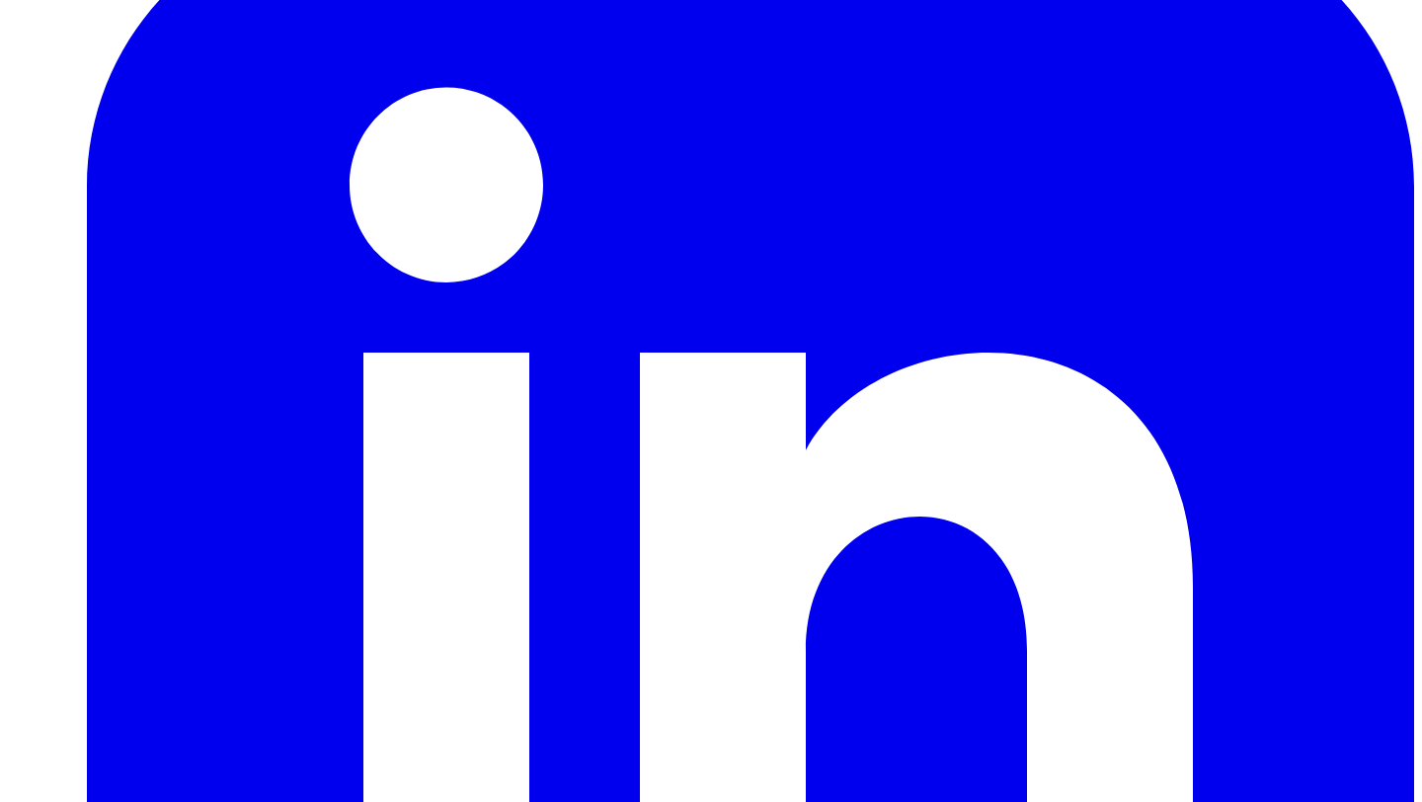
scroll to position [2953, 0]
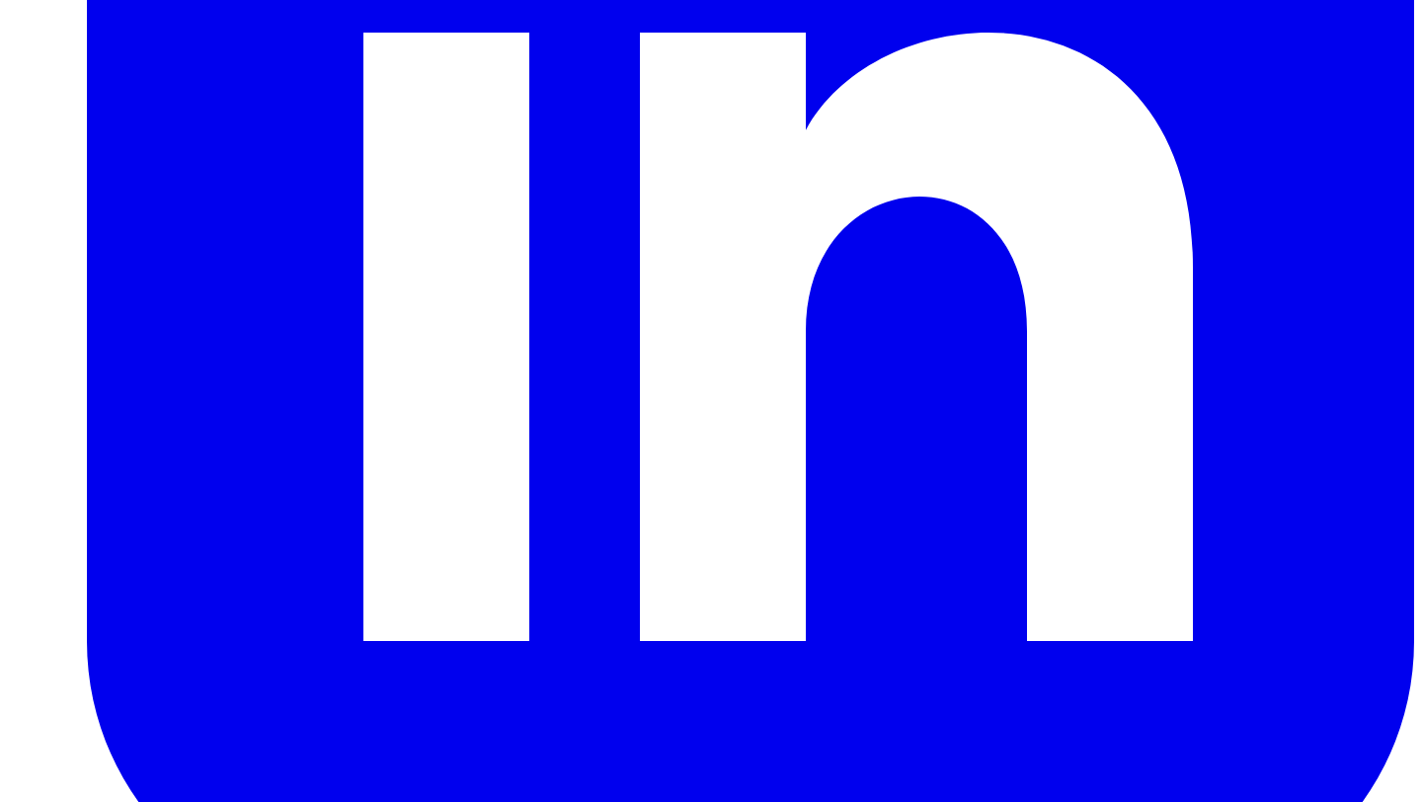
scroll to position [3291, 0]
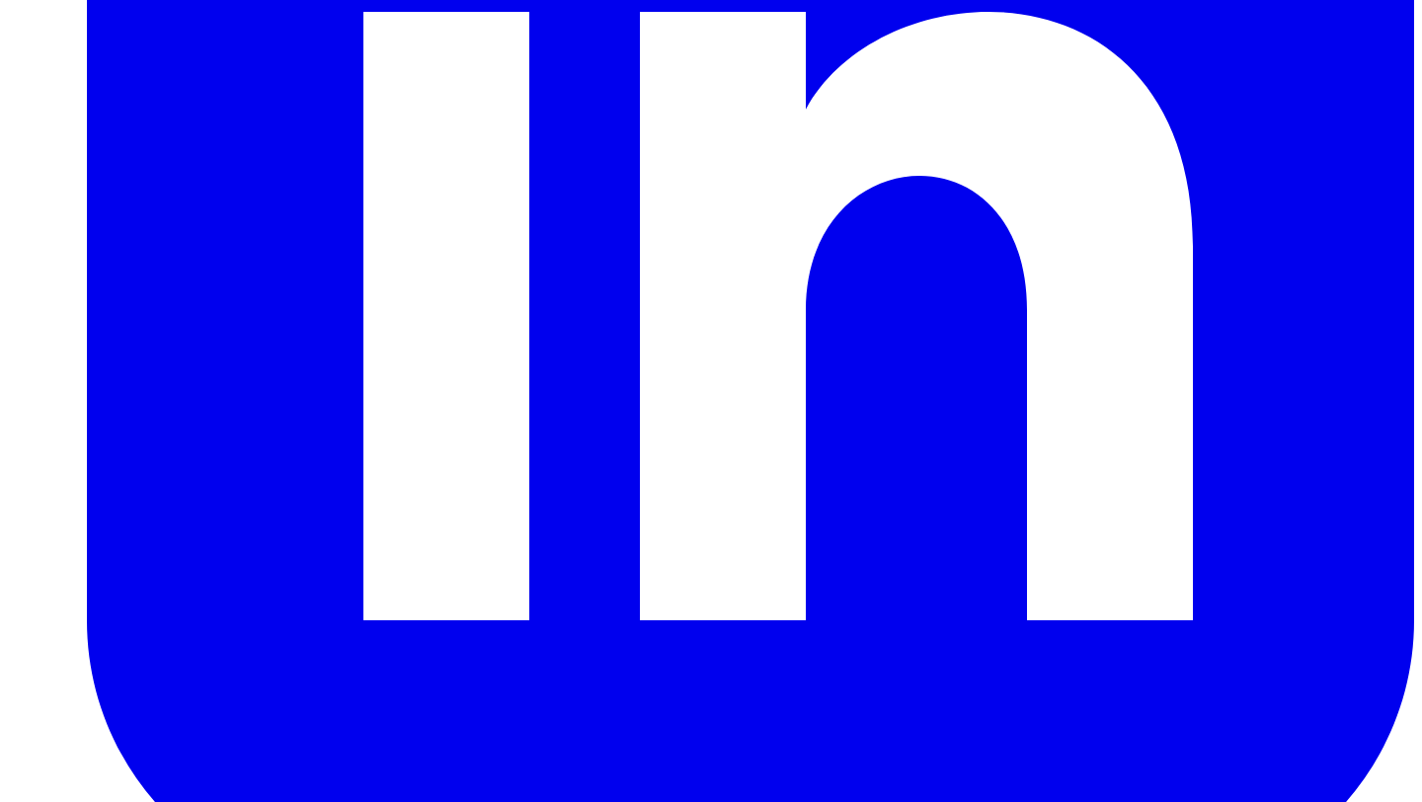
type textarea "**********"
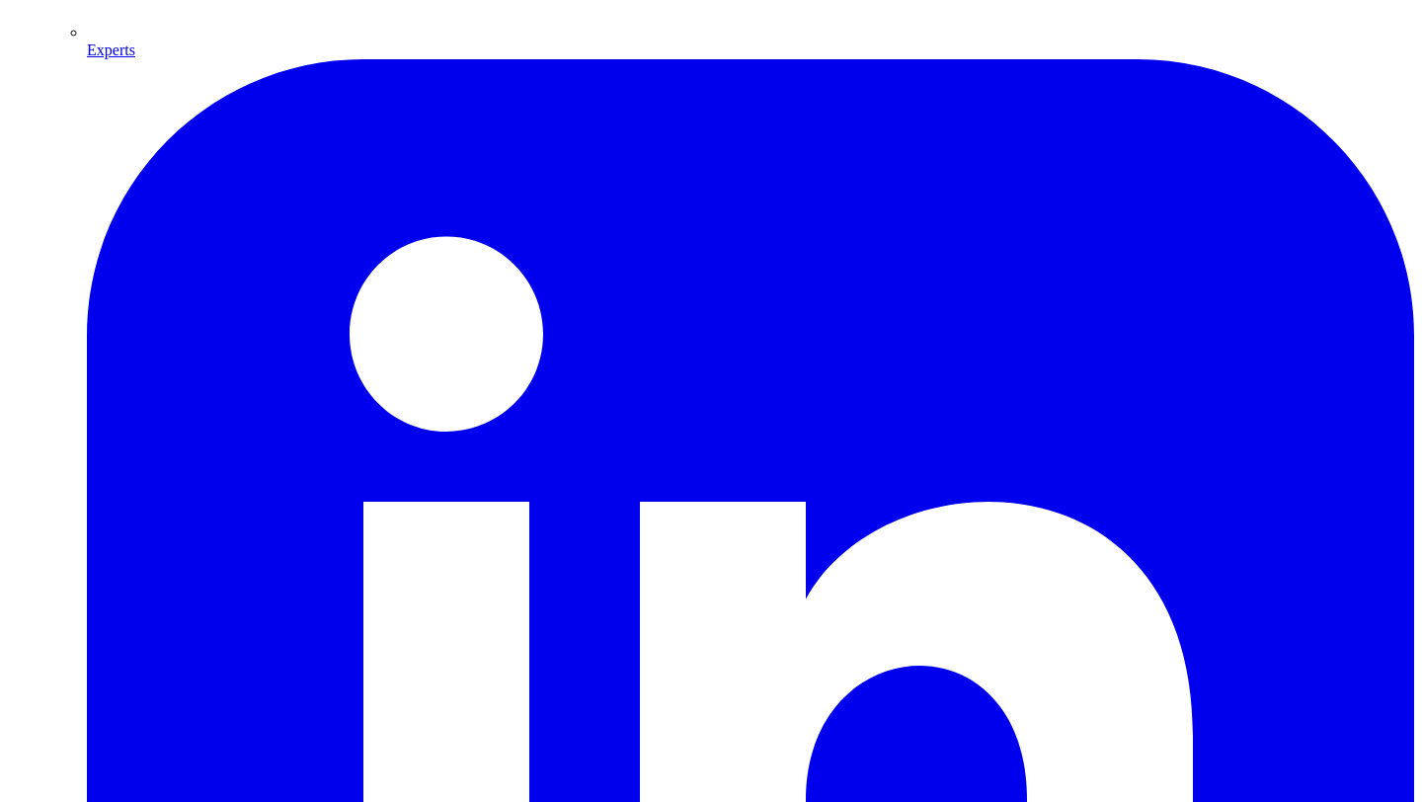
scroll to position [2809, 0]
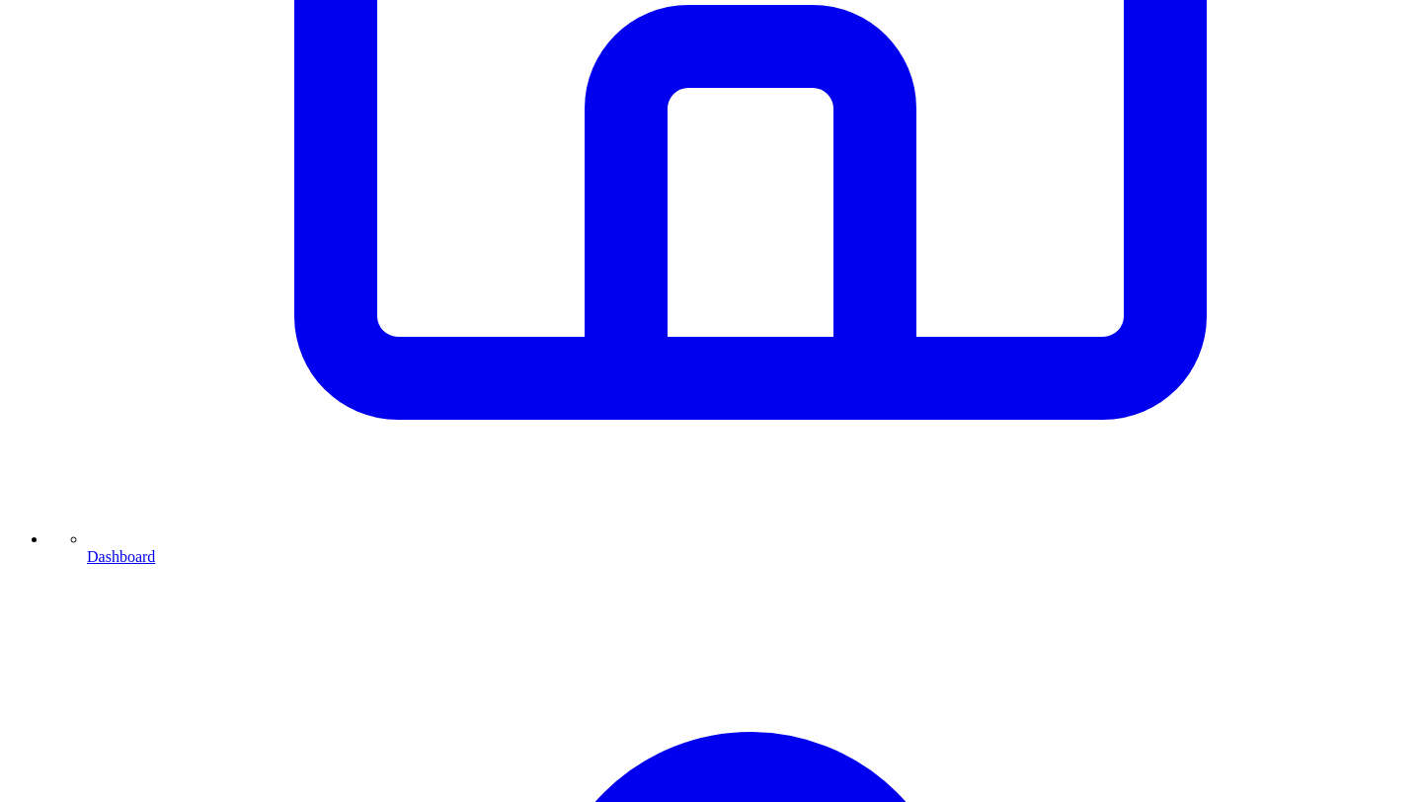
scroll to position [961, 0]
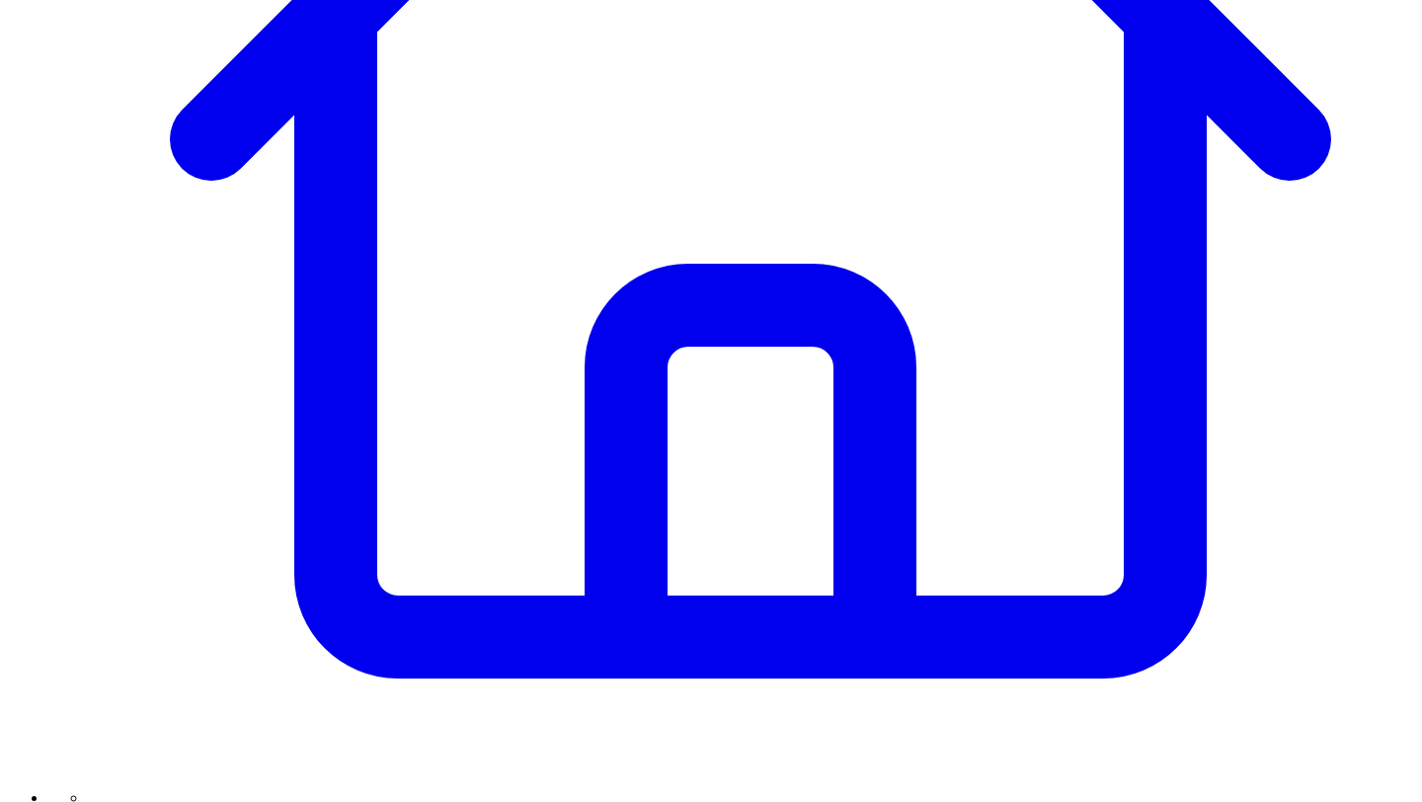
scroll to position [728, 0]
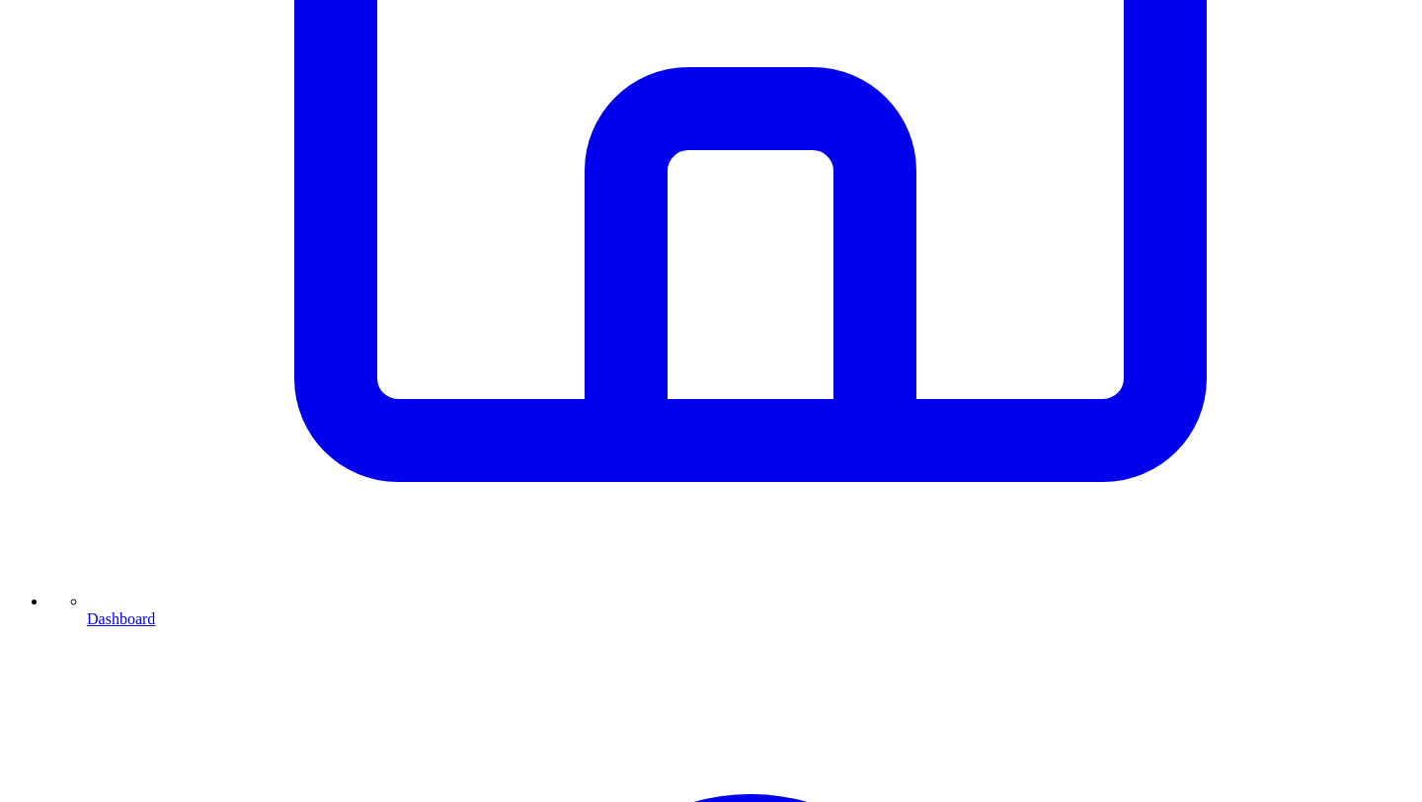
scroll to position [892, 0]
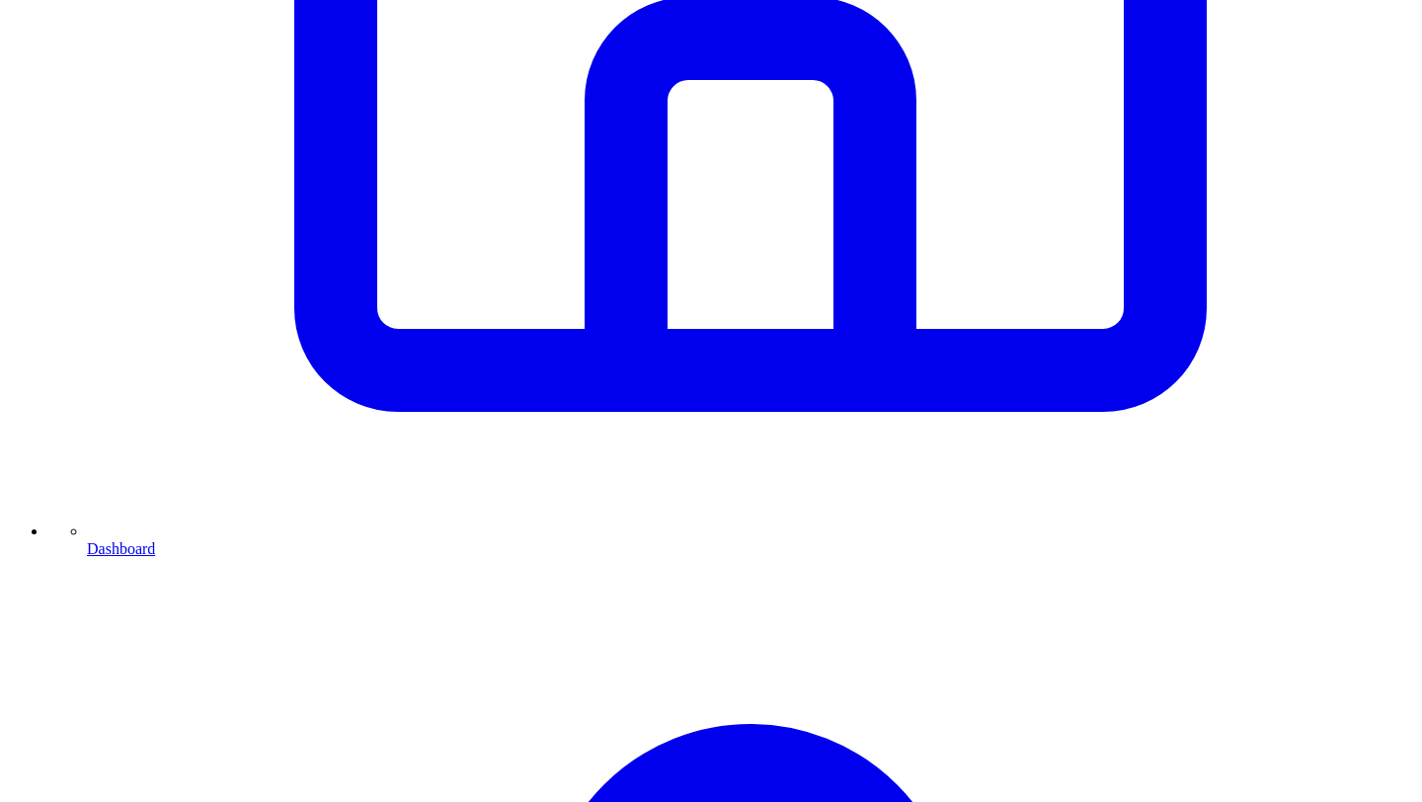
type textarea "**********"
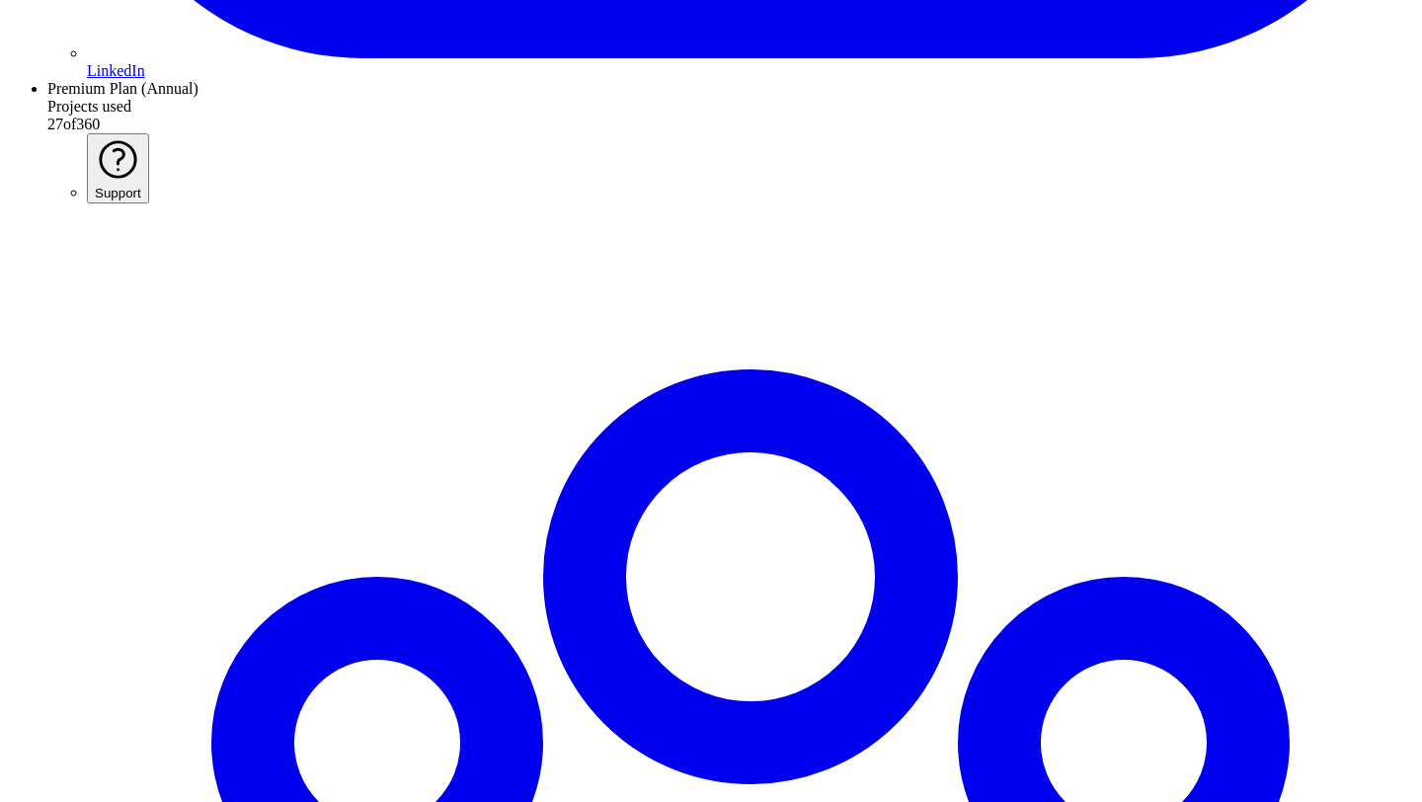
scroll to position [4154, 0]
